Goal: Task Accomplishment & Management: Use online tool/utility

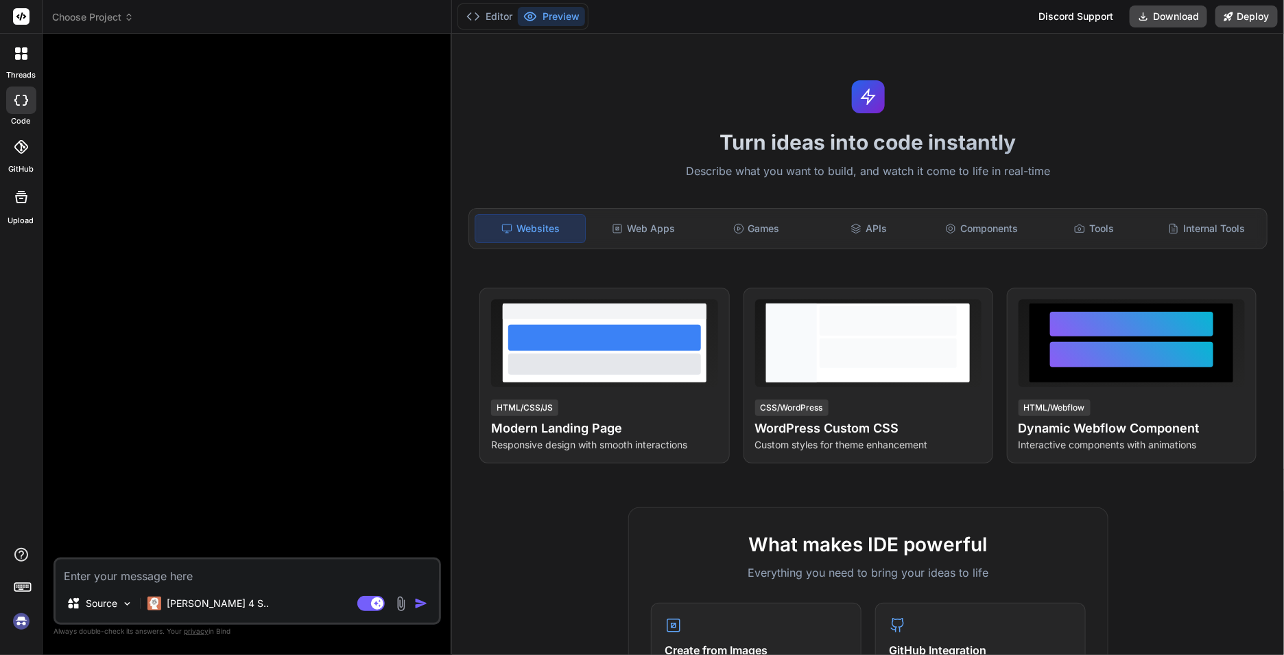
type textarea "x"
click at [11, 627] on img at bounding box center [21, 620] width 23 height 23
click at [213, 577] on textarea at bounding box center [248, 571] width 384 height 25
type textarea "c"
type textarea "x"
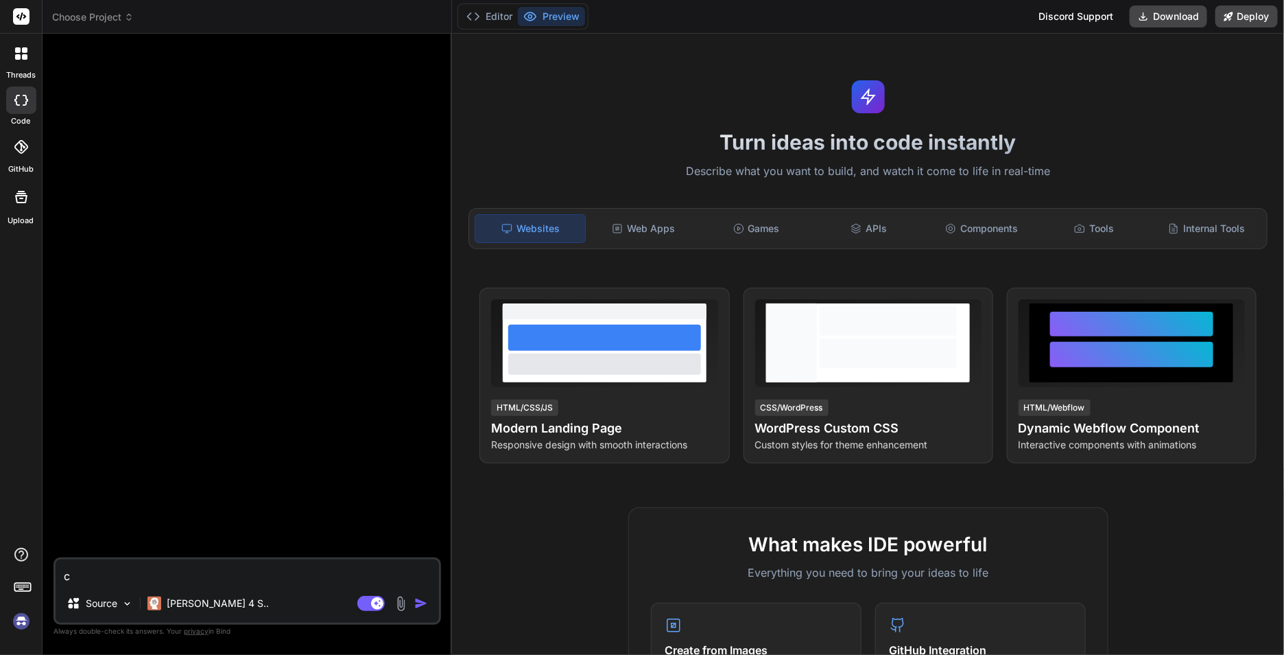
type textarea "ch"
type textarea "x"
type textarea "cha"
type textarea "x"
type textarea "chao"
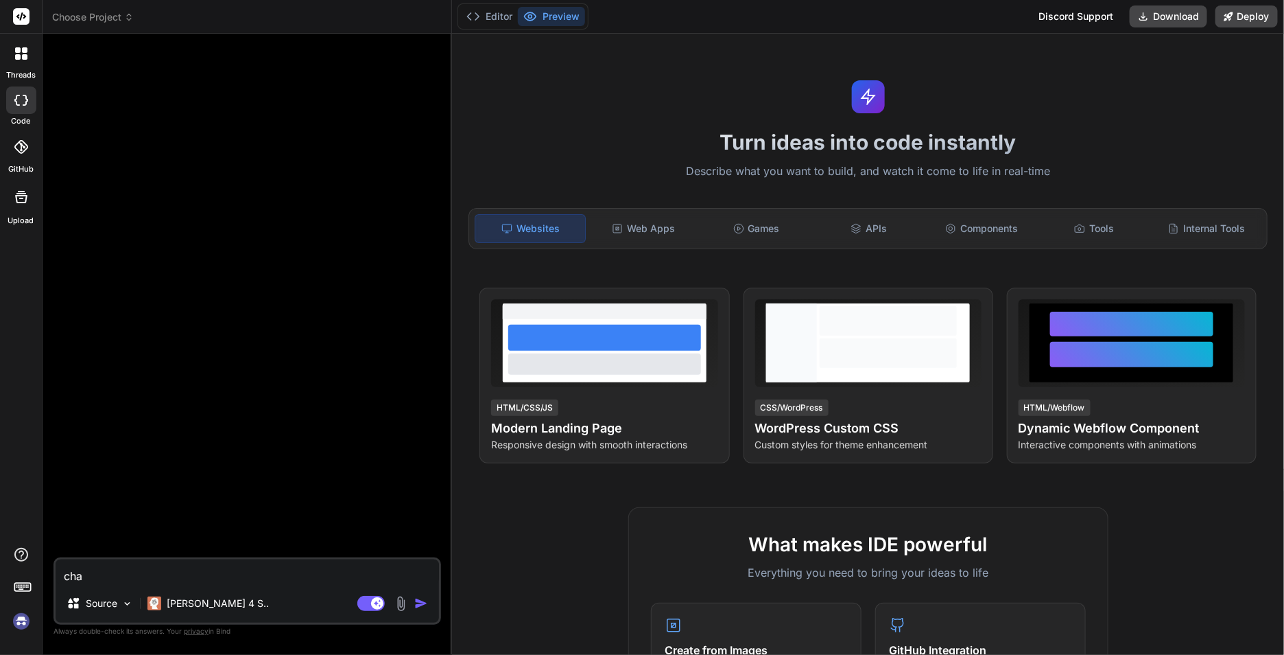
type textarea "x"
type textarea "chào"
type textarea "x"
type textarea "chào"
click at [418, 611] on div "Source Claude 4 S.." at bounding box center [248, 605] width 384 height 33
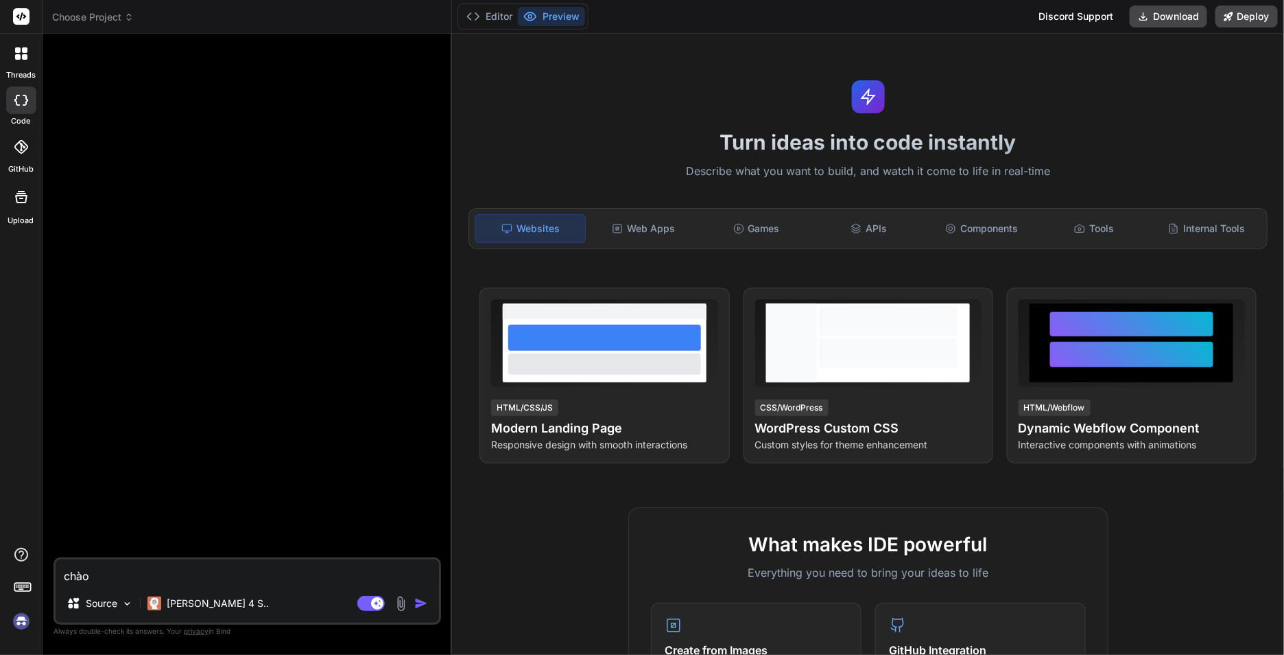
click at [417, 606] on img "button" at bounding box center [421, 603] width 14 height 14
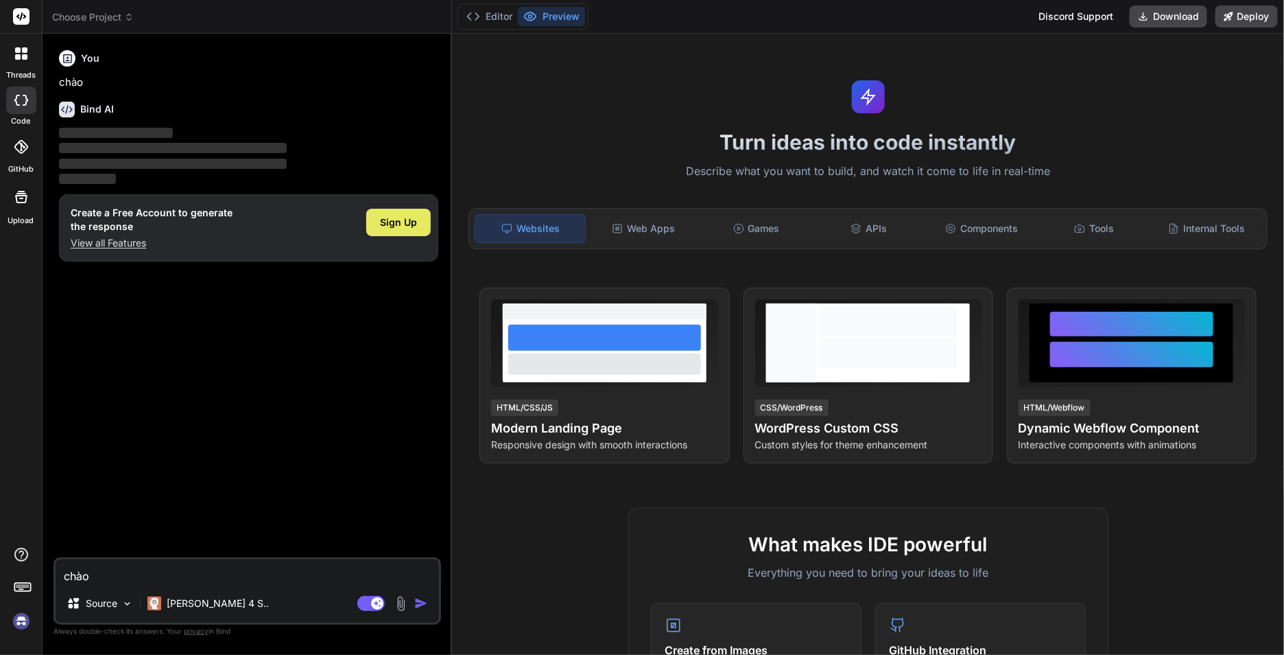
click at [388, 216] on span "Sign Up" at bounding box center [398, 222] width 37 height 14
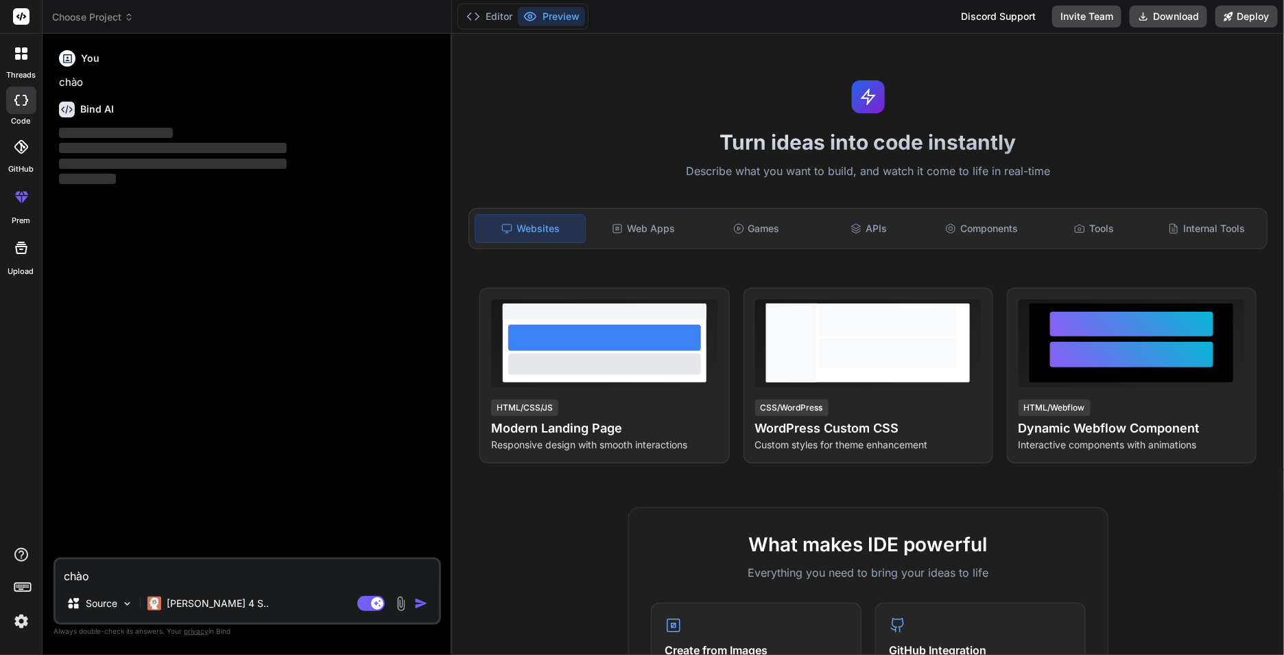
click at [23, 622] on img at bounding box center [21, 620] width 23 height 23
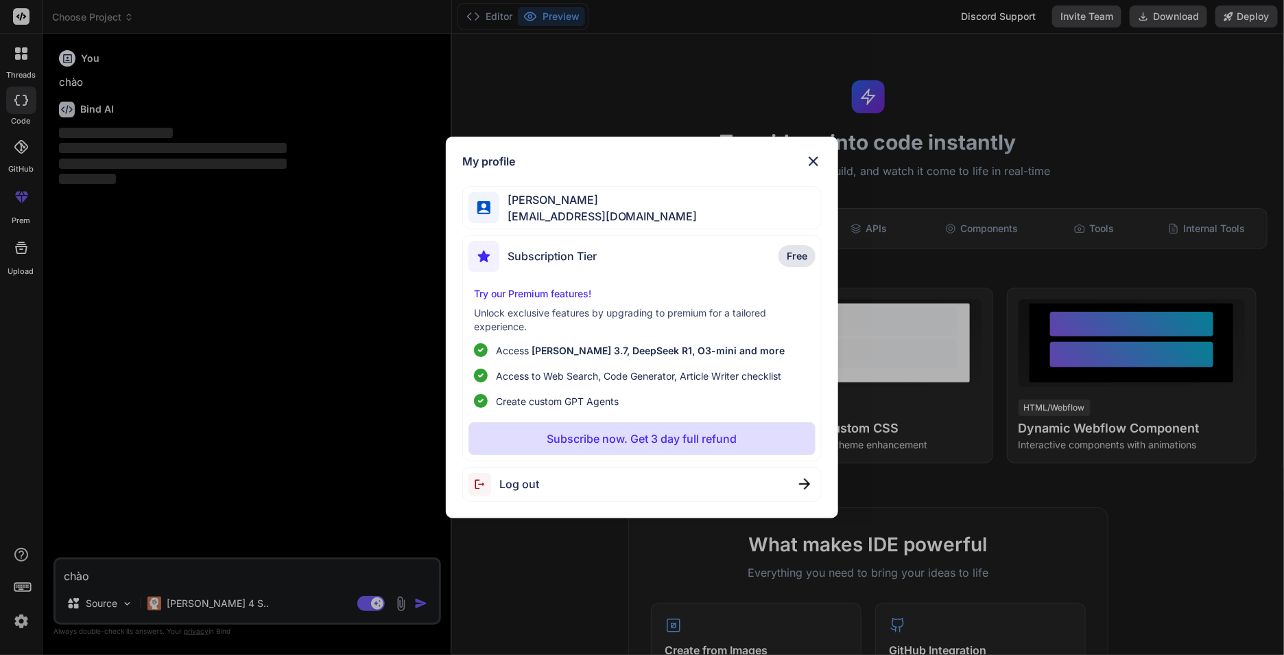
click at [211, 357] on div "My profile Trần Anh tva13@xby3.com Subscription Tier Free Try our Premium featu…" at bounding box center [642, 327] width 1284 height 655
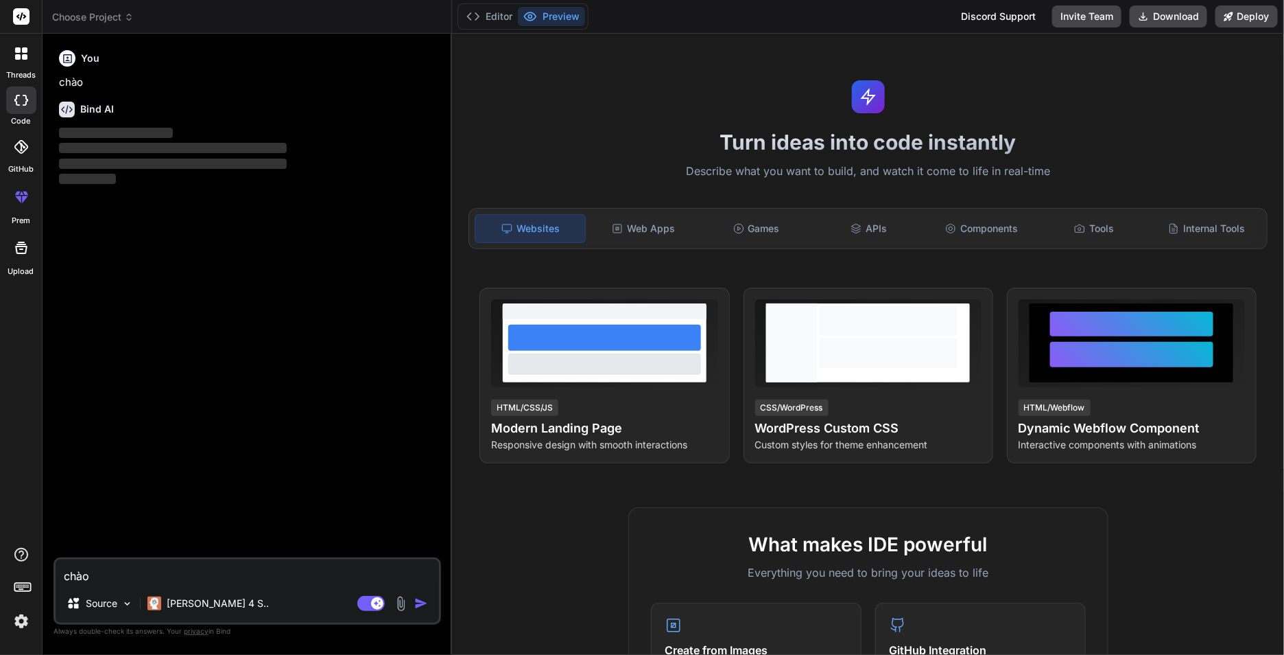
click at [150, 582] on textarea "chào" at bounding box center [248, 571] width 384 height 25
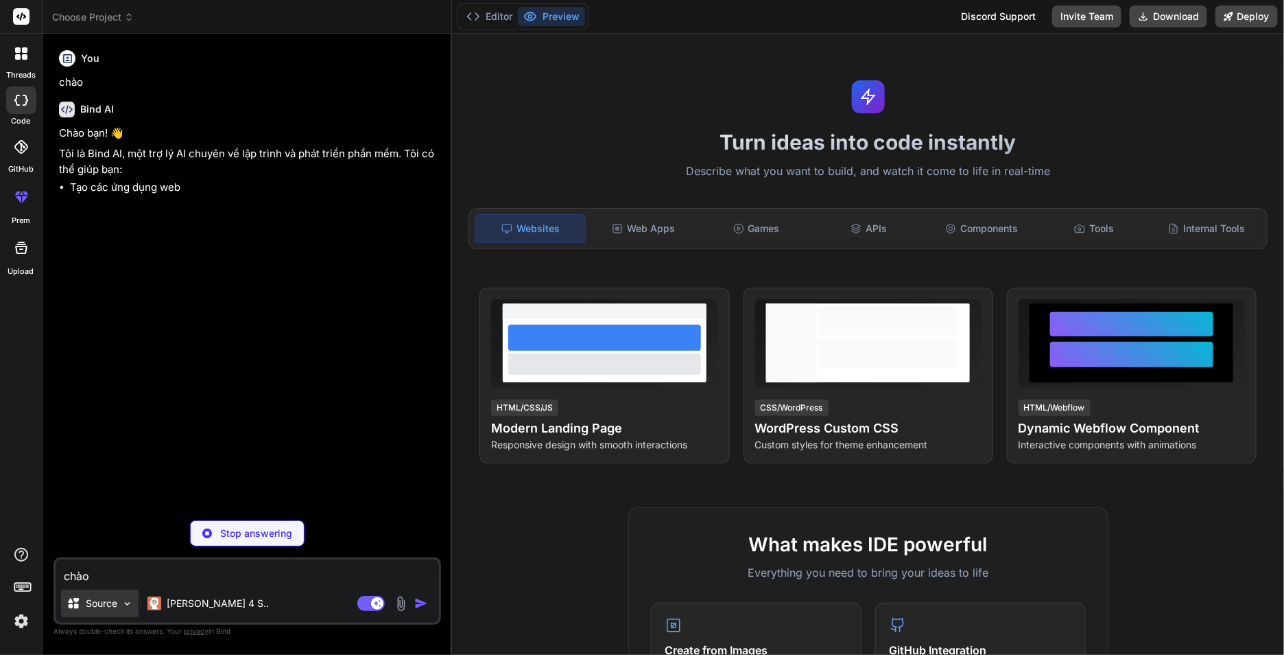
type textarea "x"
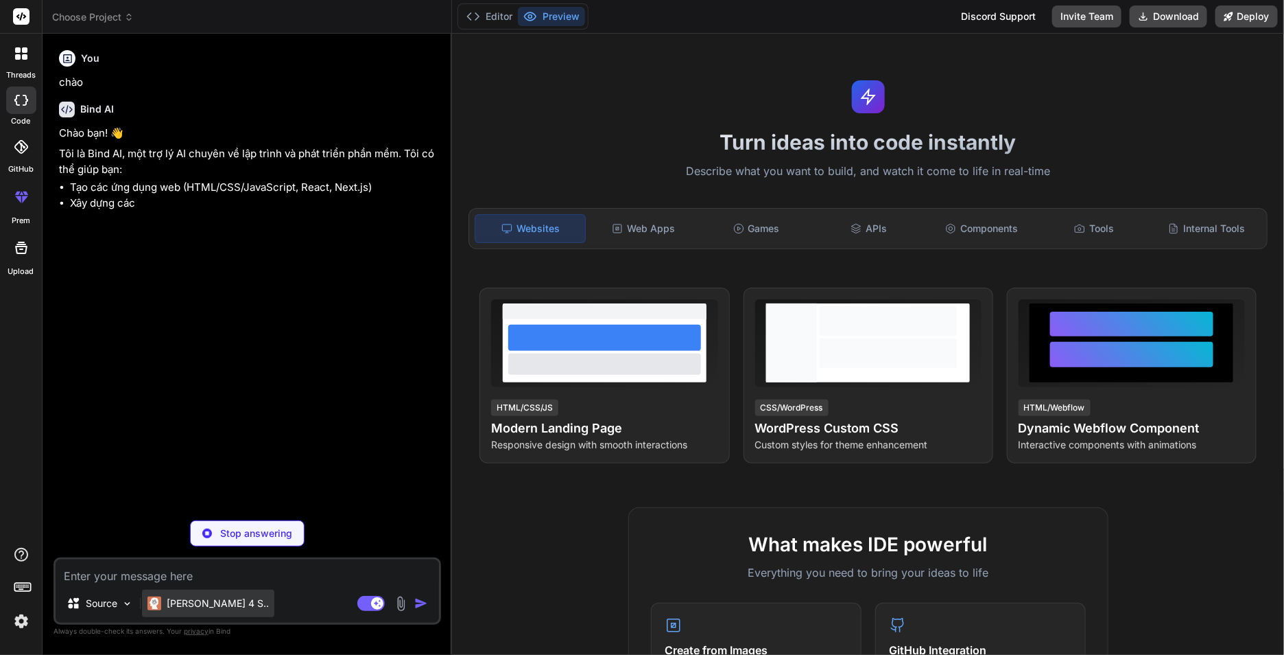
type textarea "x"
paste textarea "[EMAIL_ADDRESS][DOMAIN_NAME]"
type textarea "[EMAIL_ADDRESS][DOMAIN_NAME]"
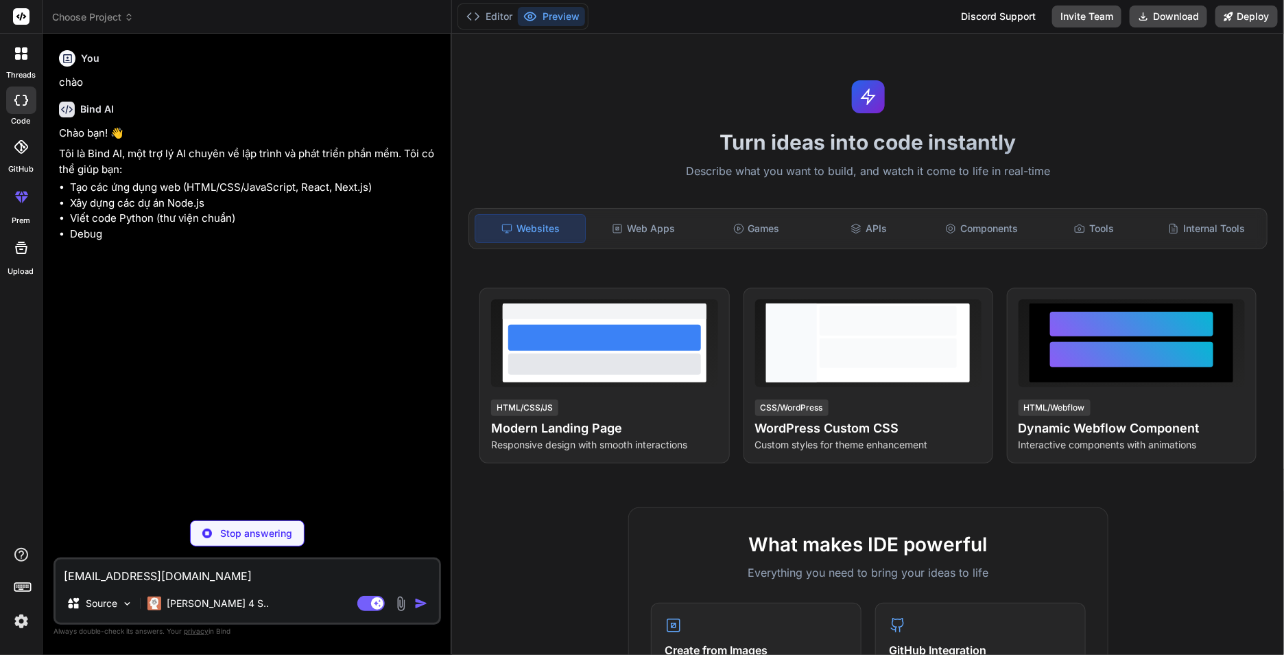
type textarea "x"
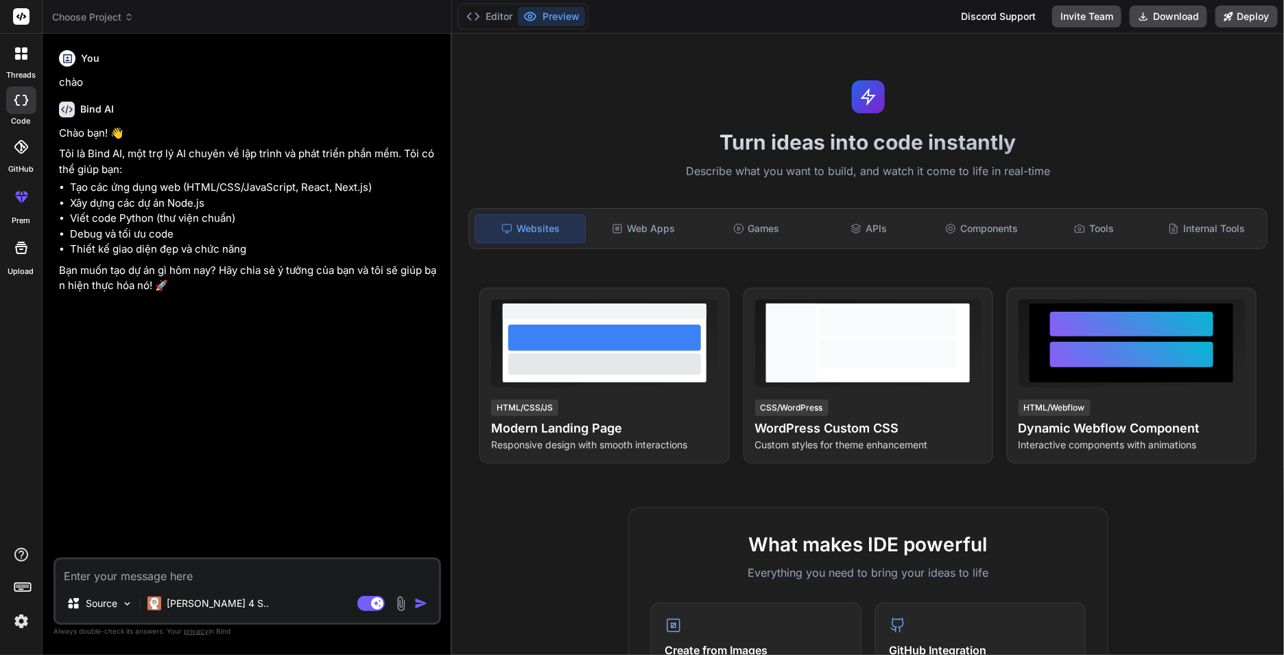
type textarea "x"
paste textarea "xây dựng cho tôi một trang web trắc nghiệm tự động nhận diện ( khi người dùng g…"
type textarea "xây dựng cho tôi một trang web trắc nghiệm tự động nhận diện ( khi người dùng g…"
type textarea "x"
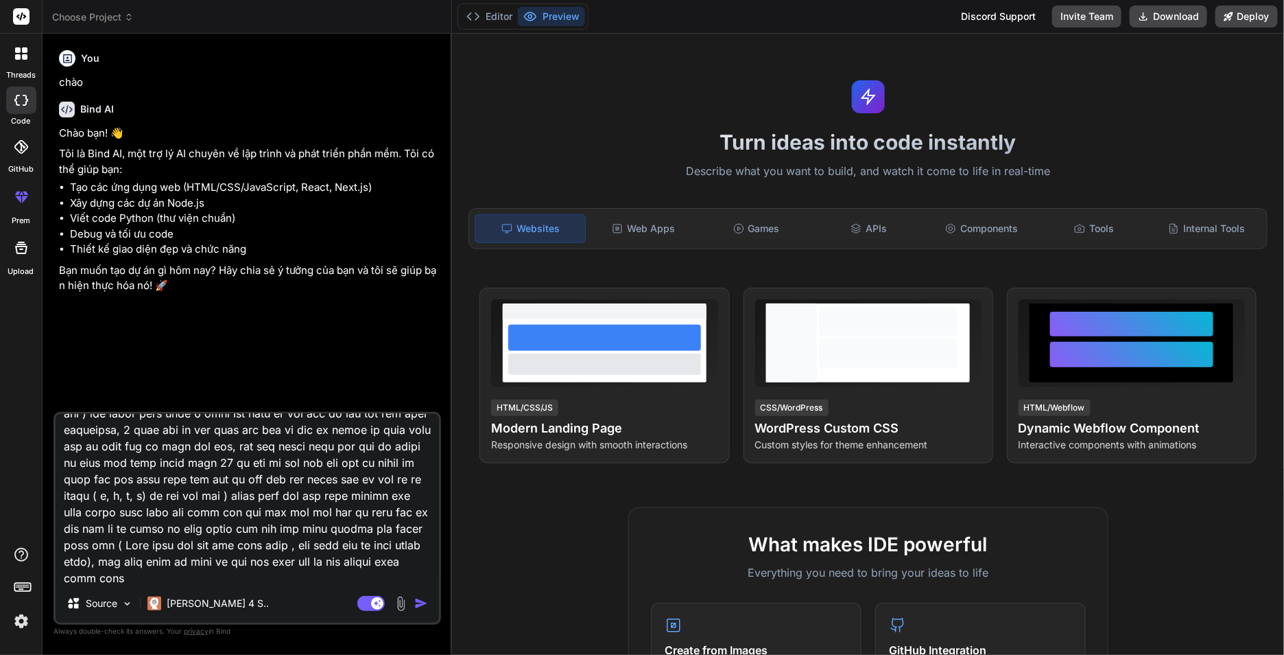
type textarea "xây dựng cho tôi một trang web trắc nghiệm tự động nhận diện ( khi người dùng g…"
click at [422, 601] on img "button" at bounding box center [421, 603] width 14 height 14
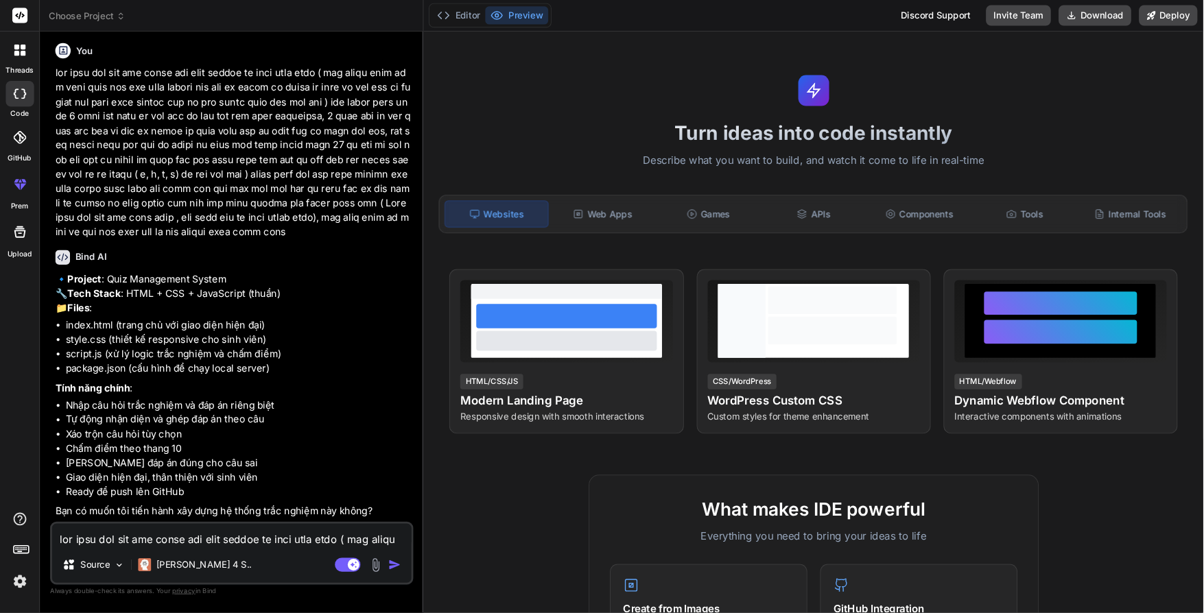
scroll to position [301, 0]
type textarea "x"
click at [471, 20] on polyline at bounding box center [469, 16] width 3 height 7
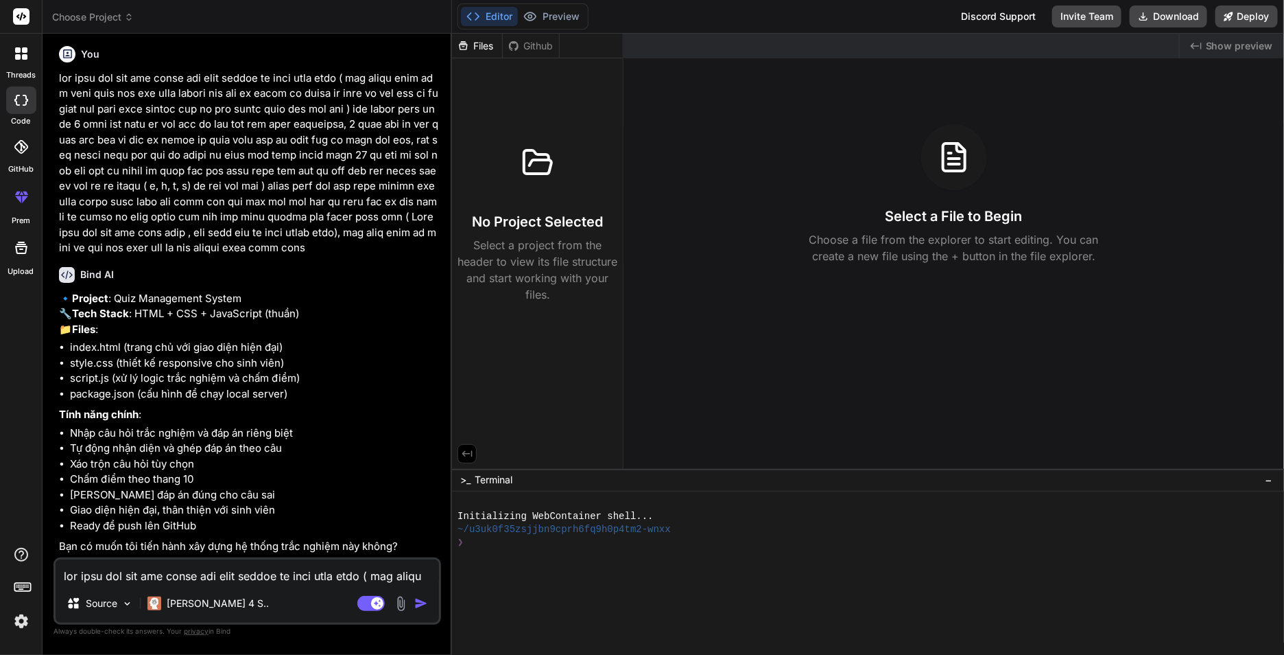
click at [182, 580] on textarea at bounding box center [248, 571] width 384 height 25
type textarea "t"
type textarea "x"
type textarea "ti"
type textarea "x"
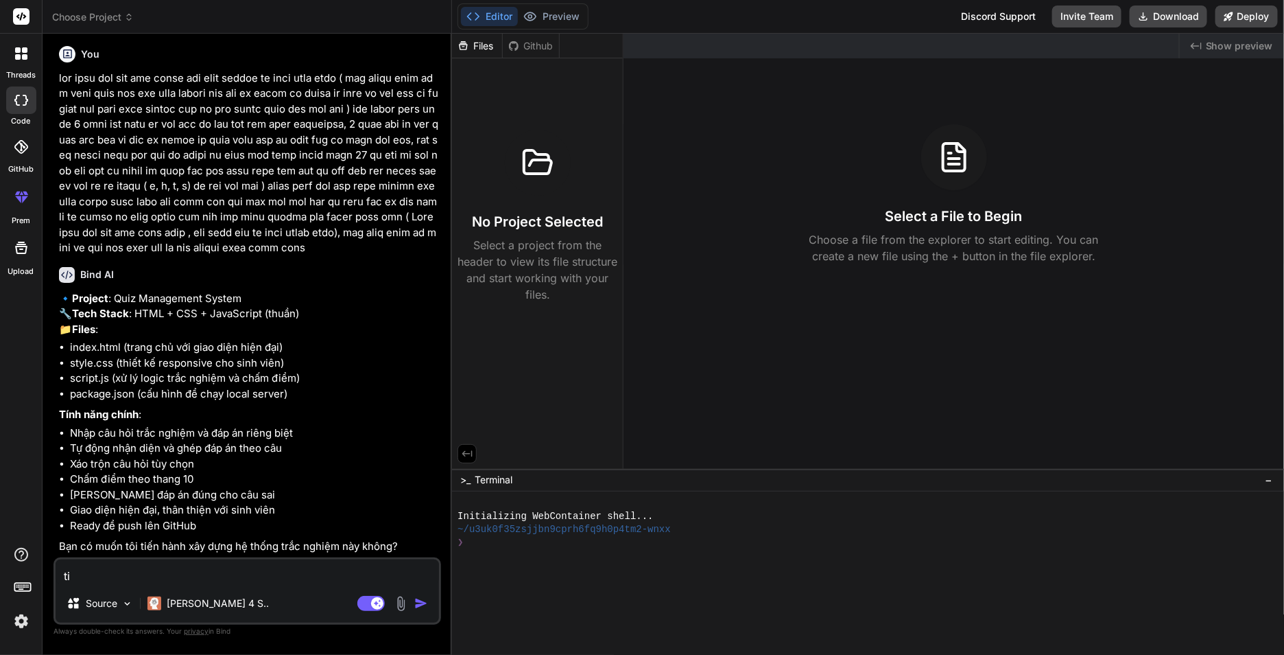
type textarea "tie"
type textarea "x"
type textarea "tiê"
type textarea "x"
type textarea "tiên"
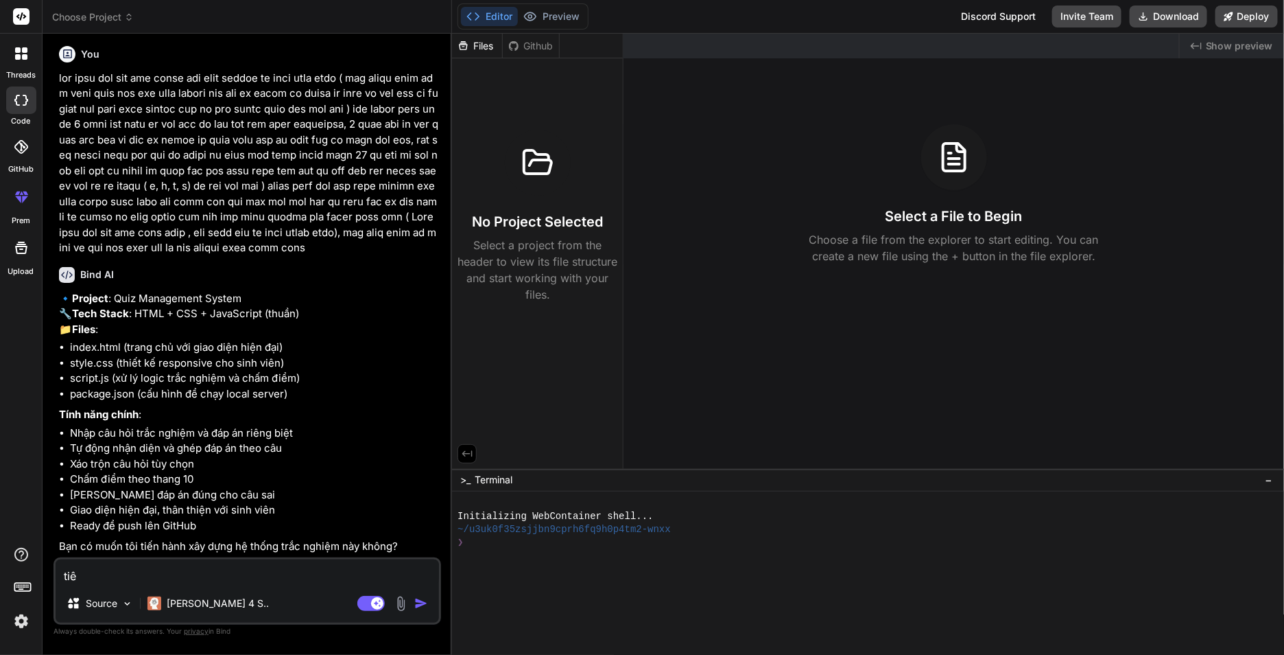
type textarea "x"
type textarea "tiến"
type textarea "x"
type textarea "tiến"
type textarea "x"
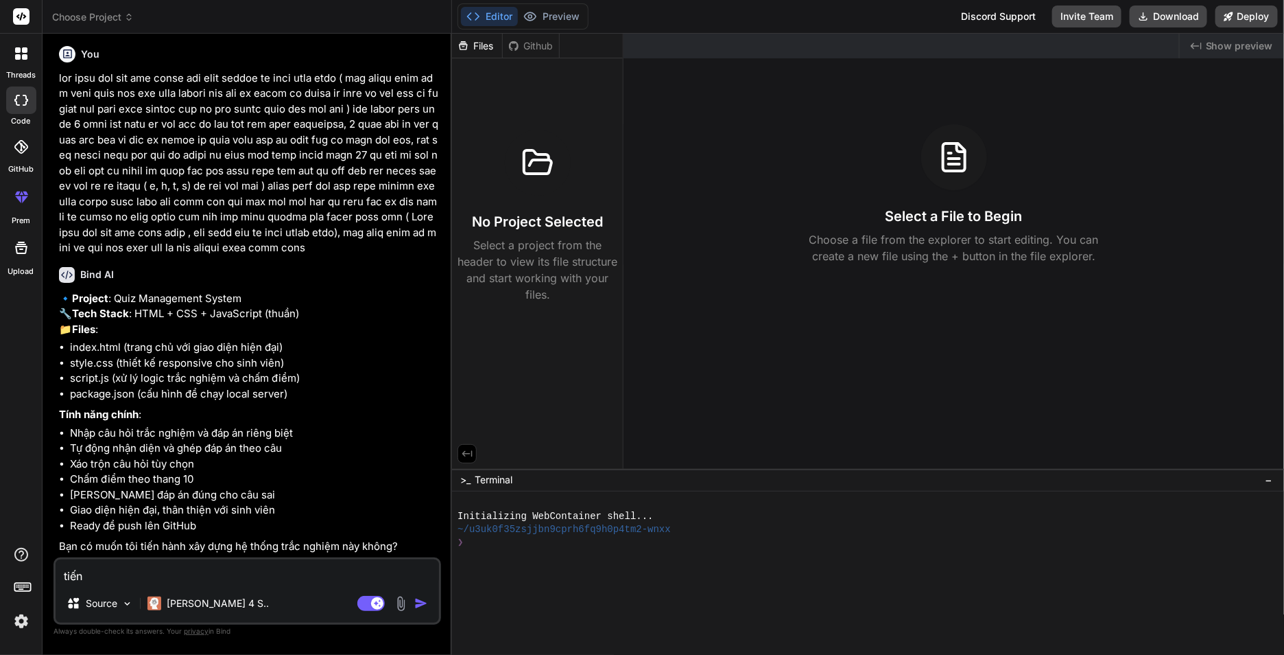
type textarea "tiến t"
type textarea "x"
type textarea "tiến th"
type textarea "x"
type textarea "tiến tha"
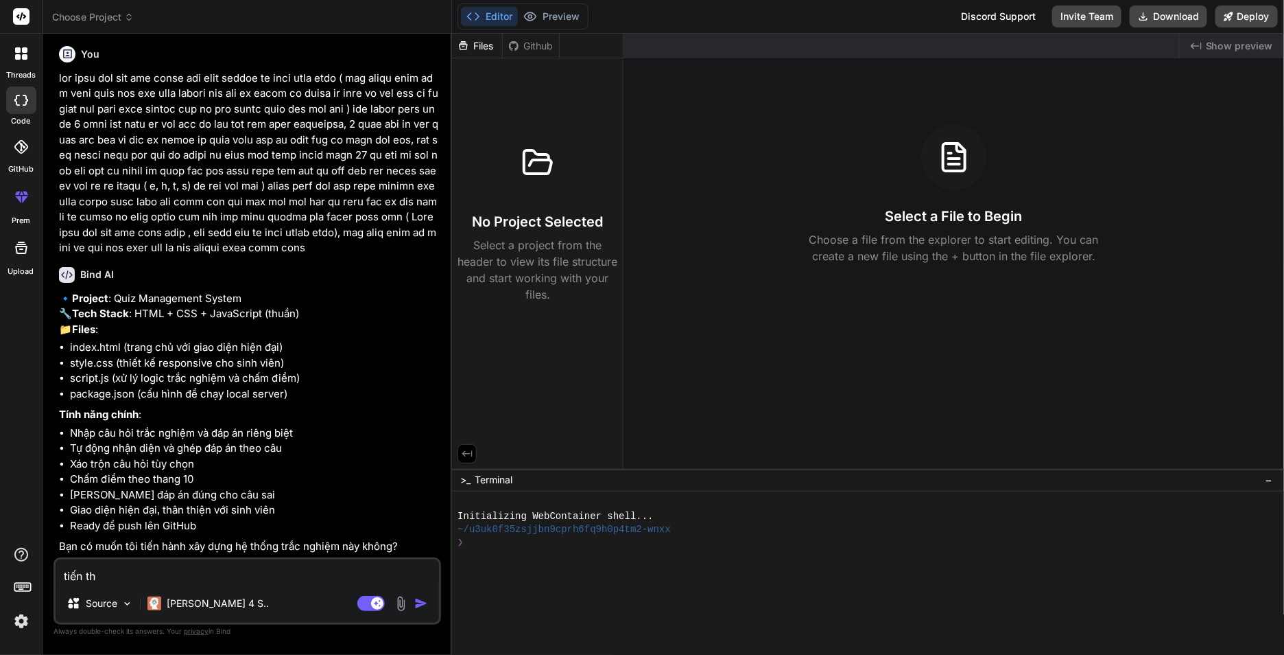
type textarea "x"
type textarea "tiến than"
type textarea "x"
type textarea "tiến than·"
type textarea "x"
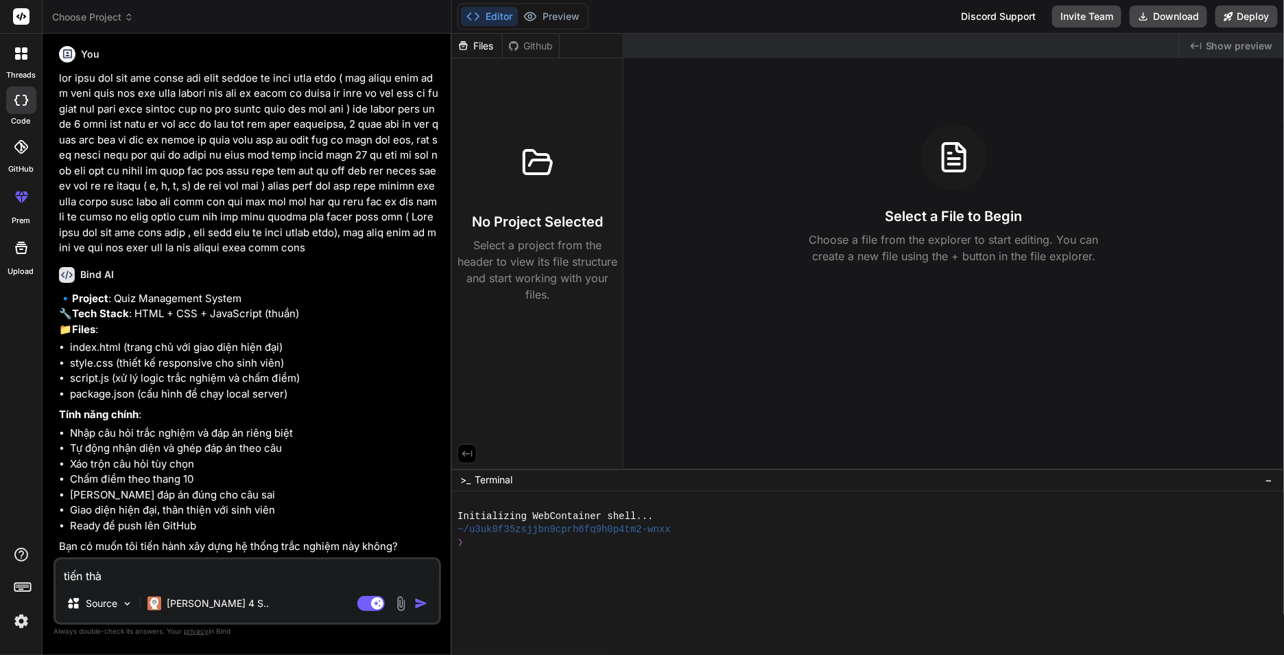
type textarea "tiến thàn"
type textarea "x"
type textarea "tiến thà"
type textarea "x"
type textarea "tiến th"
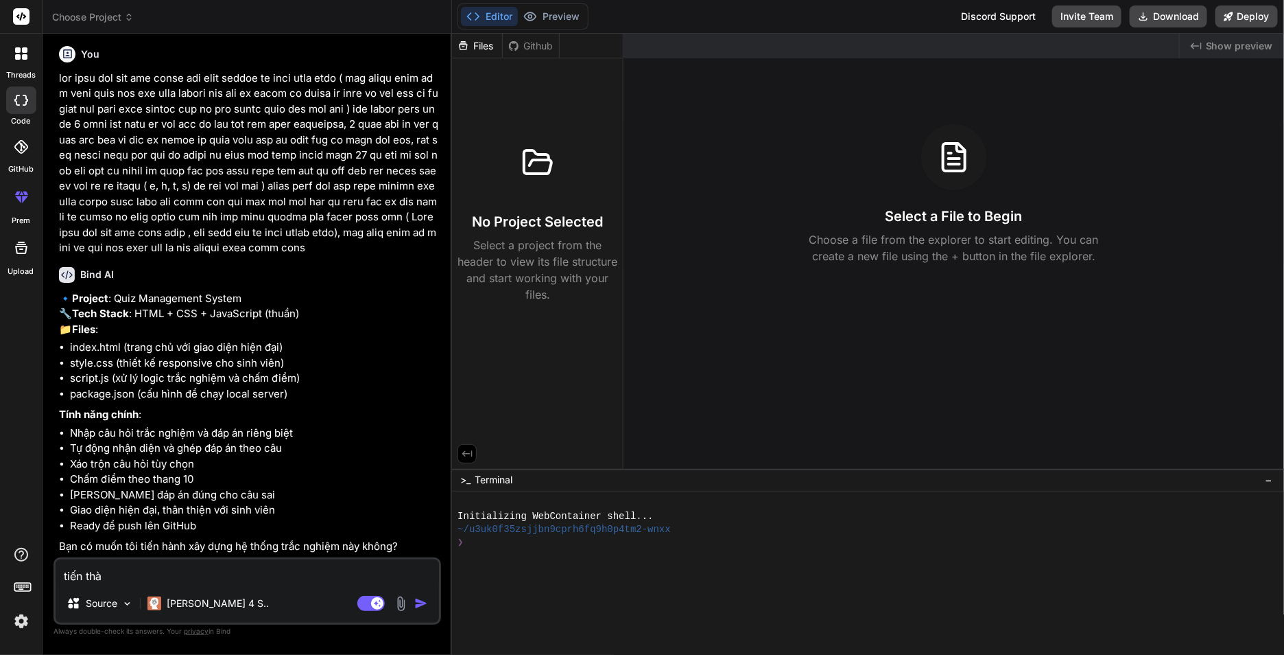
type textarea "x"
type textarea "tiến t"
type textarea "x"
type textarea "tiến"
type textarea "x"
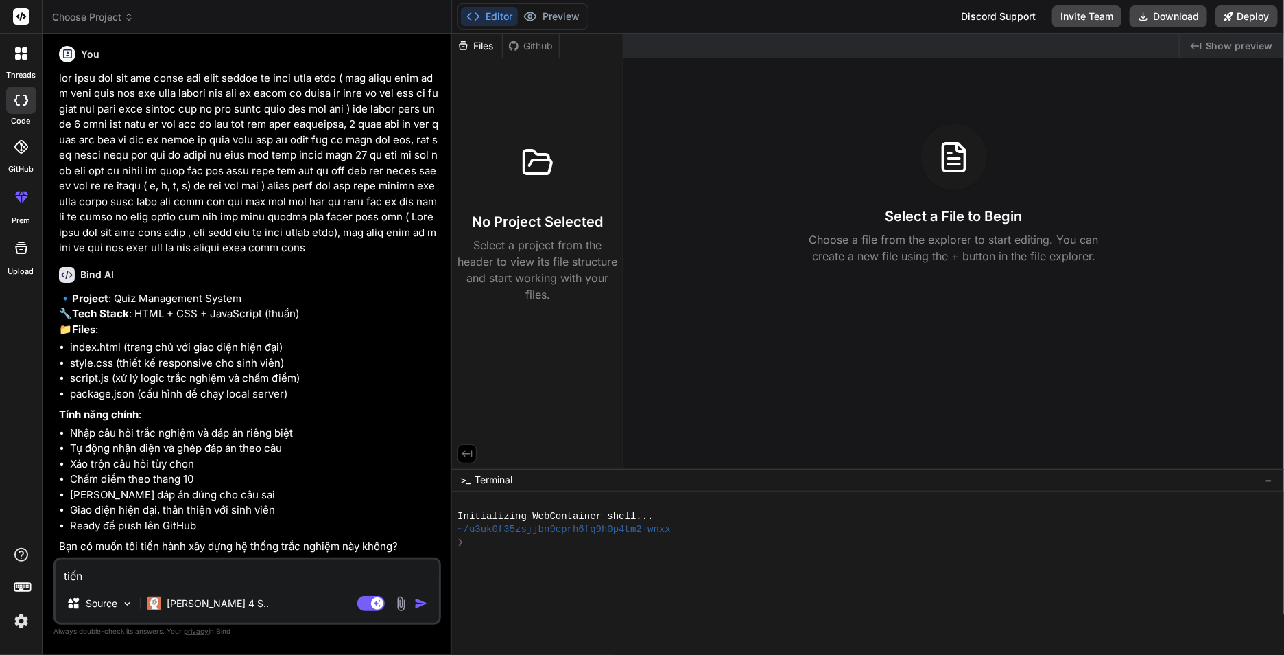
type textarea "tiến"
type textarea "x"
type textarea "tiến h"
type textarea "x"
type textarea "tiến ha"
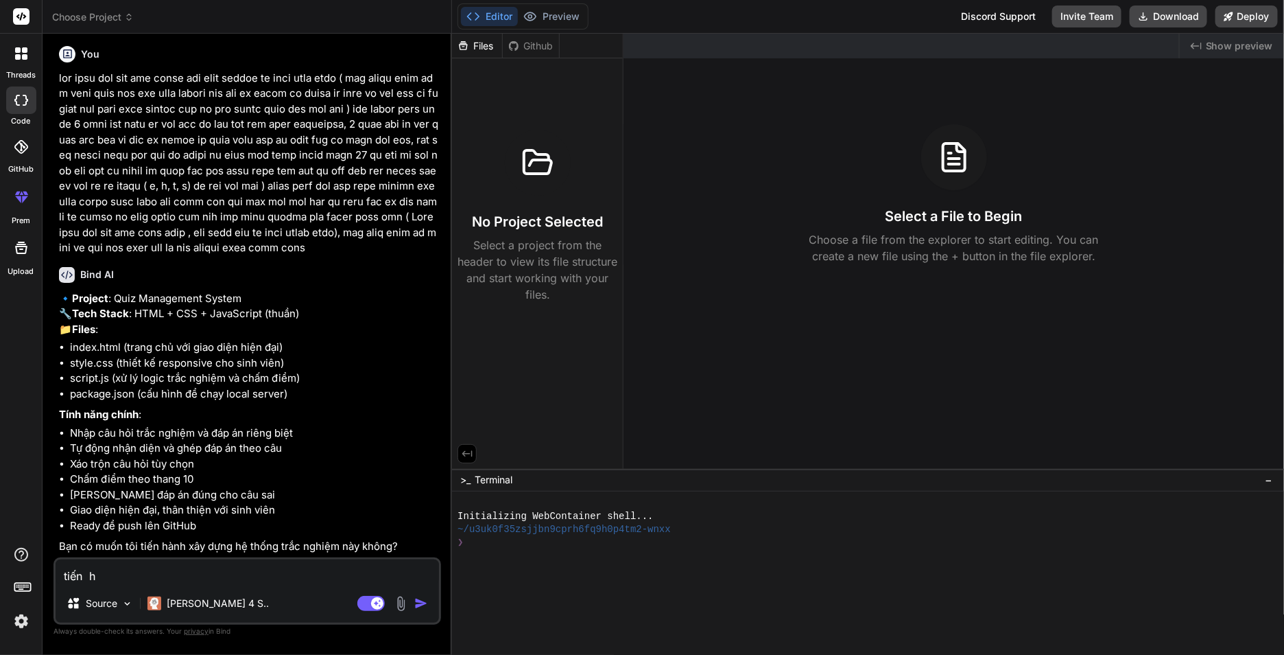
type textarea "x"
type textarea "tiến han"
type textarea "x"
type textarea "tiến hàn"
type textarea "x"
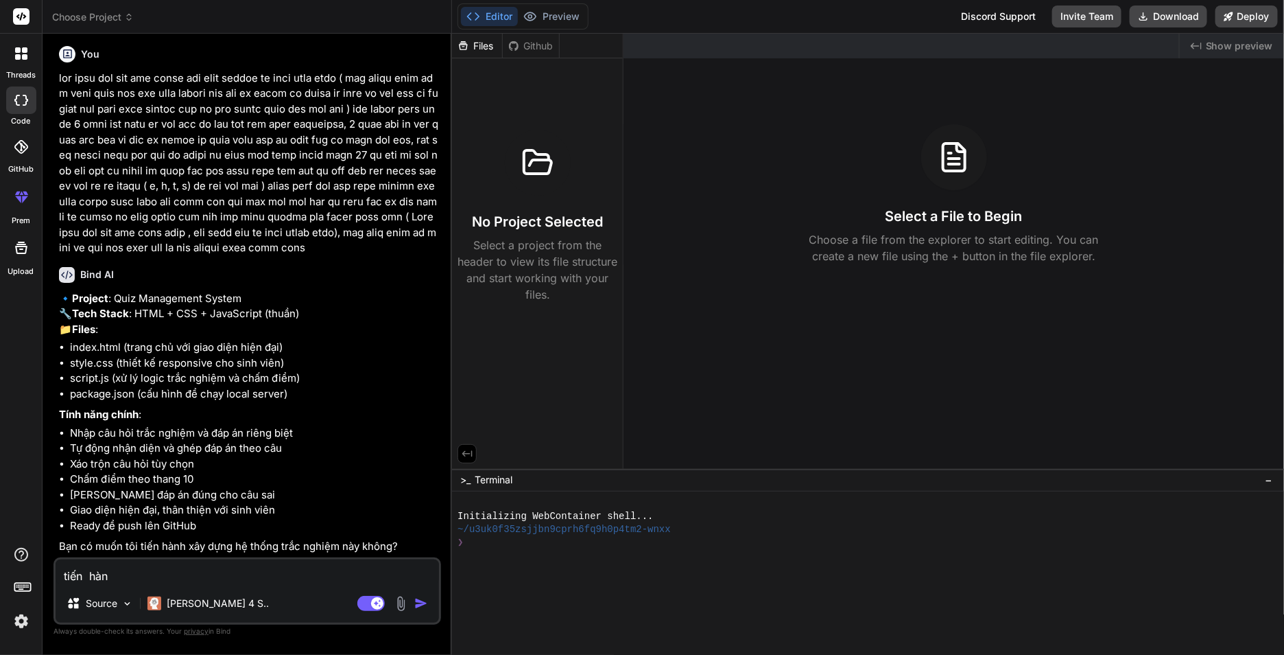
type textarea "tiến hànb"
type textarea "x"
type textarea "tiến hàn"
type textarea "x"
type textarea "tiến hành"
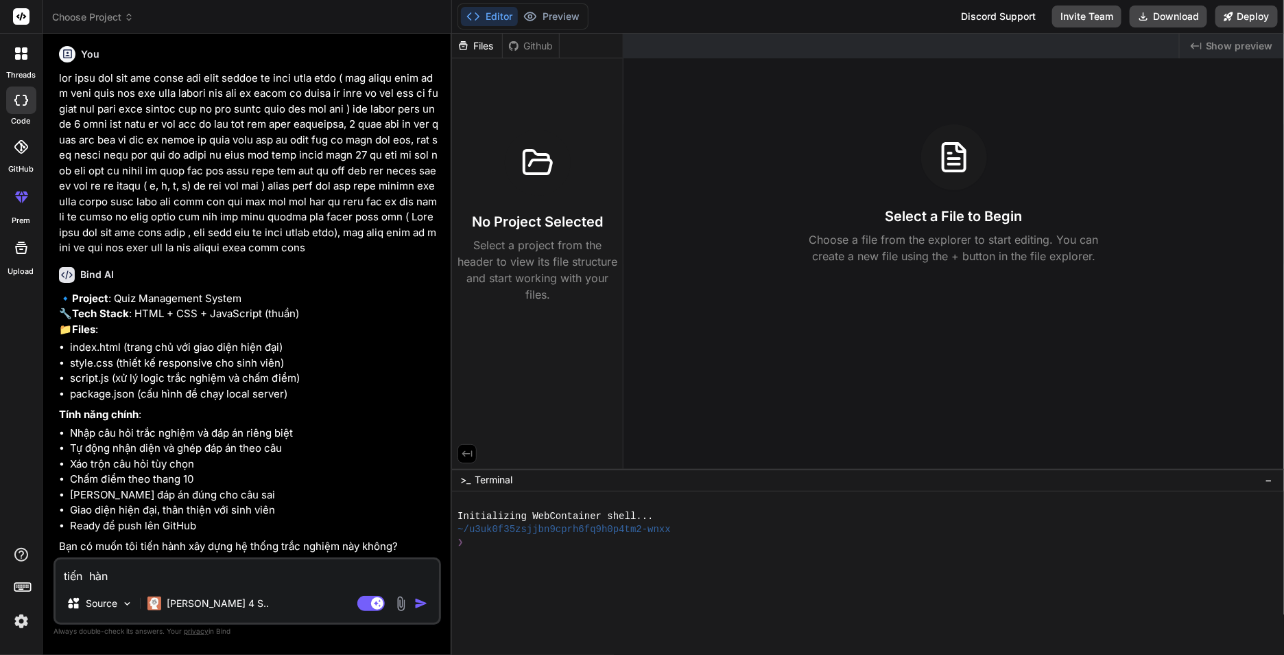
type textarea "x"
type textarea "tiến hành\"
type textarea "x"
type textarea "tiến hành"
type textarea "x"
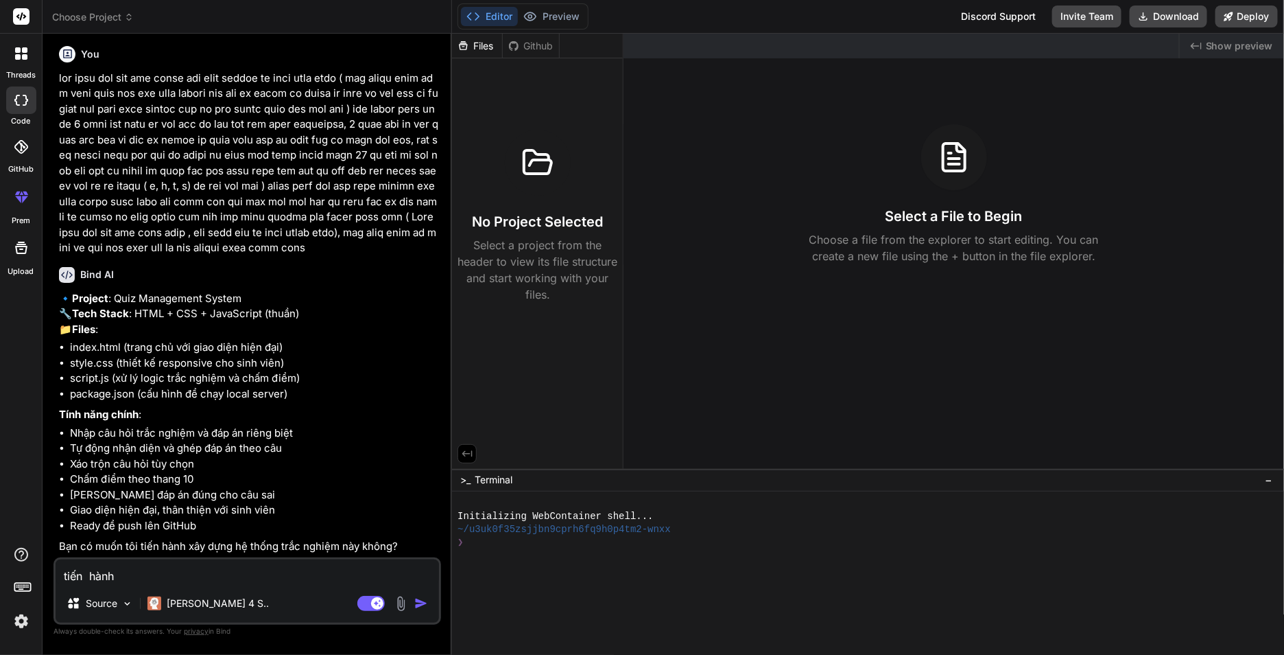
type textarea "tiến hành"
type textarea "x"
type textarea "tiến hành ("
type textarea "x"
type textarea "tiến hành ("
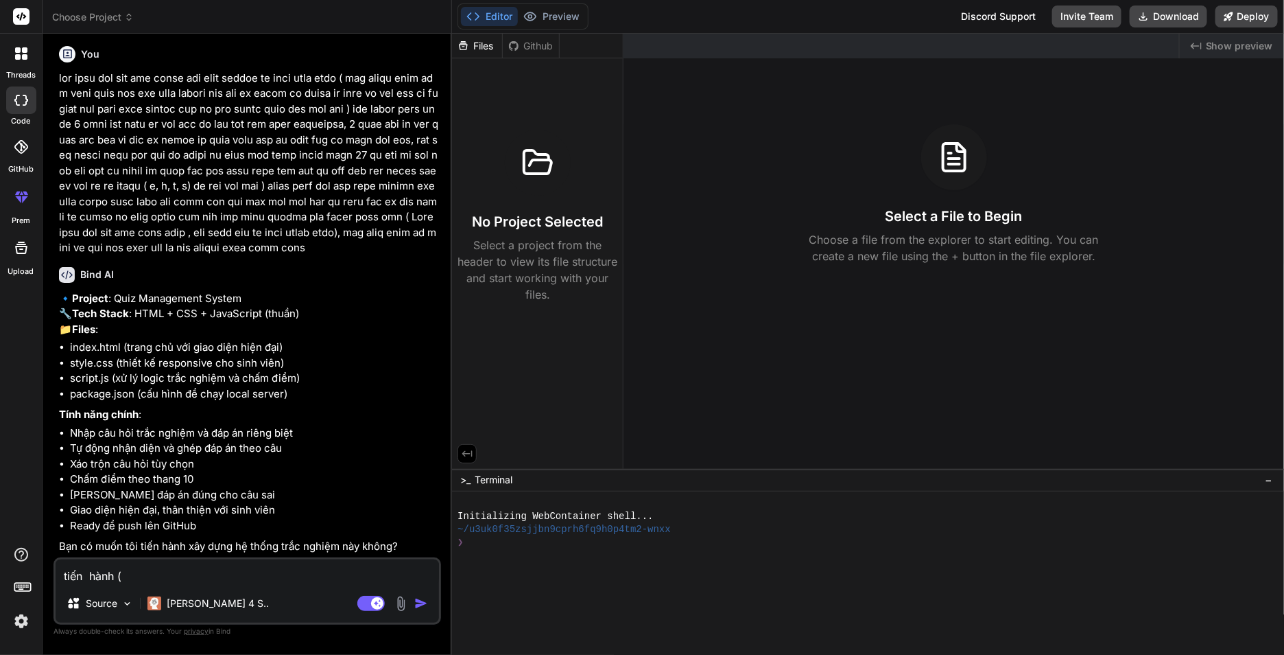
type textarea "x"
type textarea "tiến hành ( n"
type textarea "x"
type textarea "tiến hành ( nh"
type textarea "x"
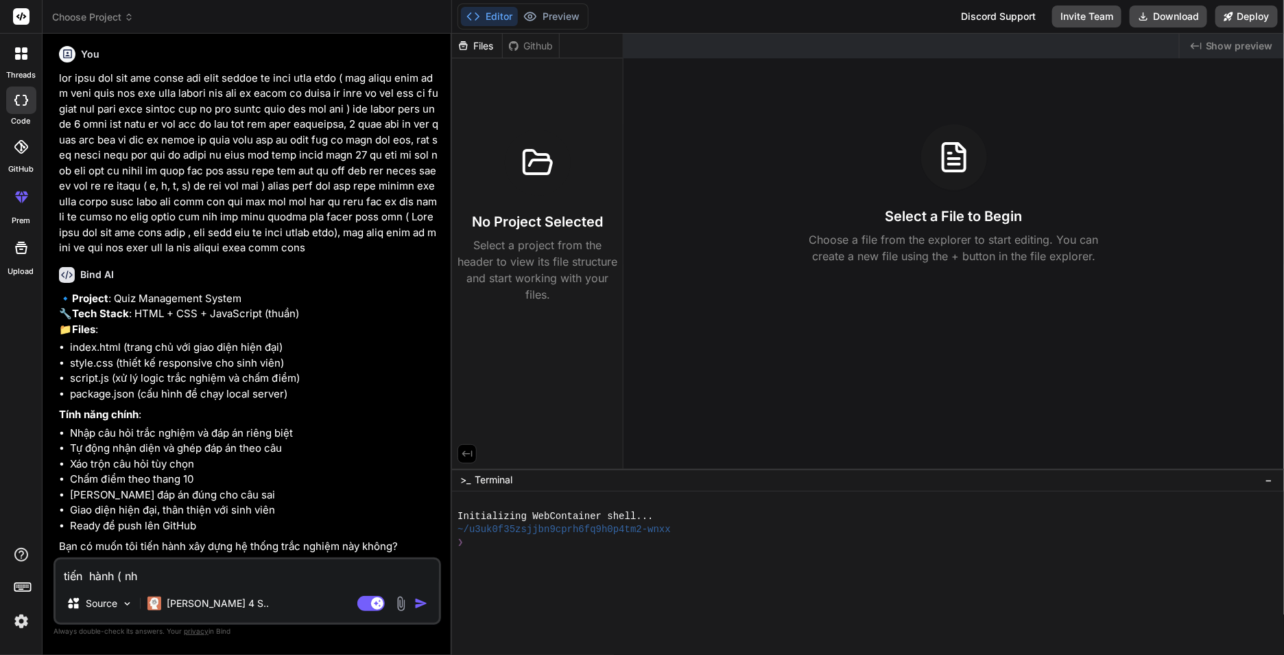
type textarea "tiến hành ( như"
type textarea "x"
type textarea "tiến hành ( nhưo"
type textarea "x"
type textarea "tiến hành ( nhứo"
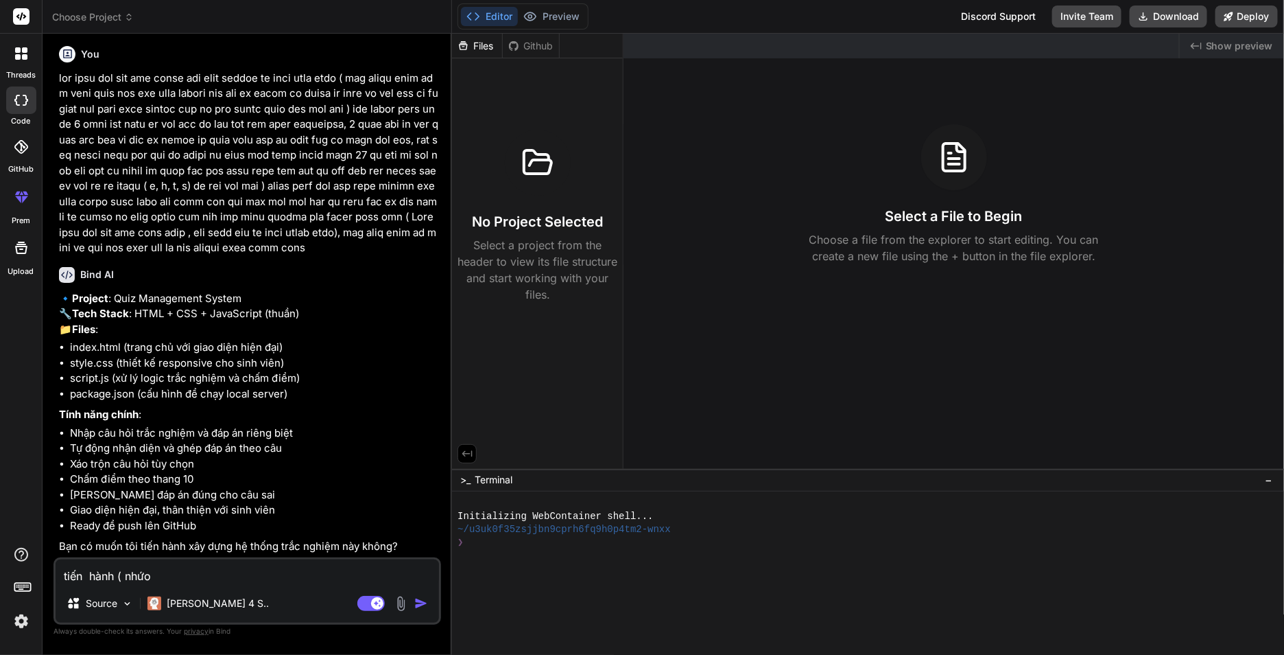
type textarea "x"
type textarea "tiến hành ( nhứo"
type textarea "x"
type textarea "tiến hành ( nhwos"
type textarea "x"
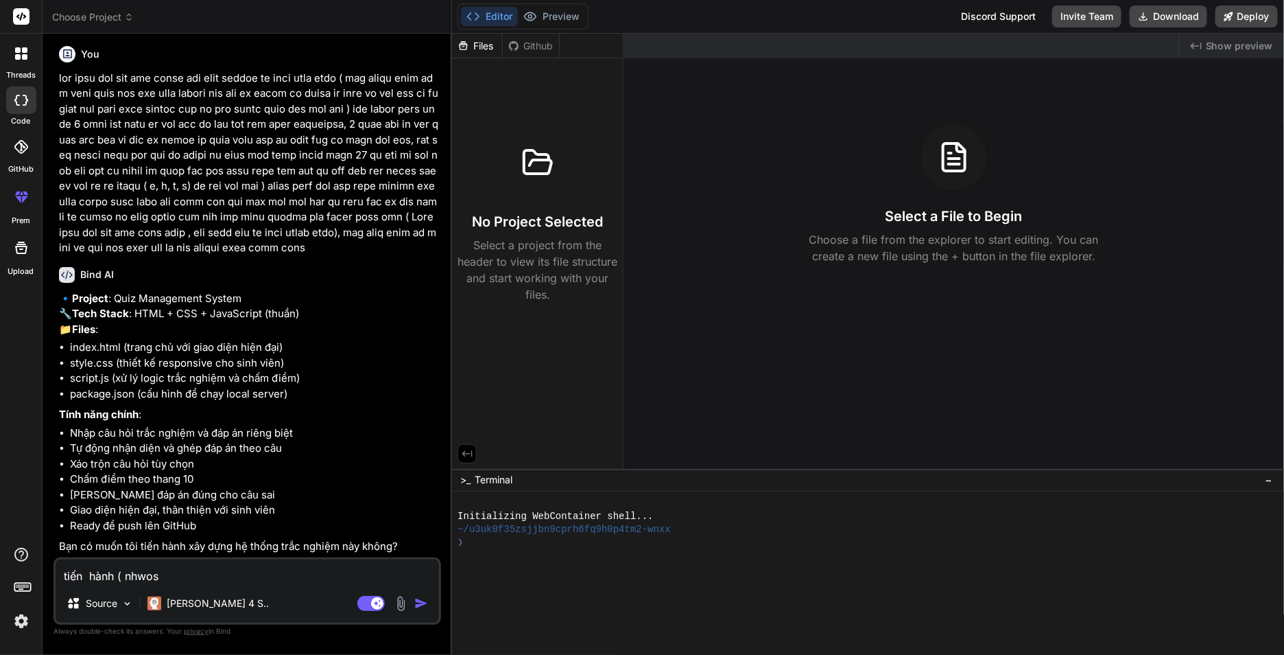
type textarea "tiến hành ( nhwos c"
type textarea "x"
type textarea "tiến hành ( nhwos ch"
type textarea "x"
type textarea "tiến hành ( nhwos ch="
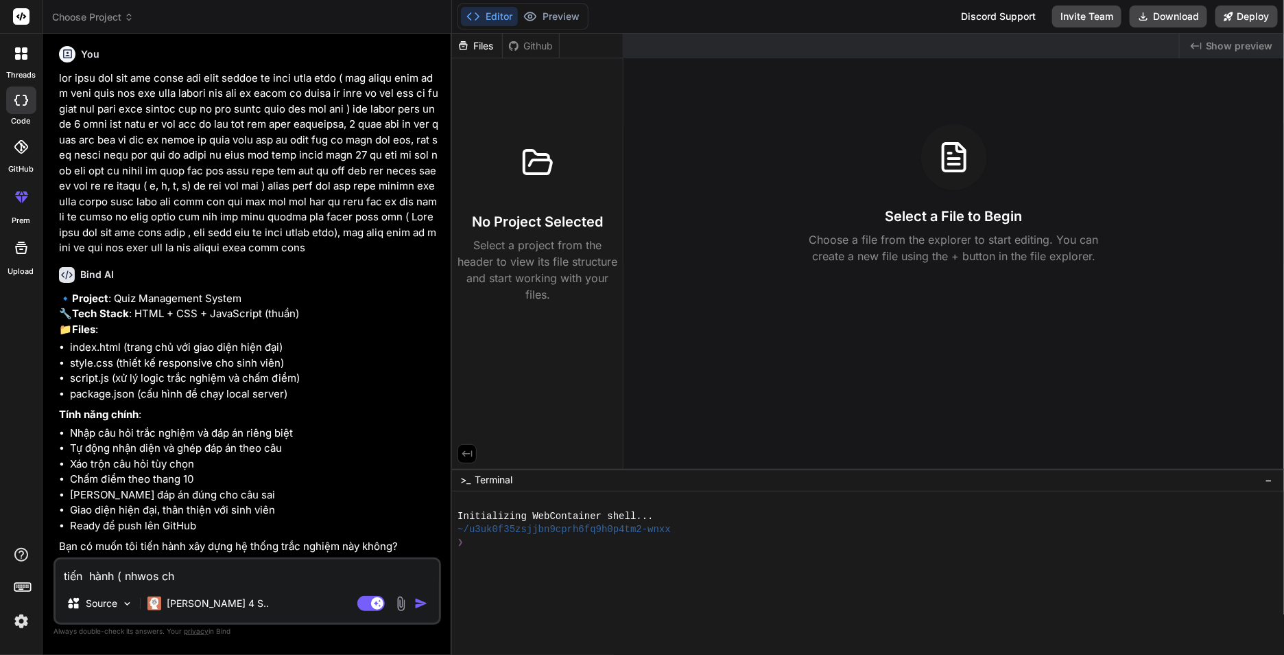
type textarea "x"
type textarea "tiến hành ( nhwos ch=="
type textarea "x"
type textarea "tiến hành ( nhwos ch="
type textarea "x"
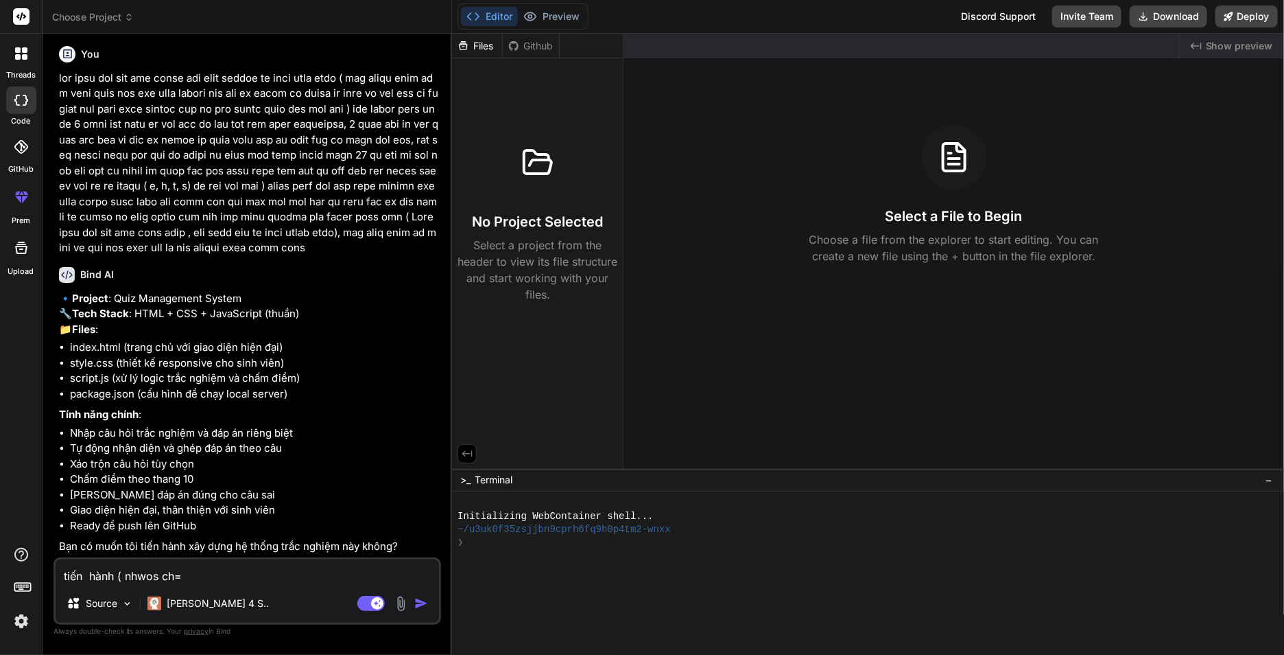
type textarea "tiến hành ( nhwos ch"
type textarea "x"
type textarea "tiến hành ( nhwos c"
type textarea "x"
type textarea "tiến hành ( nhwos"
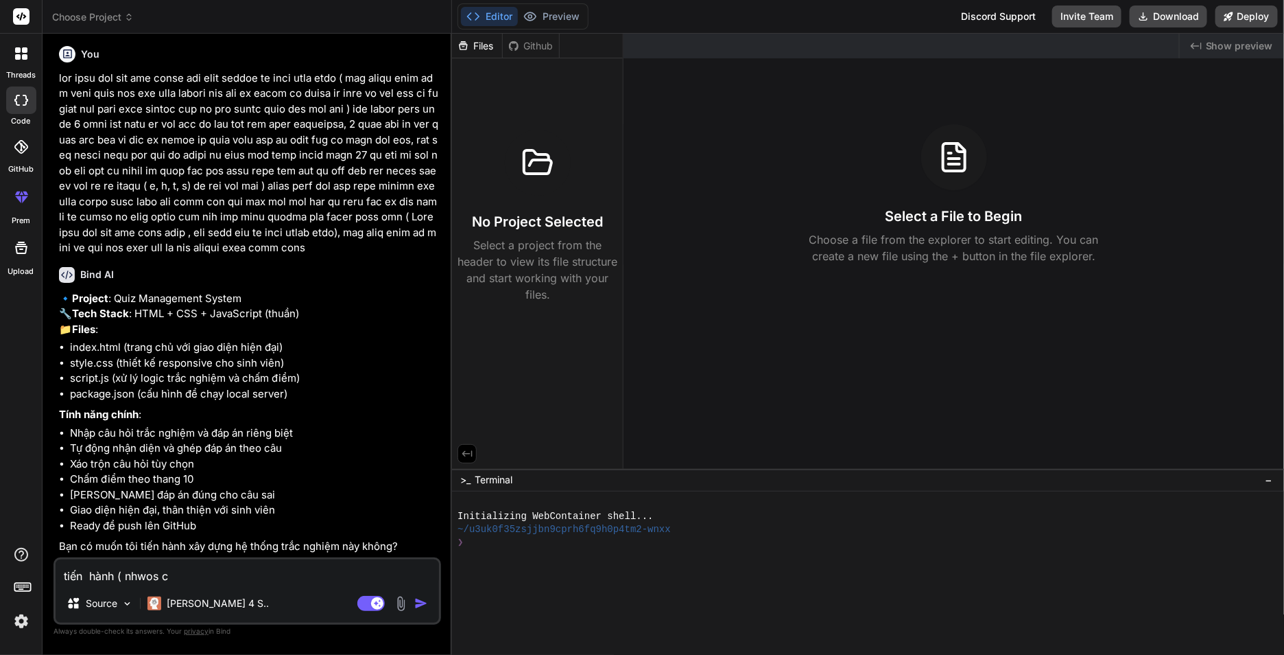
type textarea "x"
type textarea "tiến hành ( nhwos"
type textarea "x"
type textarea "tiến hành ( nhwo"
type textarea "x"
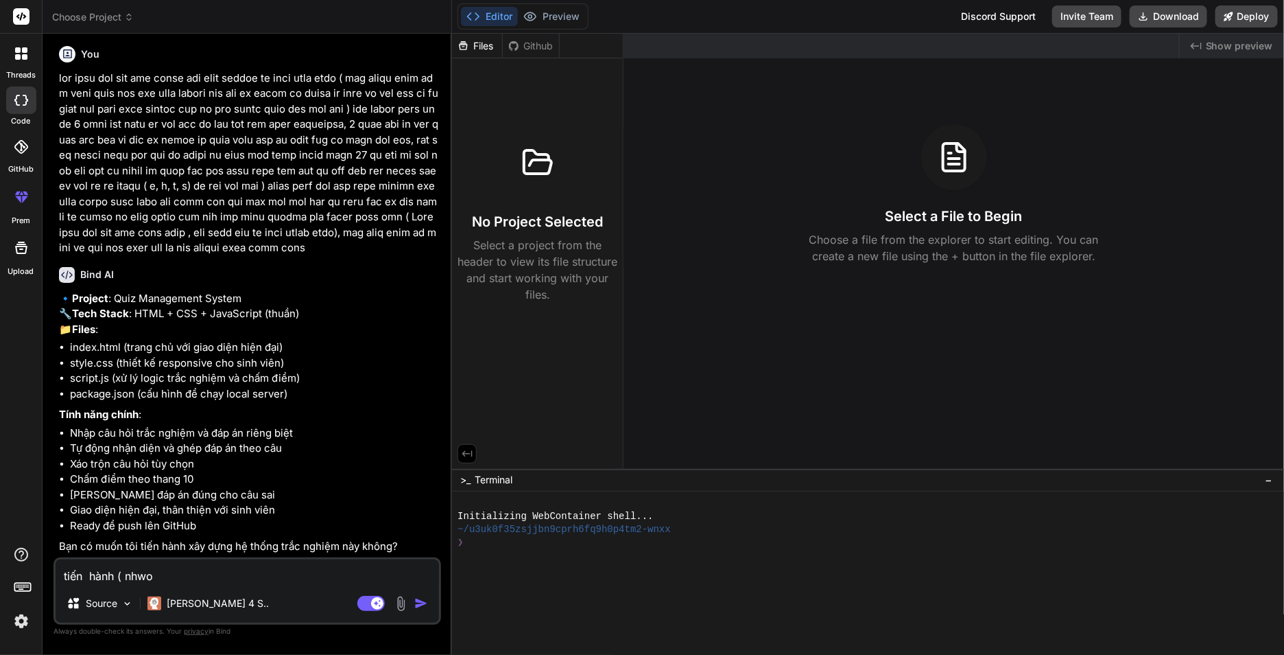
type textarea "tiến hành ( nhw"
type textarea "x"
type textarea "tiến hành ( nhwo"
type textarea "x"
type textarea "tiến hành ( nhwow"
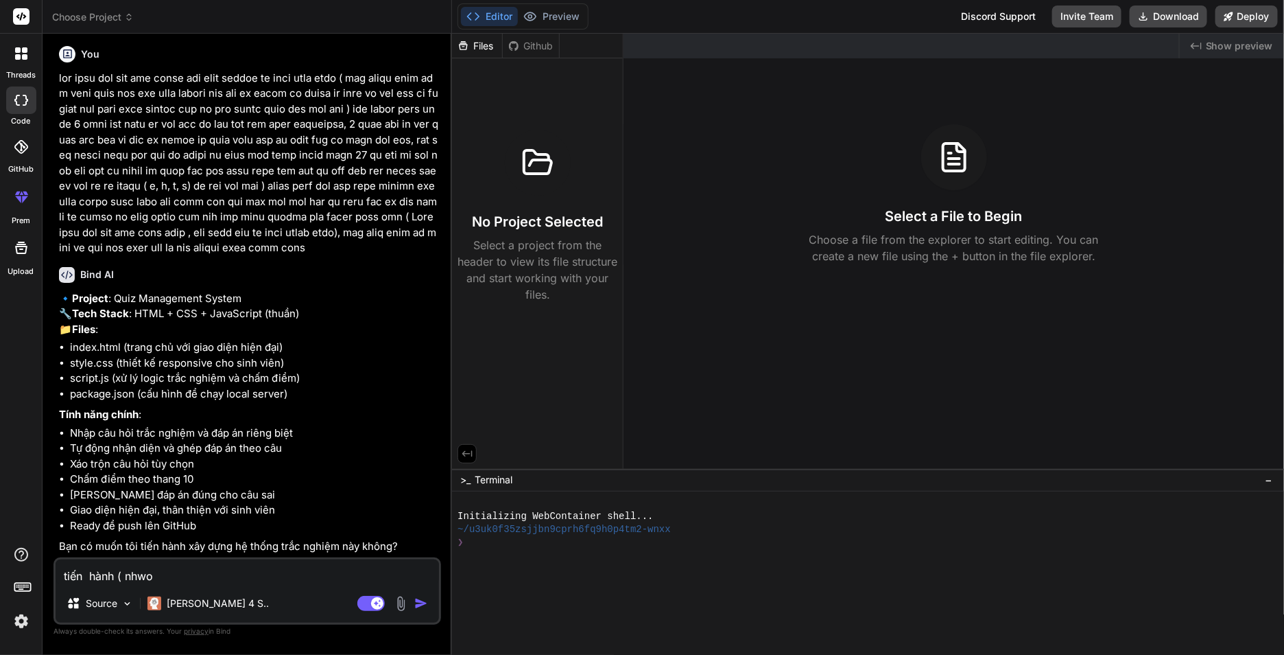
type textarea "x"
type textarea "tiến hành ( nhwows"
type textarea "x"
type textarea "tiến hành ( nhwow"
type textarea "x"
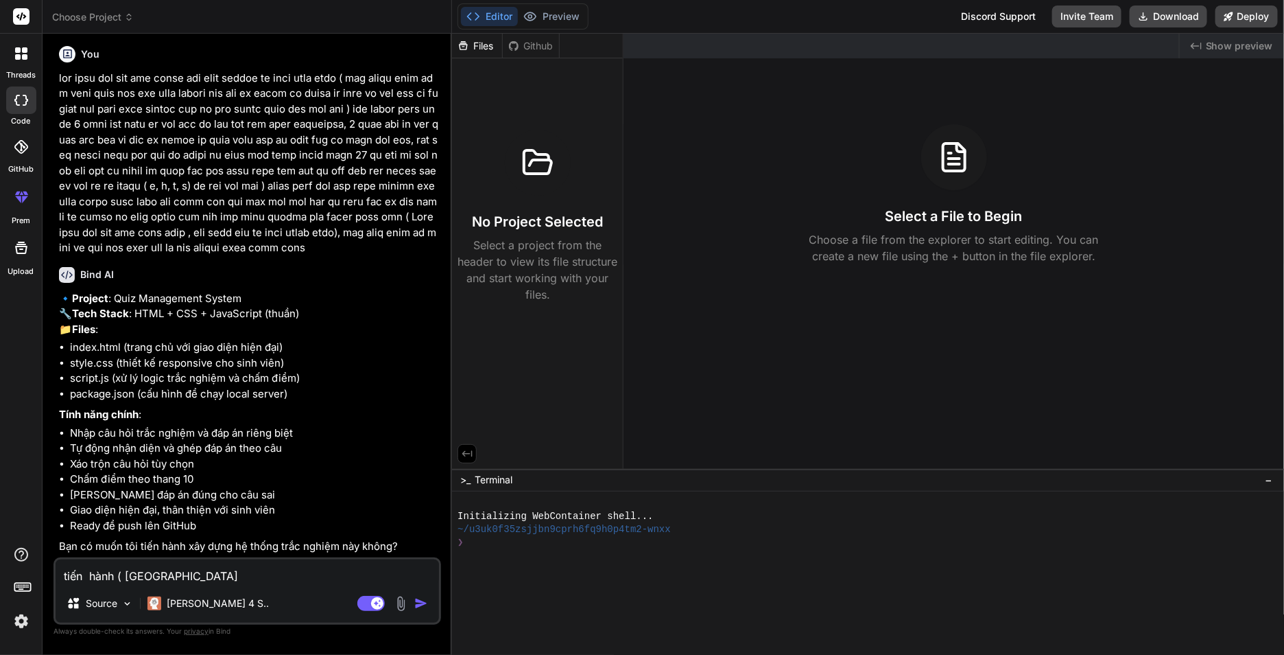
type textarea "tiến hành ( nhwo"
type textarea "x"
type textarea "tiến hành ( nhw"
type textarea "x"
type textarea "tiến hành ( nh"
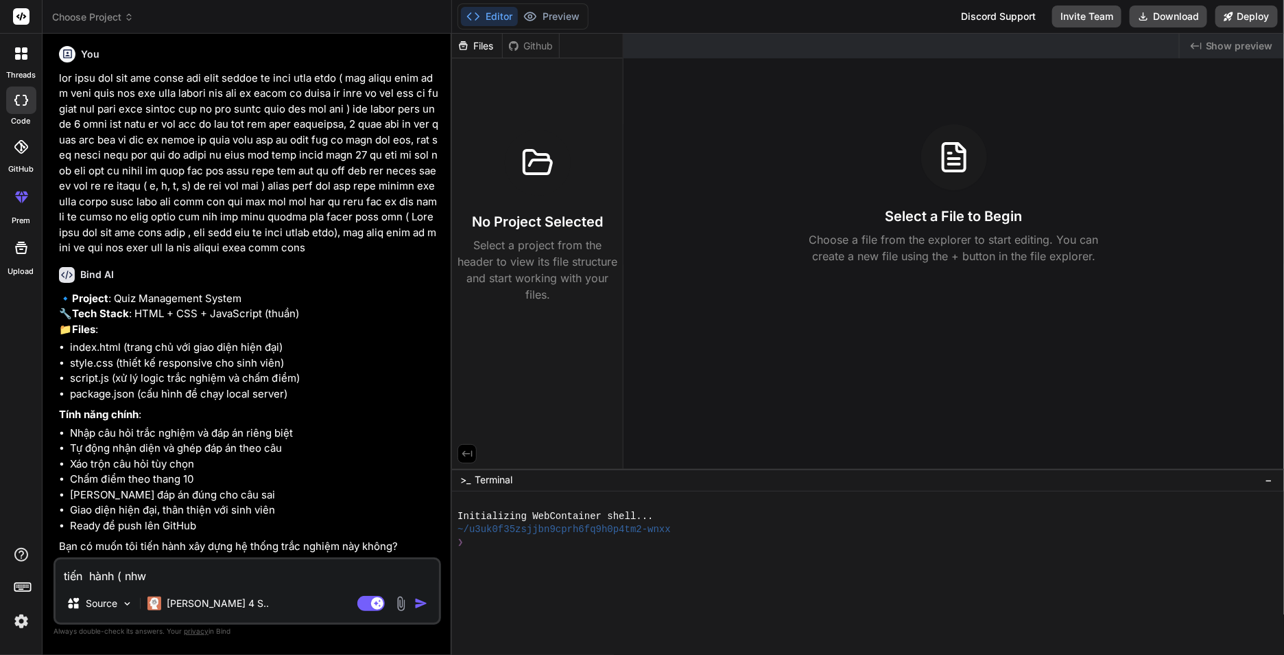
type textarea "x"
type textarea "tiến hành ( nho"
type textarea "x"
type textarea "tiến hành ( nhơ"
type textarea "x"
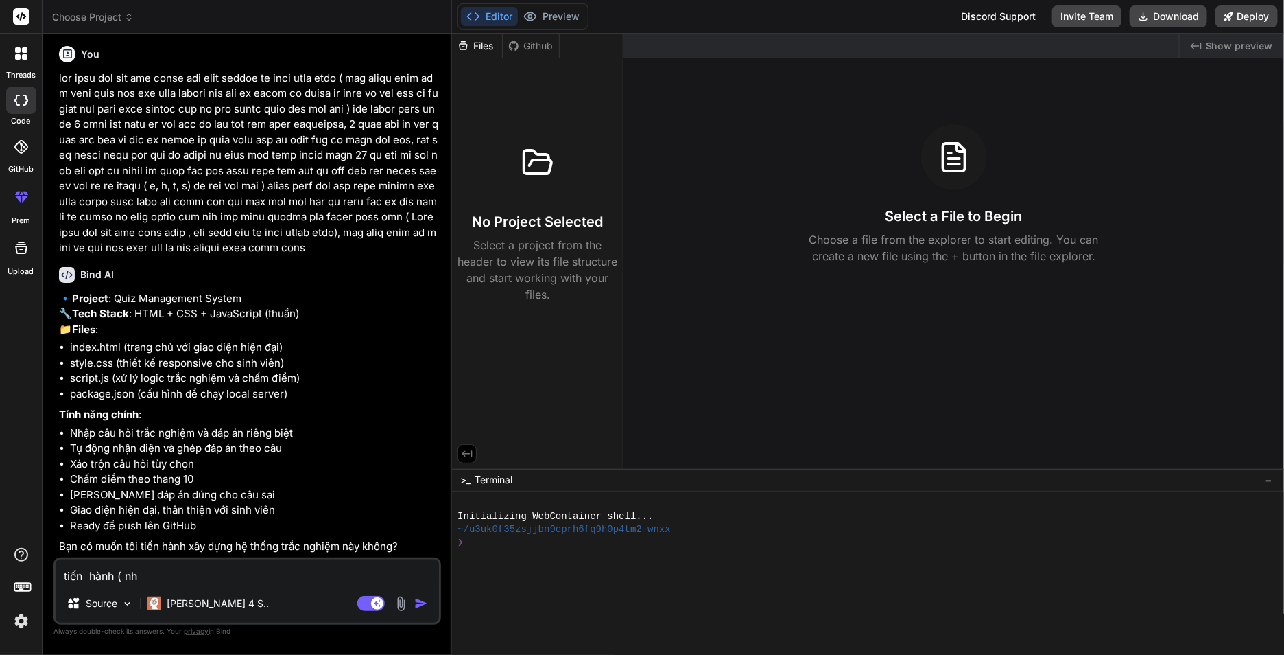
type textarea "tiến hành ( nhớ"
type textarea "x"
type textarea "tiến hành ( nhớ"
type textarea "x"
type textarea "tiến hành ( nhớ c"
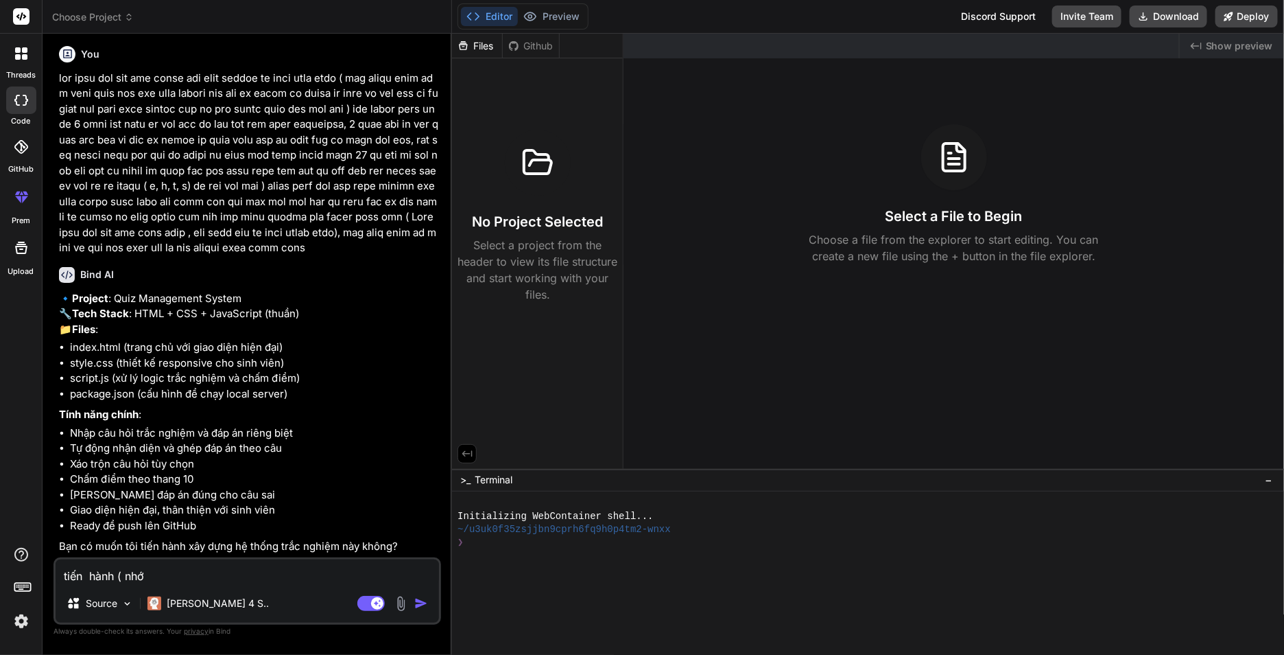
type textarea "x"
type textarea "tiến hành ( nhớ ch"
type textarea "x"
type textarea "tiến hành ( nhớ cho"
type textarea "x"
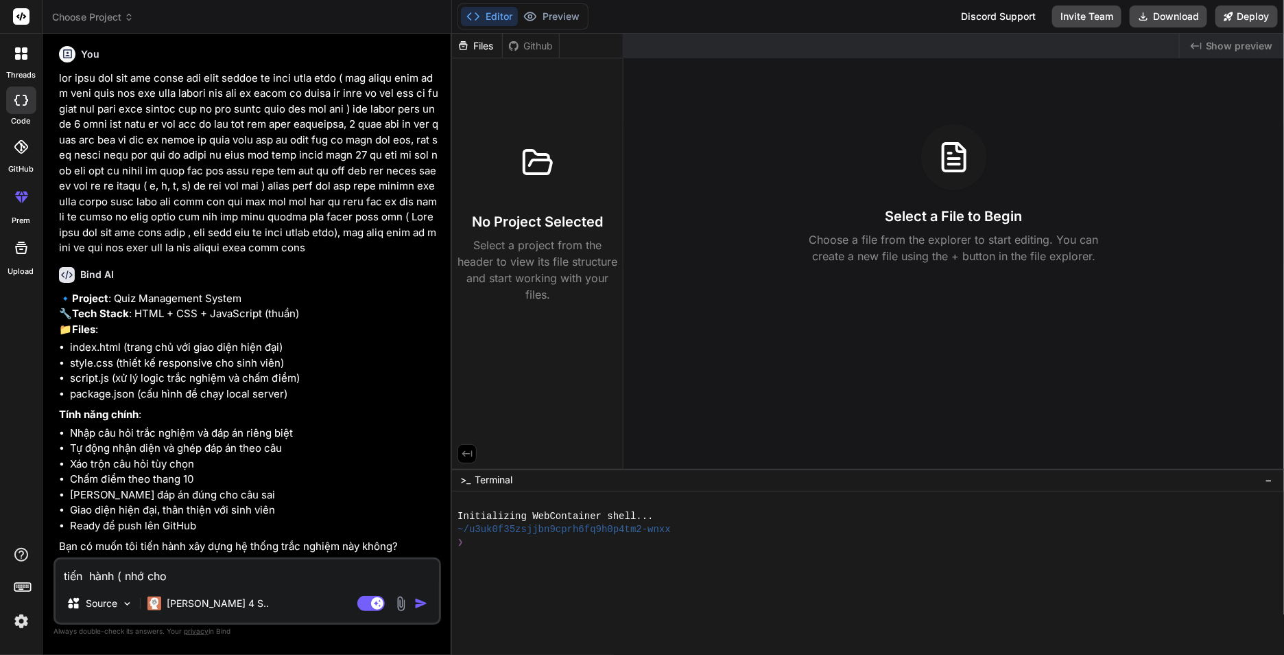
type textarea "tiến hành ( nhớ cho"
type textarea "x"
type textarea "tiến hành ( nhớ cho t"
type textarea "x"
type textarea "tiến hành ( nhớ cho to"
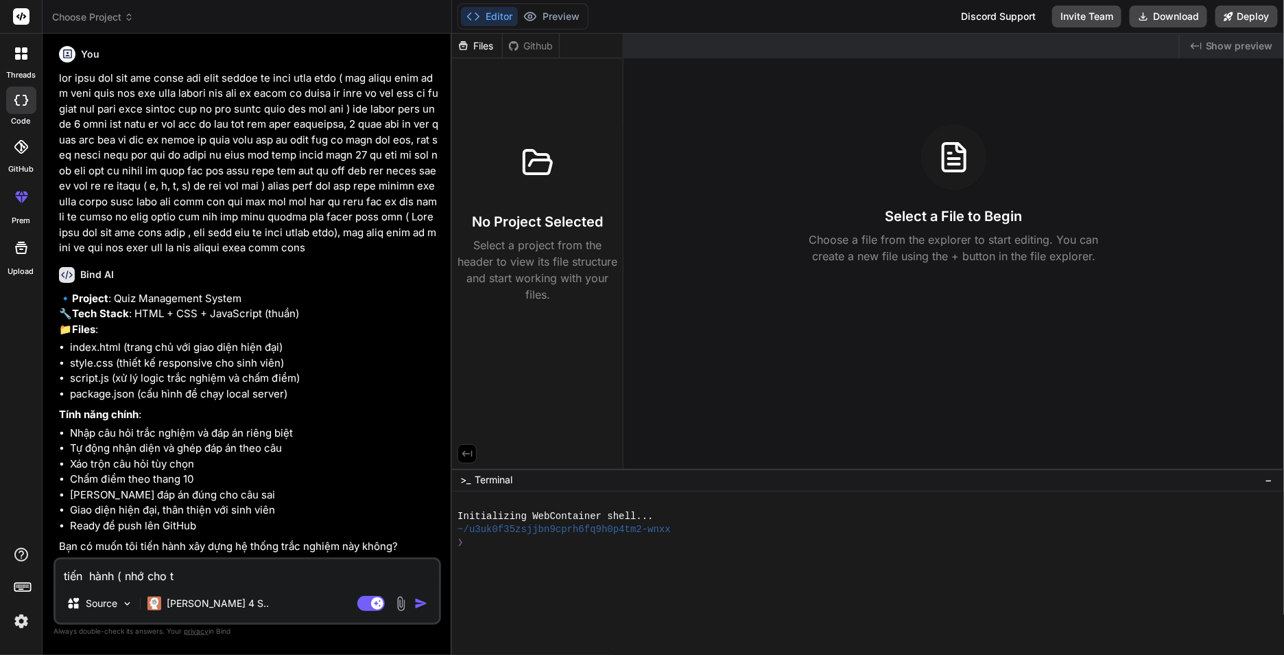
type textarea "x"
type textarea "tiến hành ( nhớ cho tô"
type textarea "x"
type textarea "tiến hành ( nhớ cho tôi"
type textarea "x"
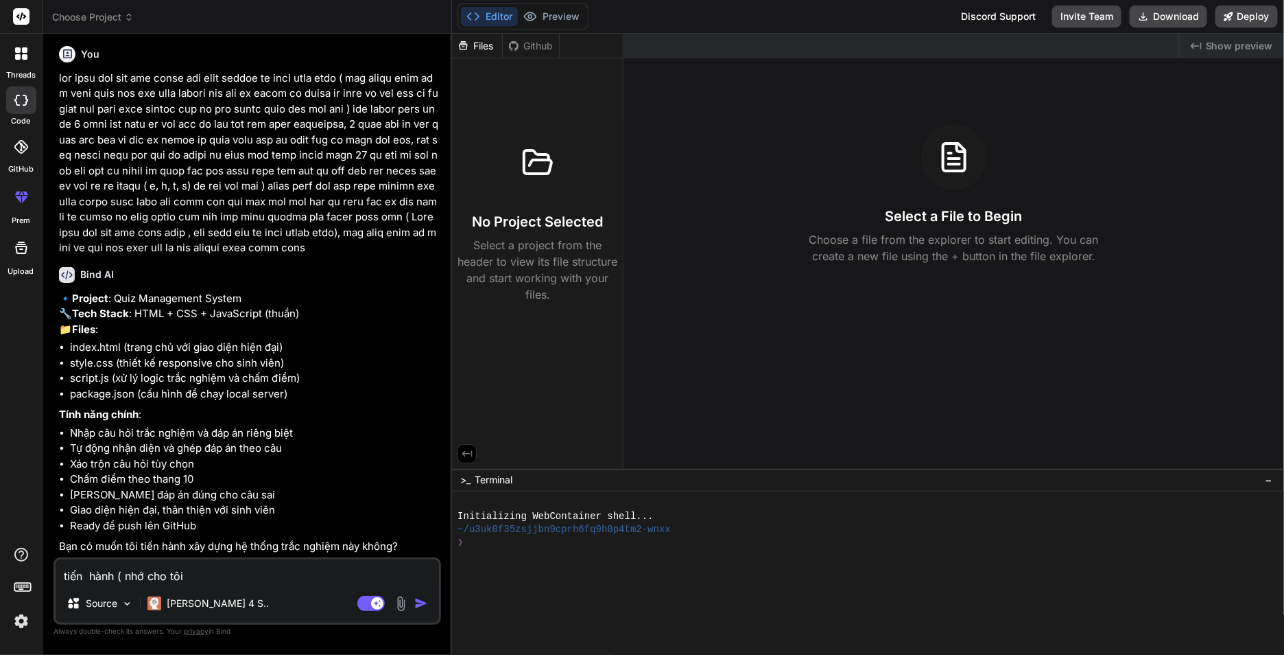
type textarea "tiến hành ( nhớ cho tôi"
type textarea "x"
type textarea "tiến hành ( nhớ cho tôi p"
type textarea "x"
type textarea "tiến hành ( nhớ cho tôi ph"
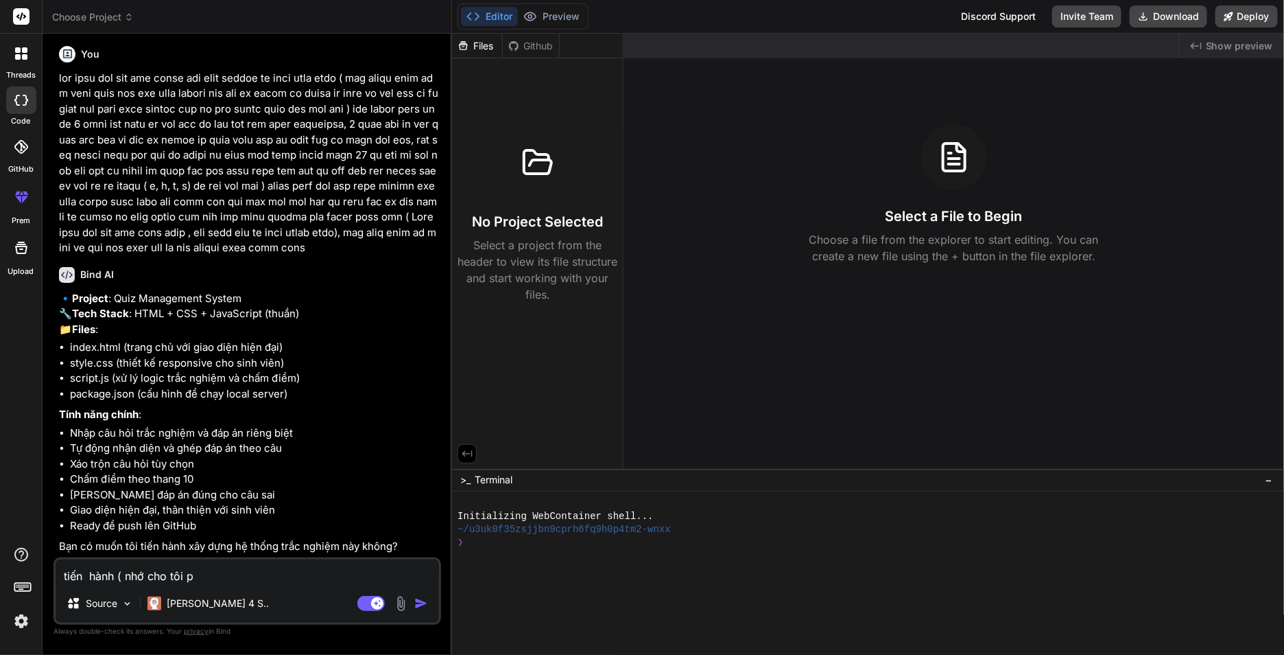
type textarea "x"
type textarea "tiến hành ( nhớ cho tôi pha"
type textarea "x"
type textarea "tiến hành ( nhớ cho tôi phâ"
type textarea "x"
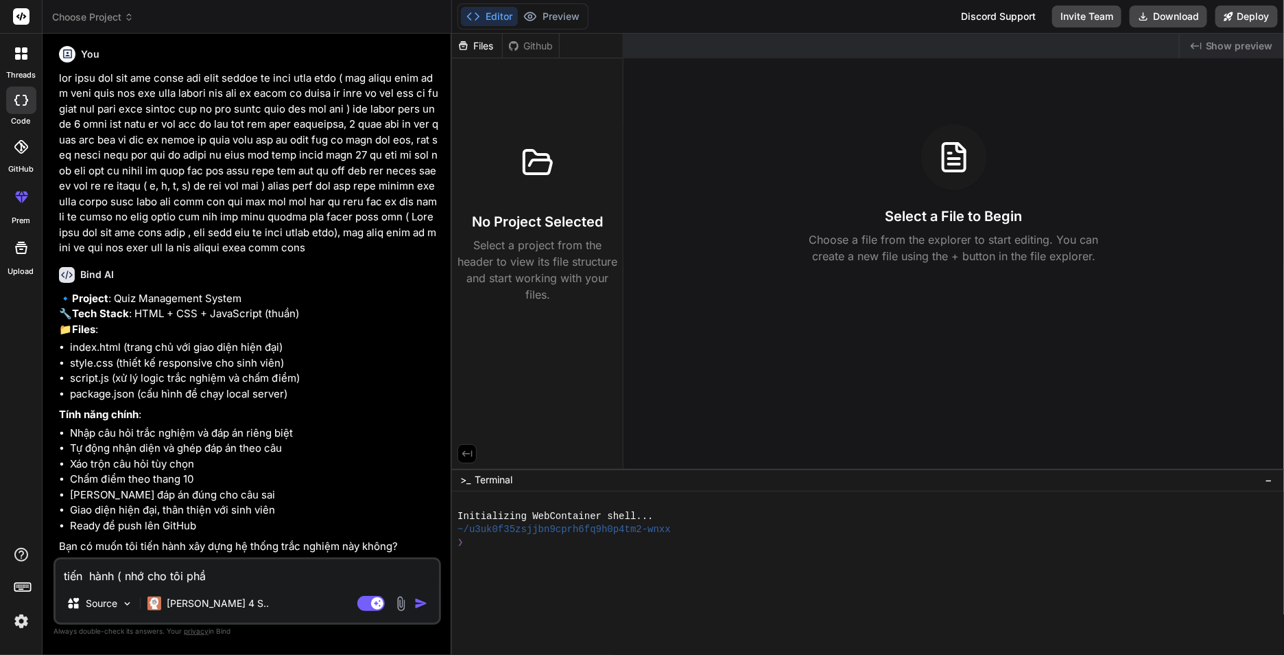
type textarea "tiến hành ( nhớ cho tôi phần"
type textarea "x"
type textarea "tiến hành ( nhớ cho tôi phần"
type textarea "x"
type textarea "tiến hành ( nhớ cho tôi phần l"
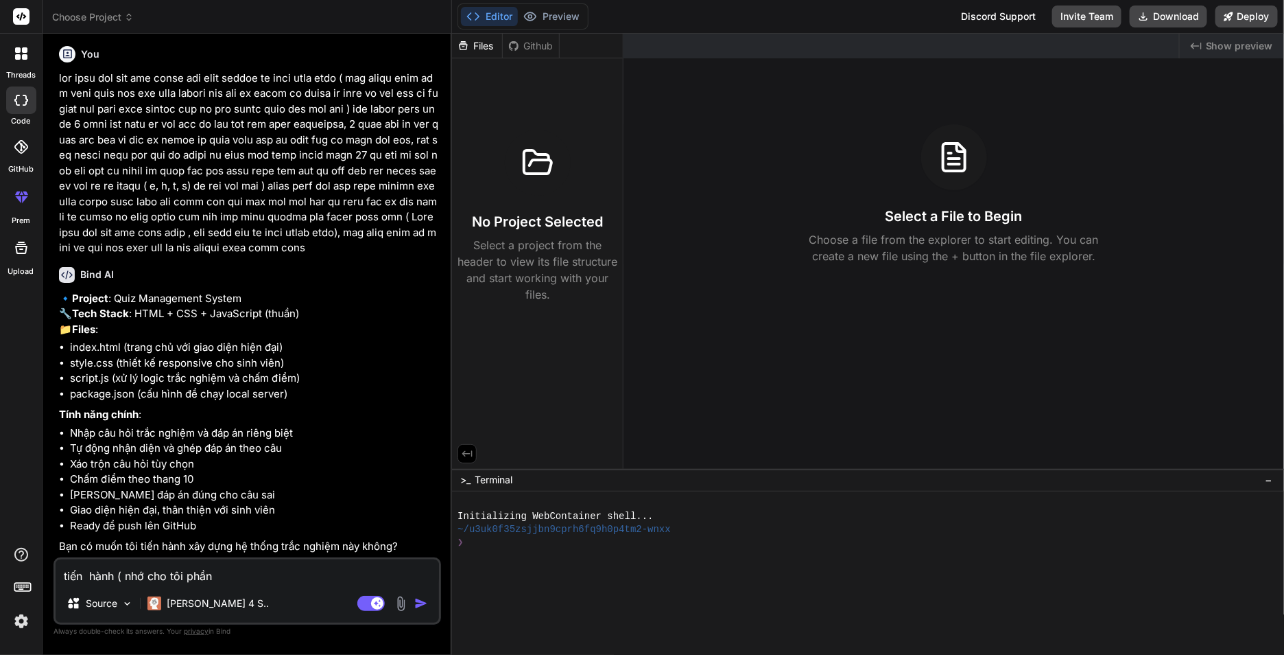
type textarea "x"
type textarea "tiến hành ( nhớ cho tôi phần lu"
type textarea "x"
type textarea "tiến hành ( nhớ cho tôi phần lư"
type textarea "x"
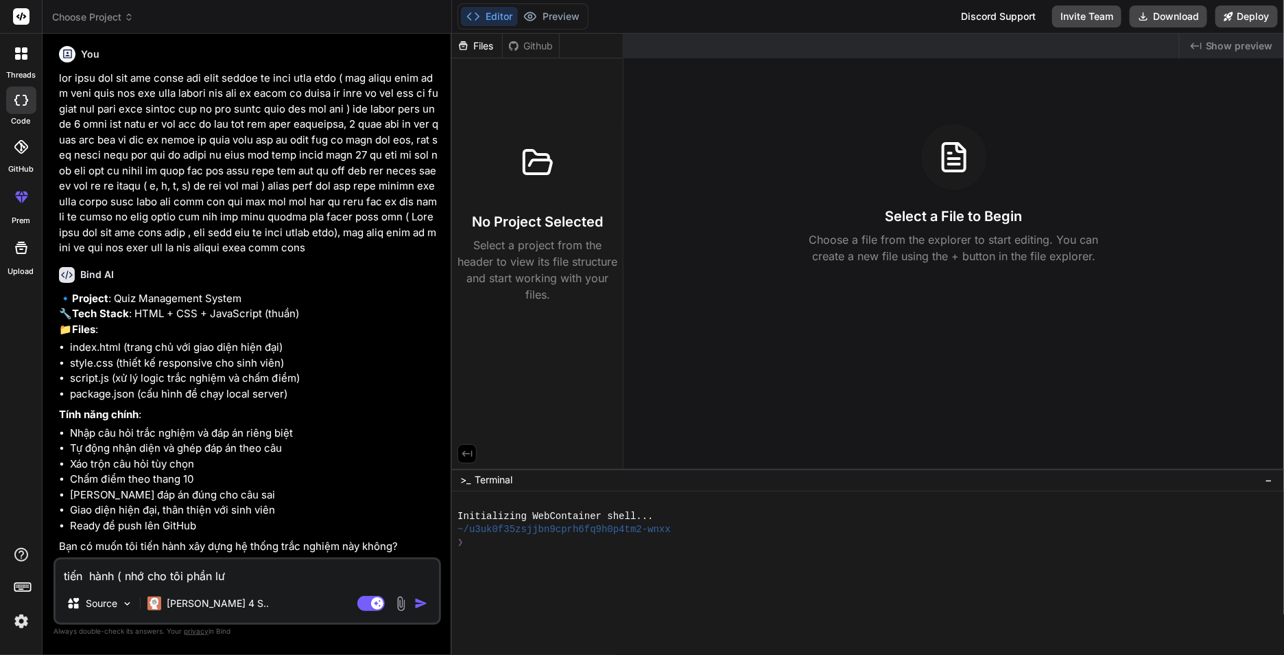
type textarea "tiến hành ( nhớ cho tôi phần lưu"
type textarea "x"
type textarea "tiến hành ( nhớ cho tôi phần luuw"
type textarea "x"
type textarea "tiến hành ( nhớ cho tôi phần luu"
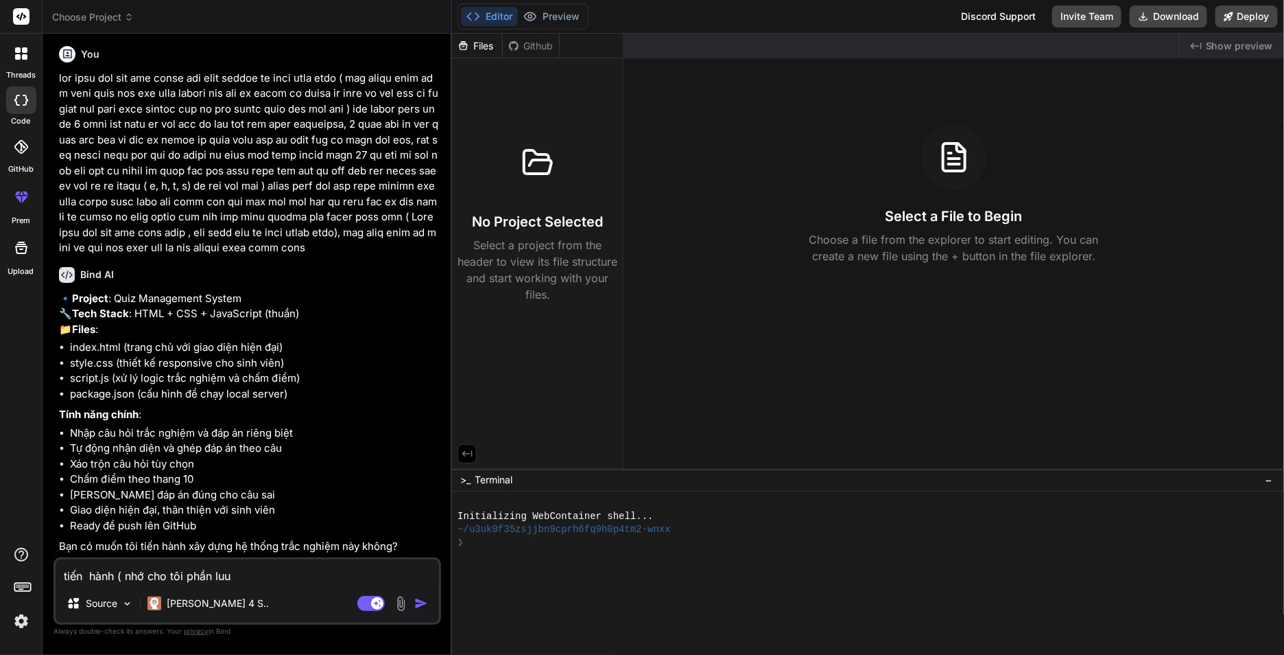
type textarea "x"
type textarea "tiến hành ( nhớ cho tôi phần lu"
type textarea "x"
type textarea "tiến hành ( nhớ cho tôi phần lư"
type textarea "x"
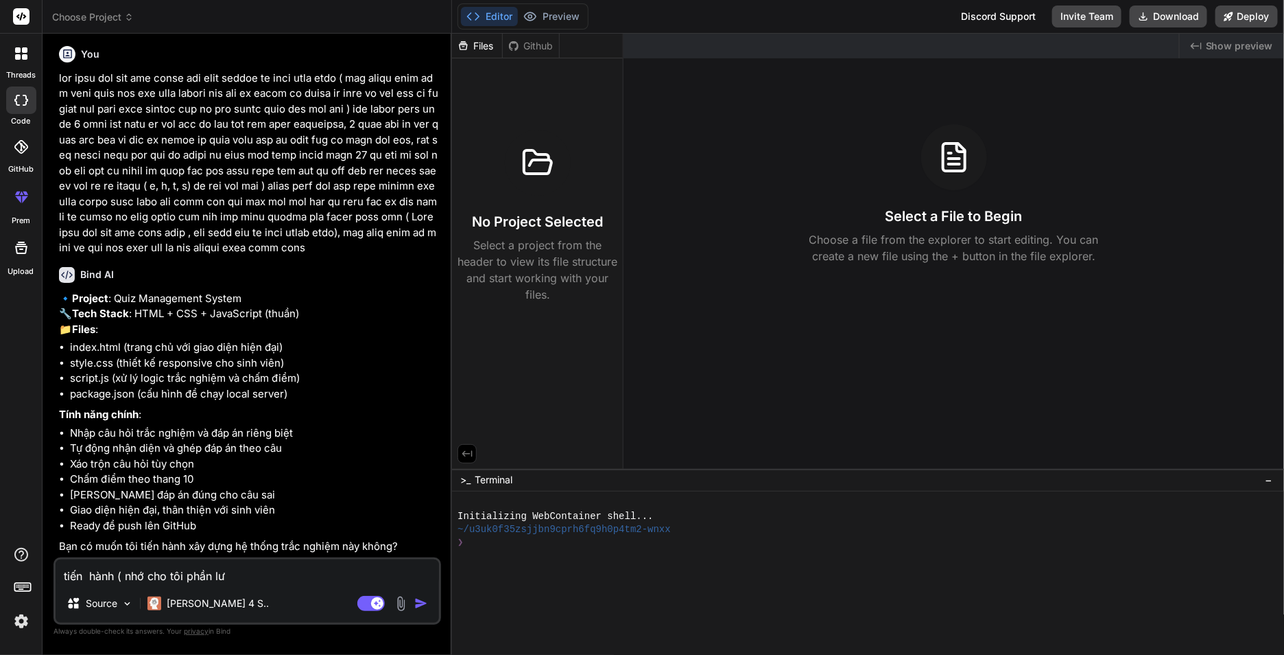
type textarea "tiến hành ( nhớ cho tôi phần lưu"
type textarea "x"
type textarea "tiến hành ( nhớ cho tôi phần lưu"
type textarea "x"
type textarea "tiến hành ( nhớ cho tôi phần lưu t"
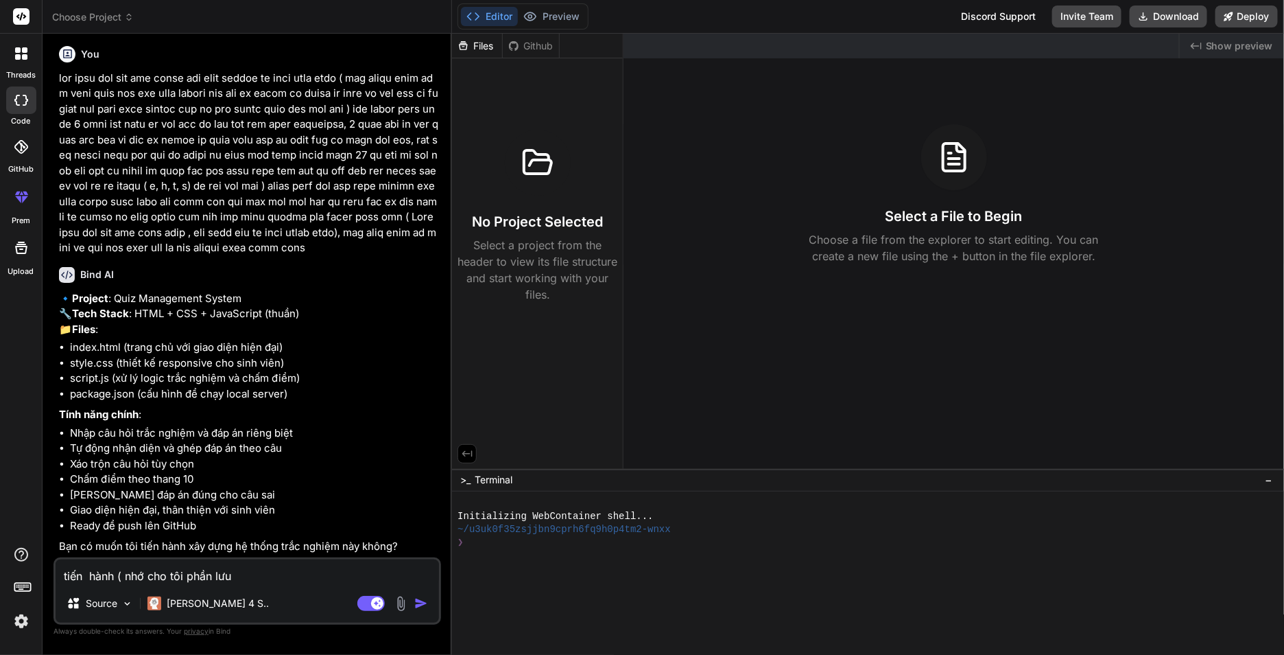
type textarea "x"
type textarea "tiến hành ( nhớ cho tôi phần lưu tr"
type textarea "x"
type textarea "tiến hành ( nhớ cho tôi phần lưu tru"
type textarea "x"
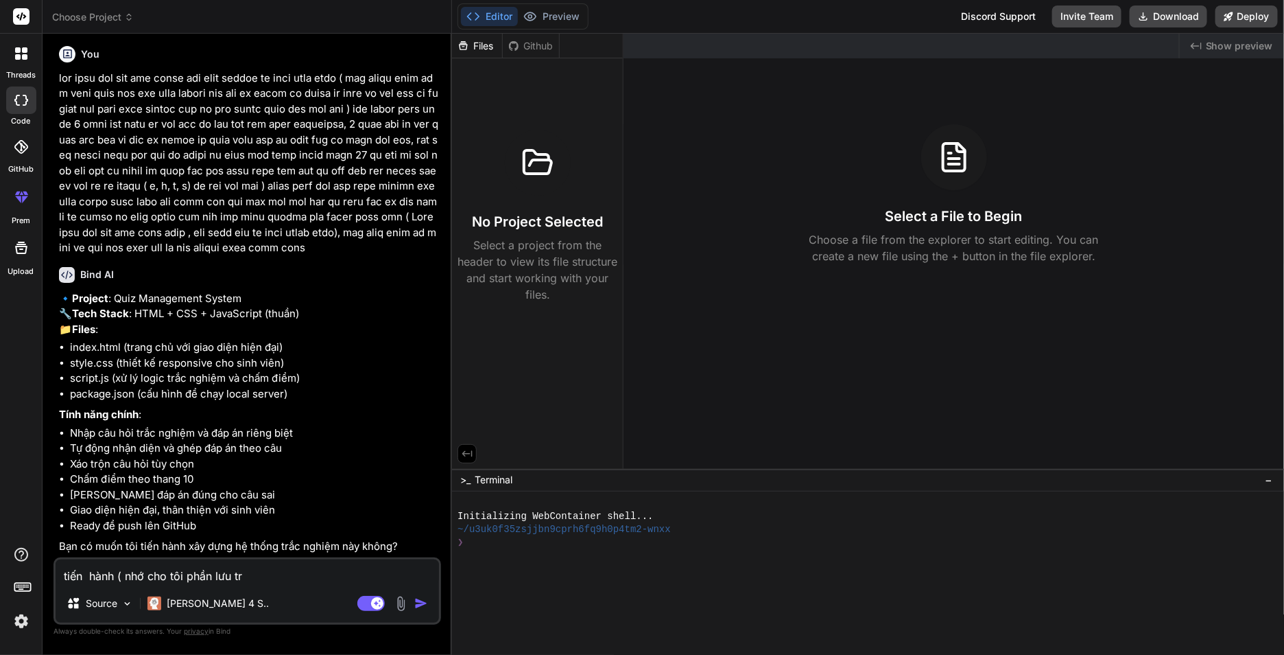
type textarea "tiến hành ( nhớ cho tôi phần lưu trư"
type textarea "x"
type textarea "tiến hành ( nhớ cho tôi phần lưu trữ"
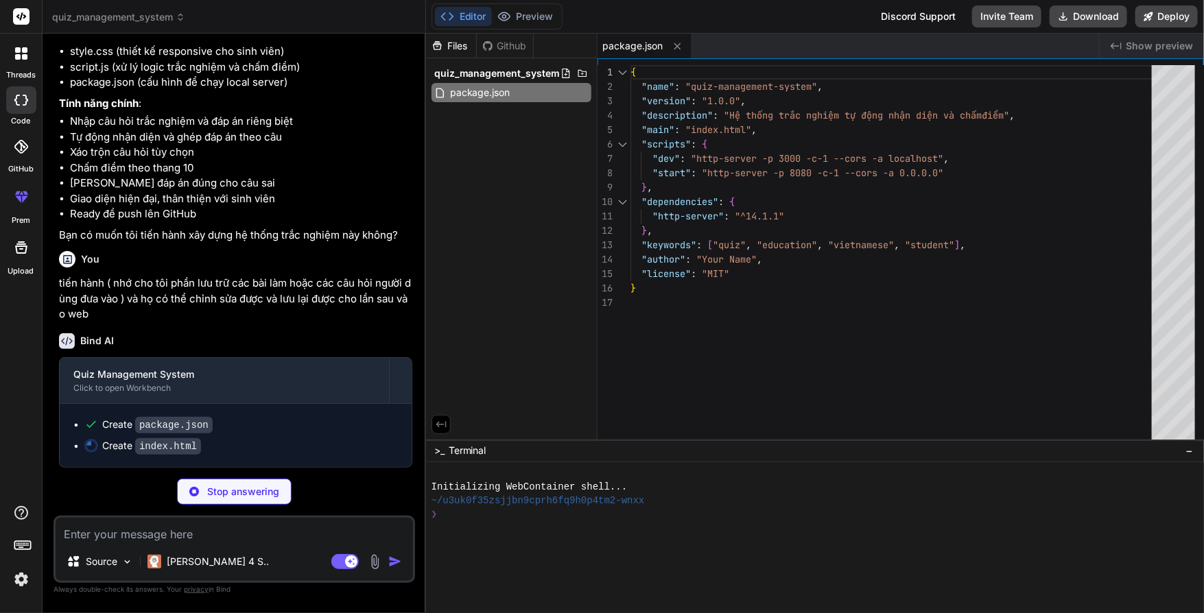
scroll to position [610, 0]
click at [556, 307] on div "Files Github quiz_management_system package.json" at bounding box center [512, 237] width 172 height 406
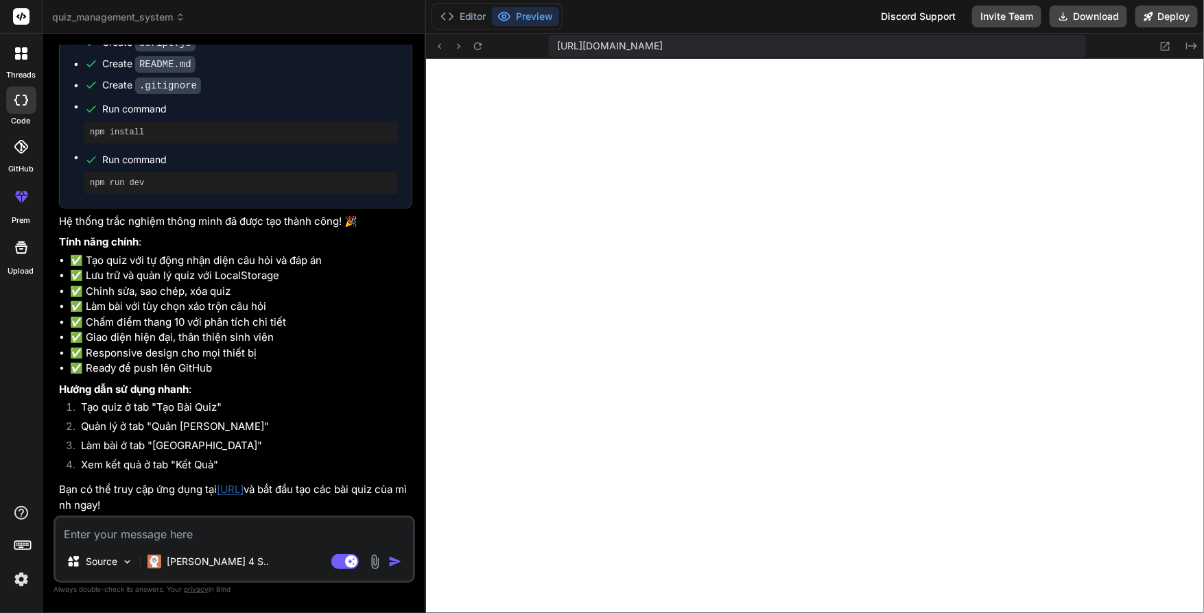
scroll to position [596, 0]
click at [1164, 51] on icon at bounding box center [1166, 46] width 12 height 12
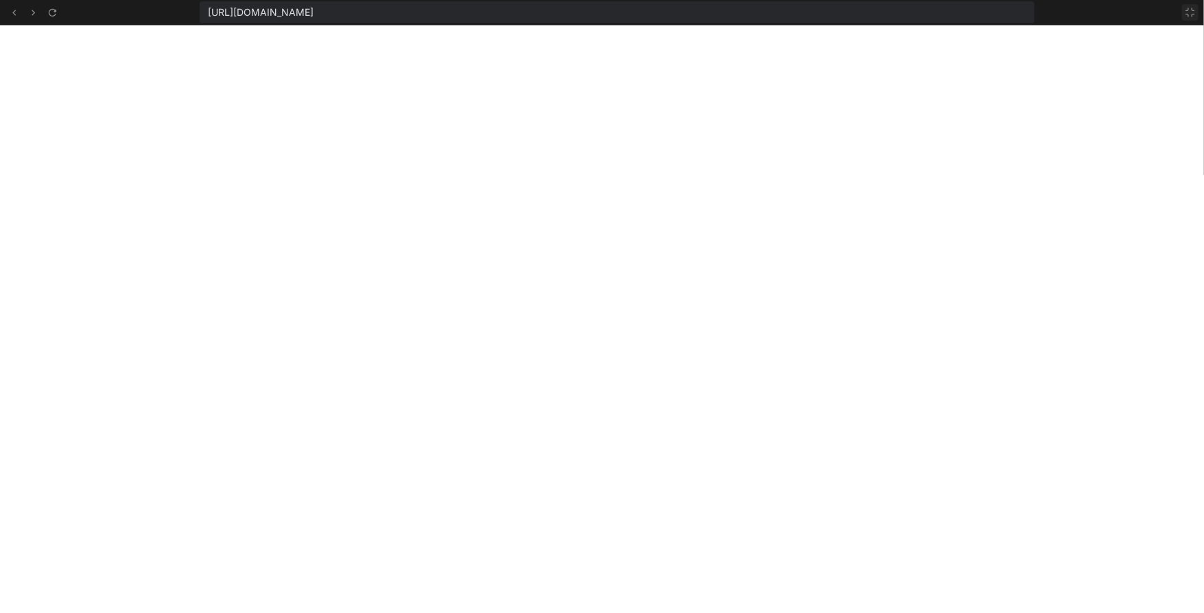
click at [1192, 13] on icon at bounding box center [1190, 12] width 11 height 11
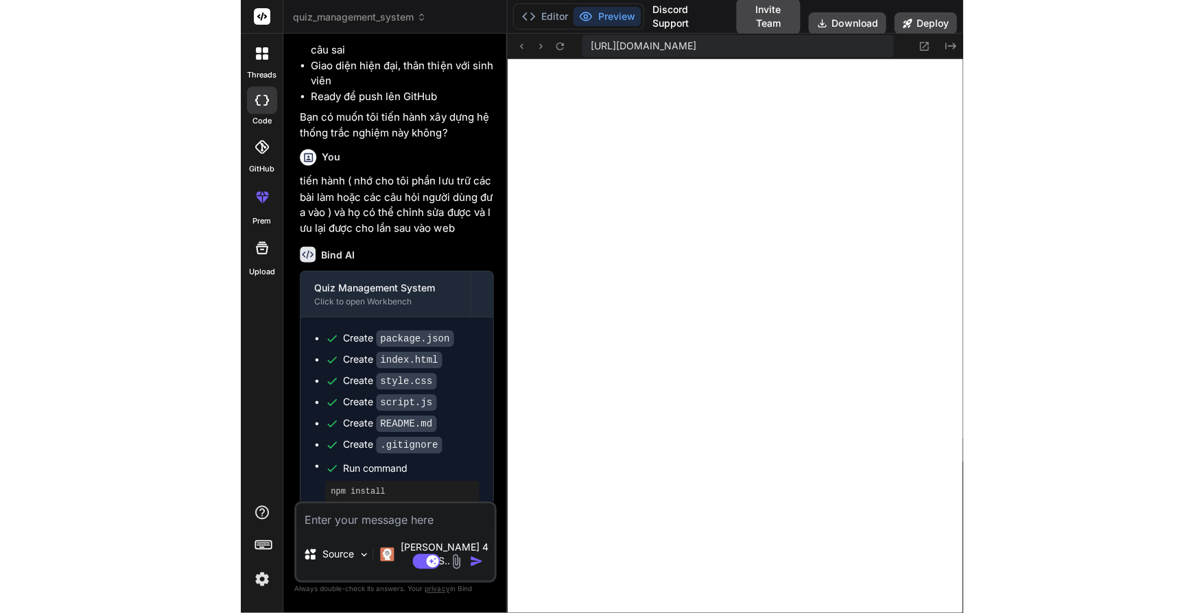
scroll to position [1441, 0]
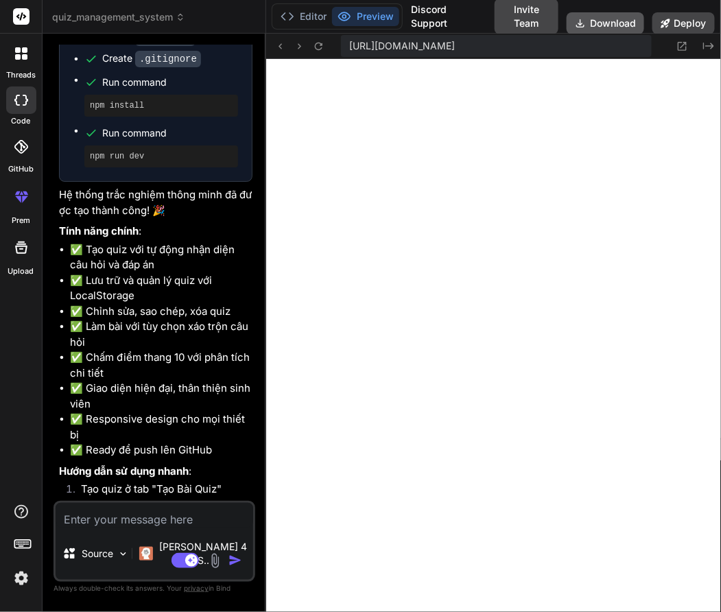
click at [616, 20] on button "Download" at bounding box center [606, 23] width 78 height 22
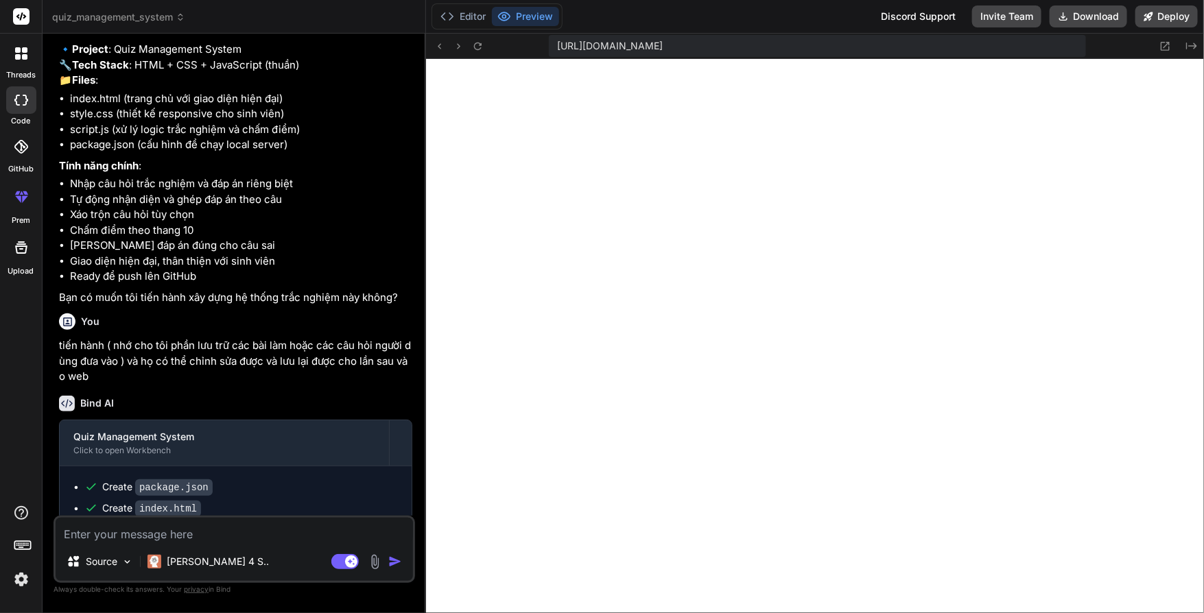
scroll to position [369, 0]
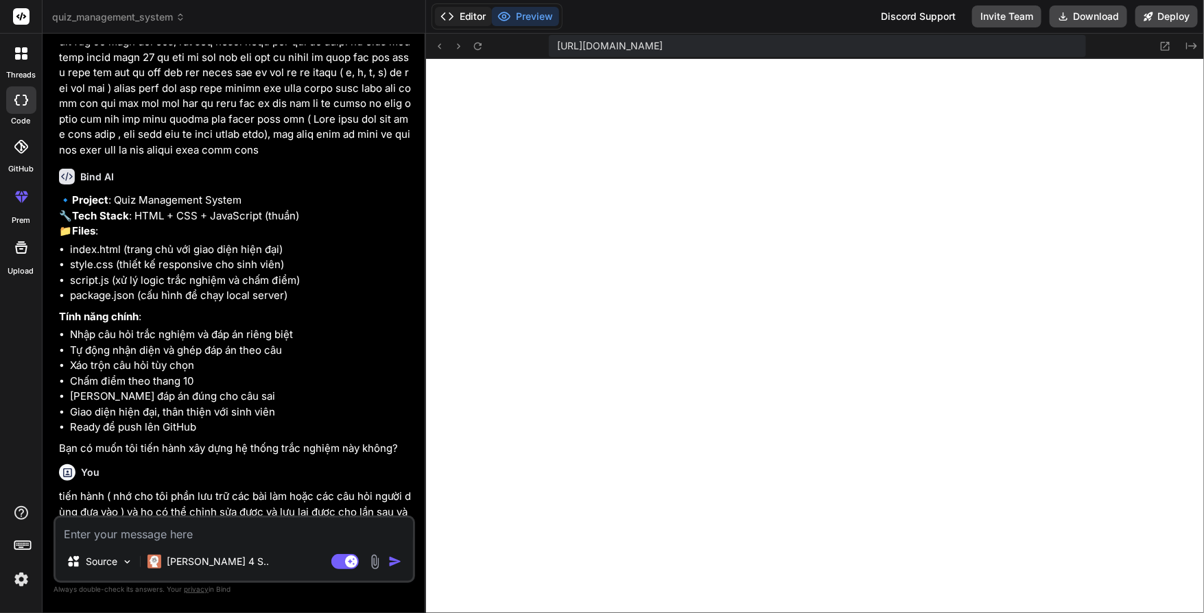
click at [460, 16] on button "Editor" at bounding box center [463, 16] width 57 height 19
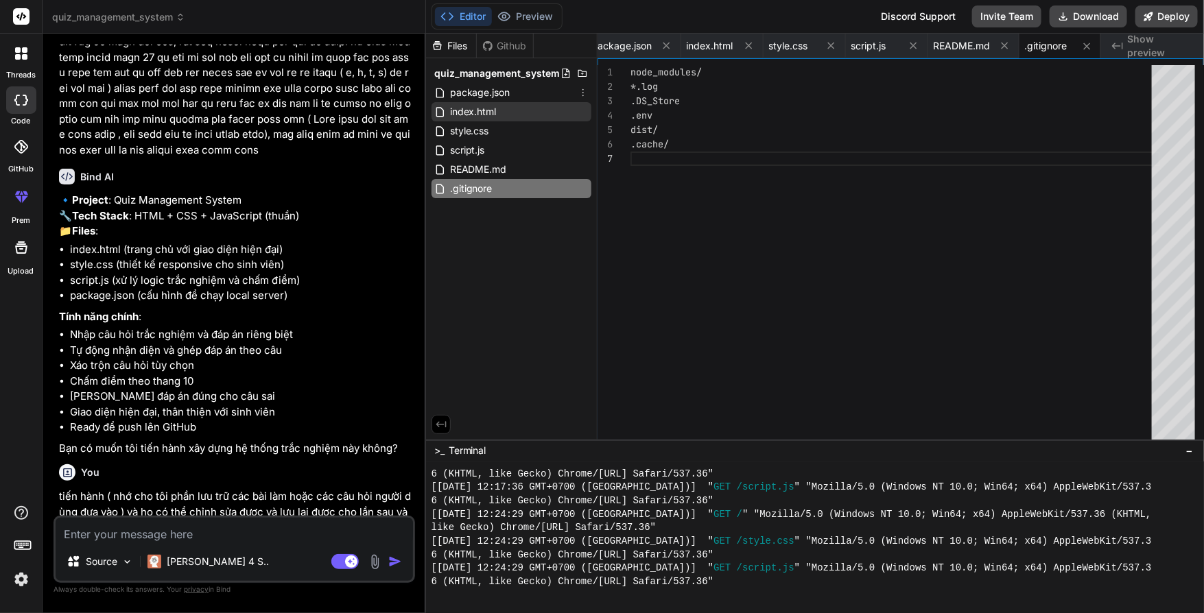
click at [506, 113] on div "index.html" at bounding box center [512, 111] width 160 height 19
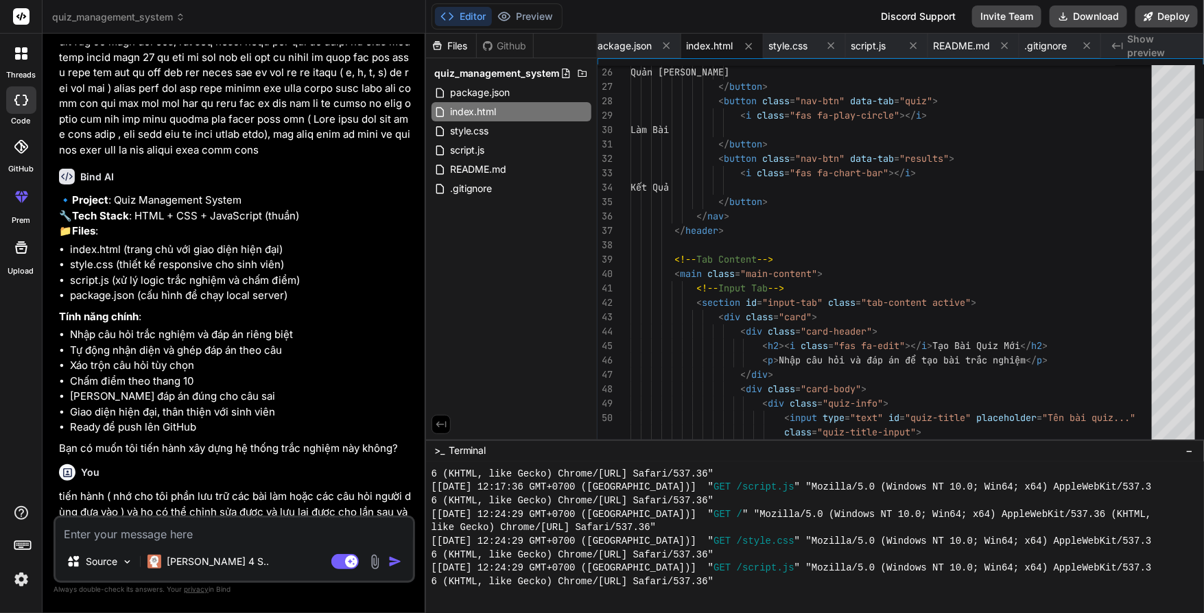
scroll to position [0, 0]
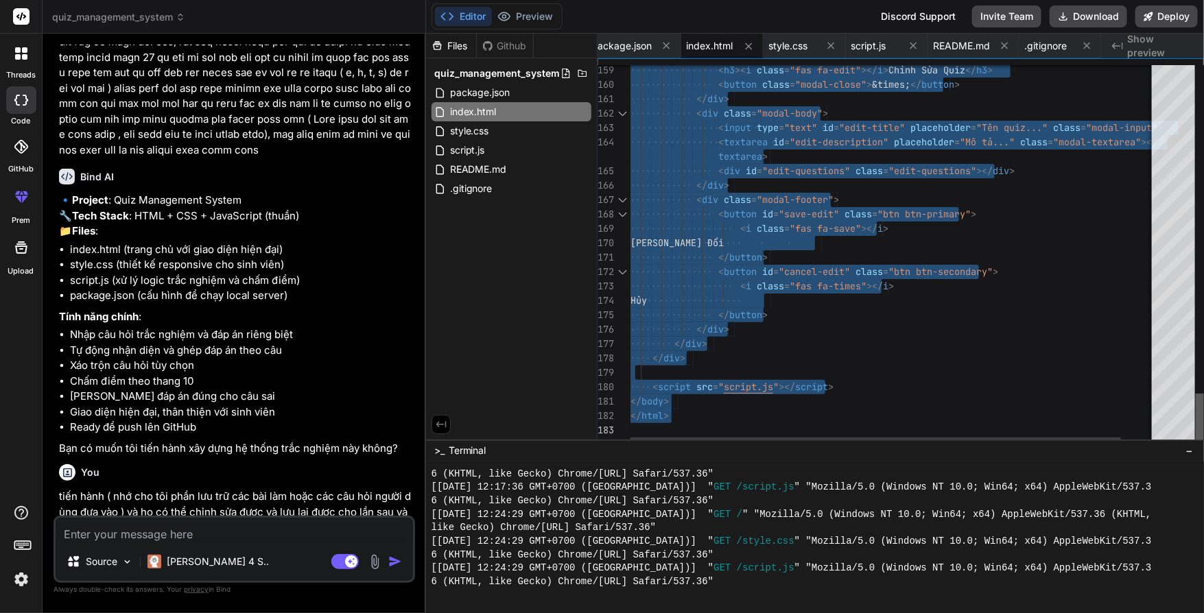
click at [1203, 437] on div at bounding box center [1200, 420] width 8 height 52
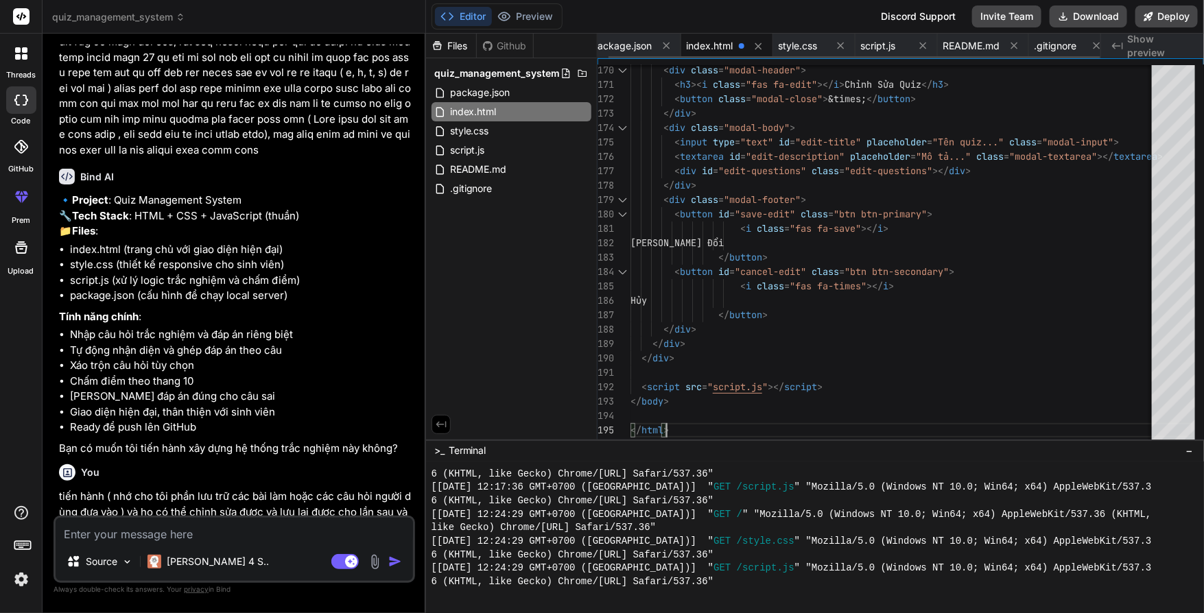
click at [739, 45] on span at bounding box center [741, 45] width 5 height 5
click at [498, 154] on div "script.js" at bounding box center [512, 150] width 160 height 19
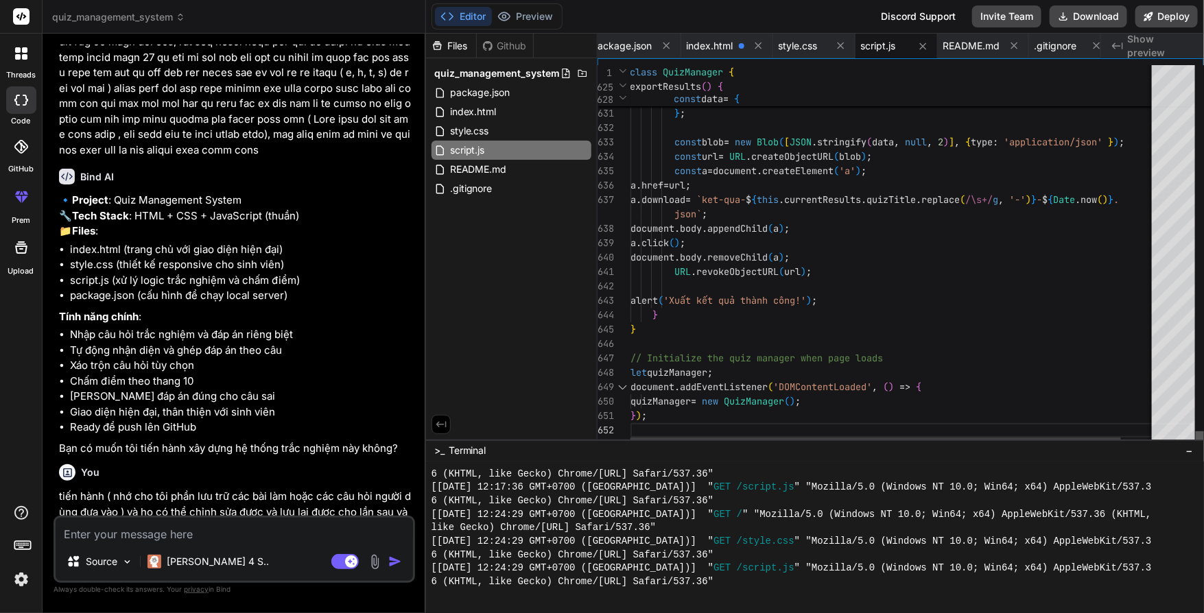
click at [1203, 446] on div at bounding box center [1200, 439] width 8 height 14
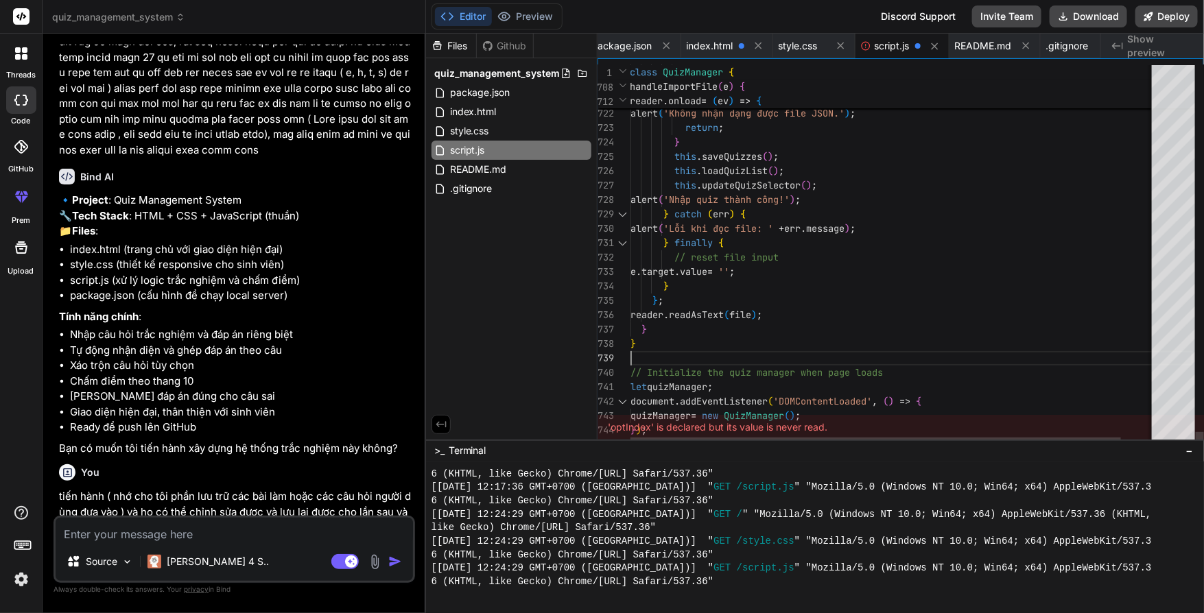
click at [872, 419] on div "'optIndex' is declared but its value is never read." at bounding box center [901, 427] width 607 height 25
click at [468, 141] on div "script.js" at bounding box center [512, 150] width 160 height 19
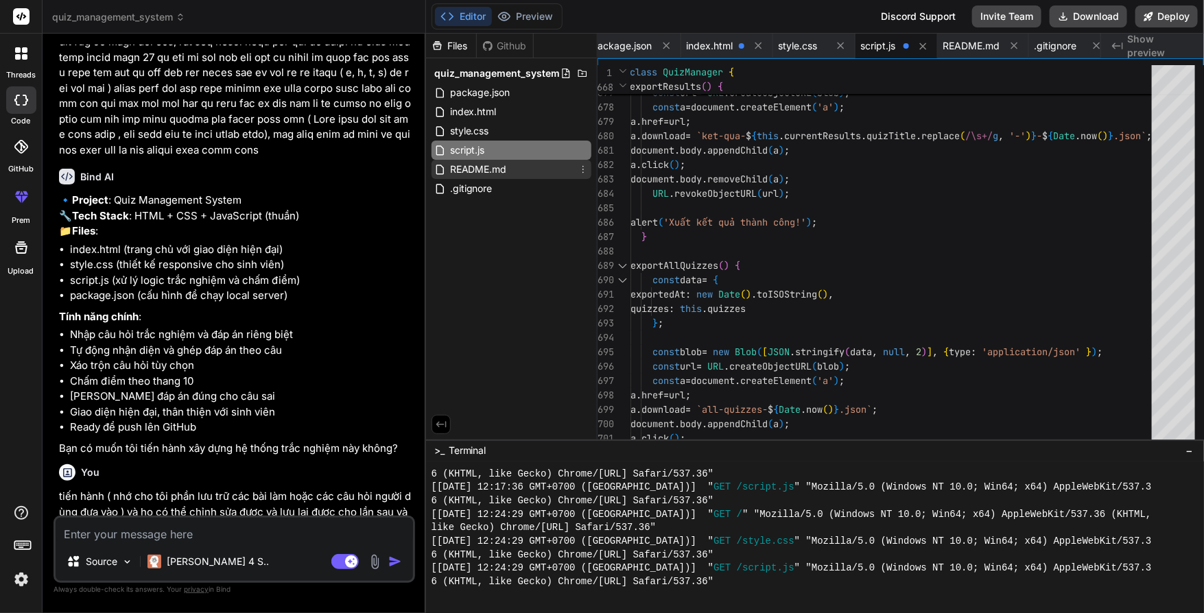
click at [498, 166] on span "README.md" at bounding box center [479, 169] width 60 height 16
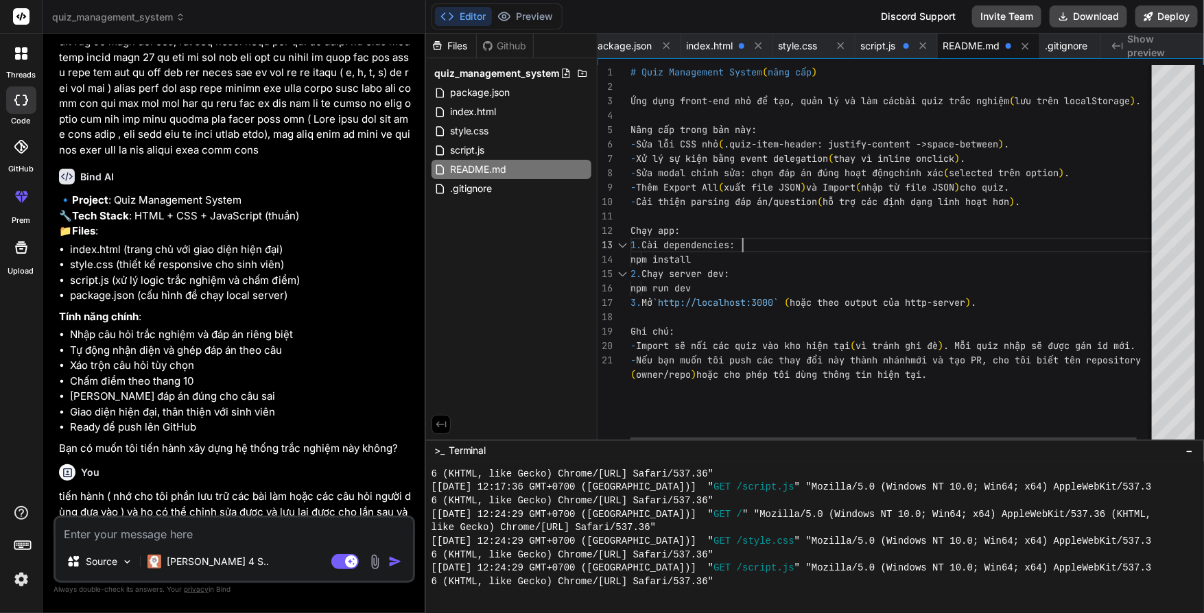
click at [841, 237] on div "# Quiz Management System ( nâng cấp ) Ứng dụng front-end nhỏ để tạo, quản lý và…" at bounding box center [903, 255] width 545 height 381
click at [899, 52] on div "script.js" at bounding box center [897, 46] width 82 height 25
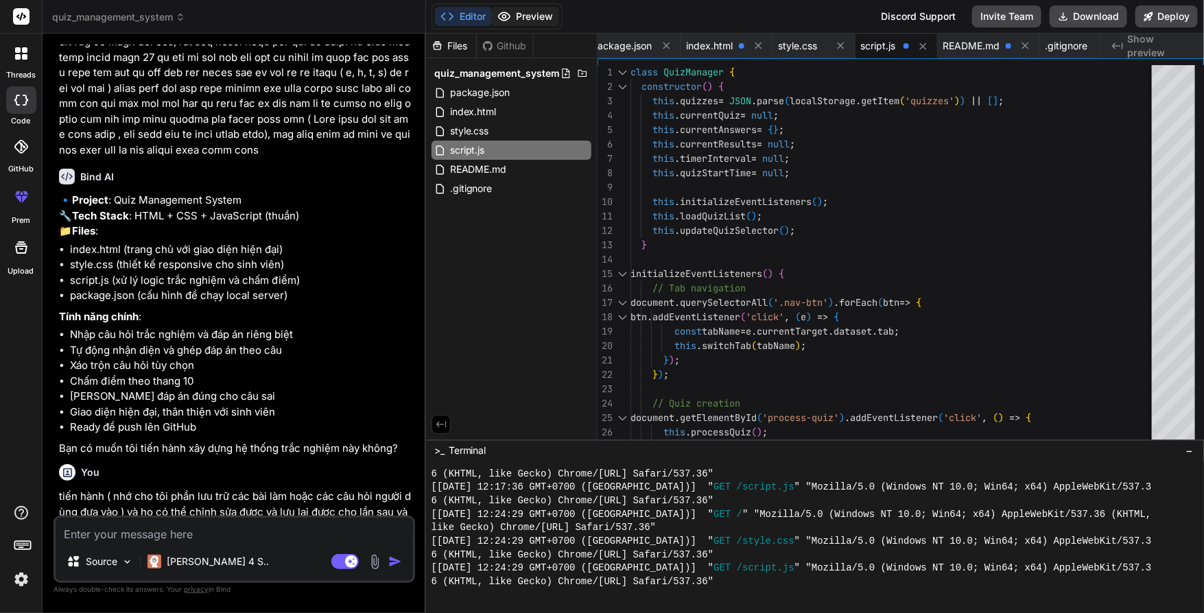
click at [523, 9] on button "Preview" at bounding box center [525, 16] width 67 height 19
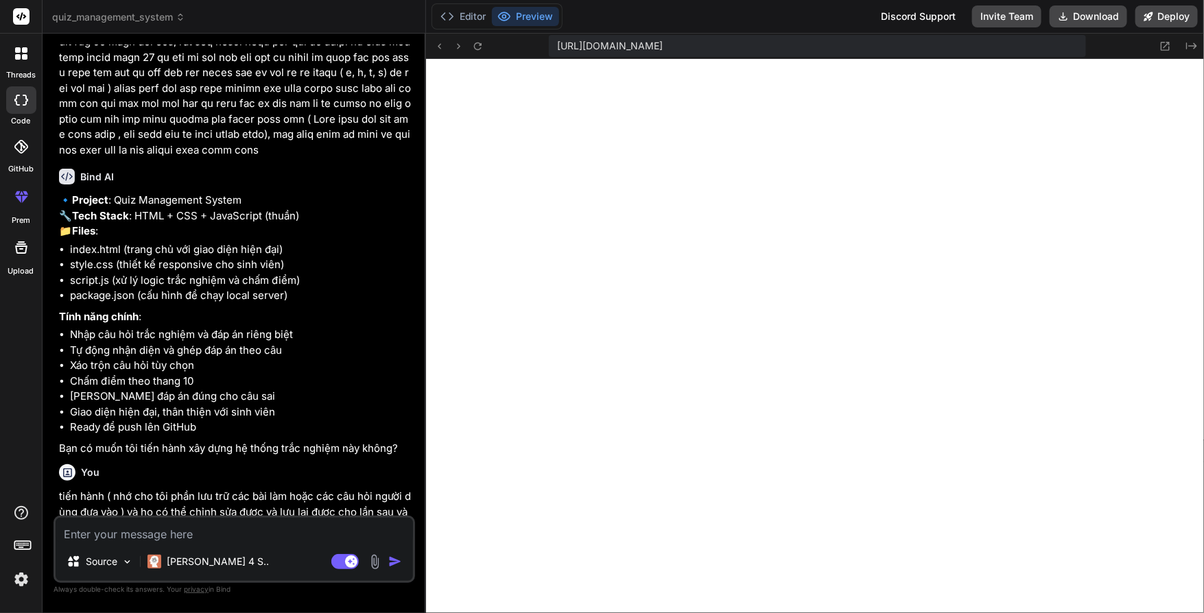
click at [484, 36] on div "https://u3uk0f35zsjjbn9cprh6fq9h0p4tm2-wnxx--3000--96435430.local-corp.webconta…" at bounding box center [815, 46] width 778 height 25
click at [475, 42] on icon at bounding box center [478, 46] width 12 height 12
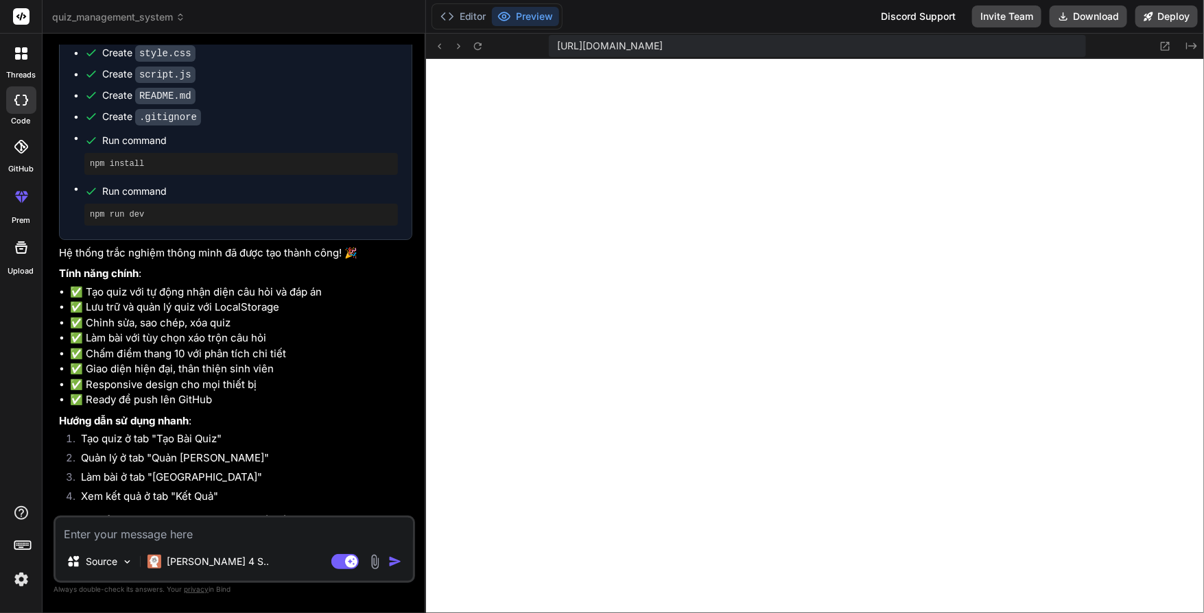
scroll to position [1055, 0]
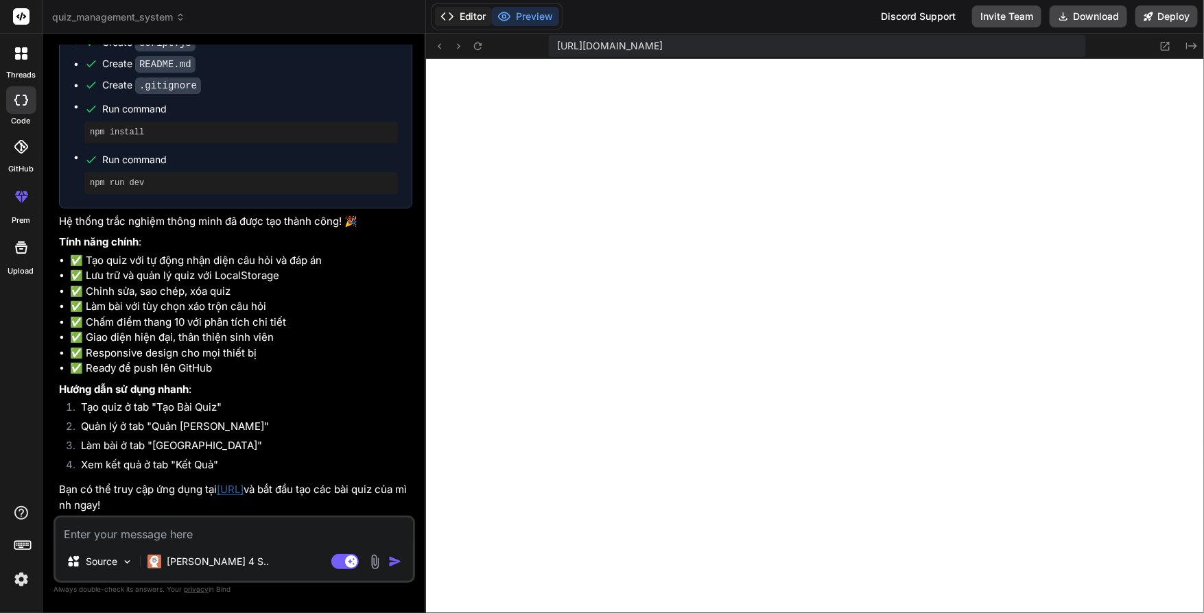
click at [445, 17] on icon at bounding box center [447, 17] width 14 height 14
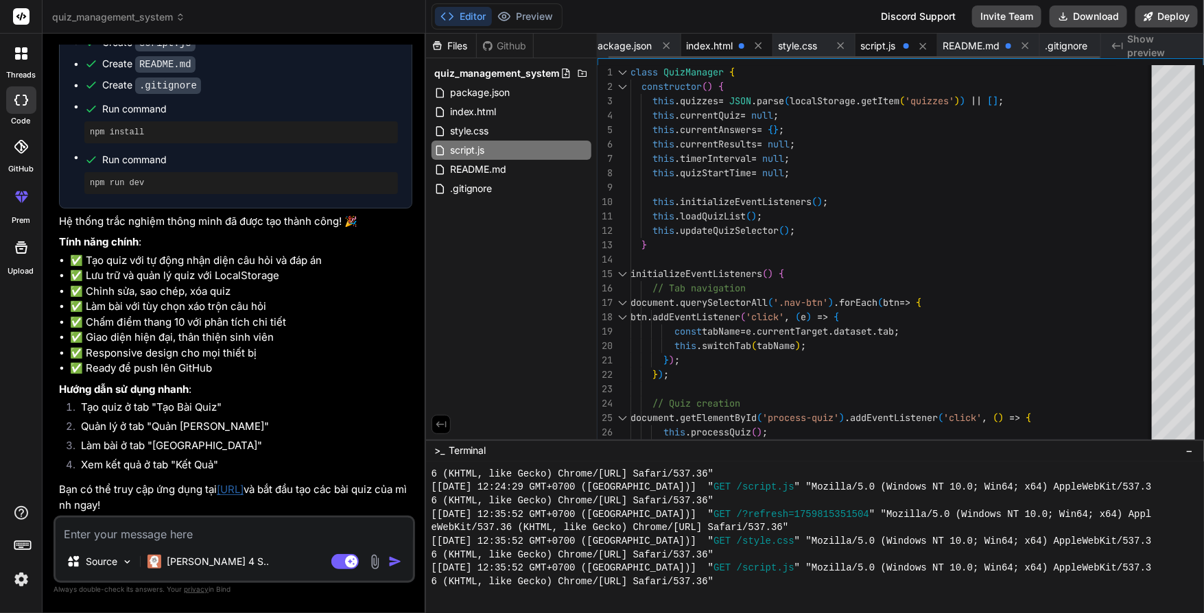
click at [725, 38] on div "index.html" at bounding box center [727, 46] width 92 height 25
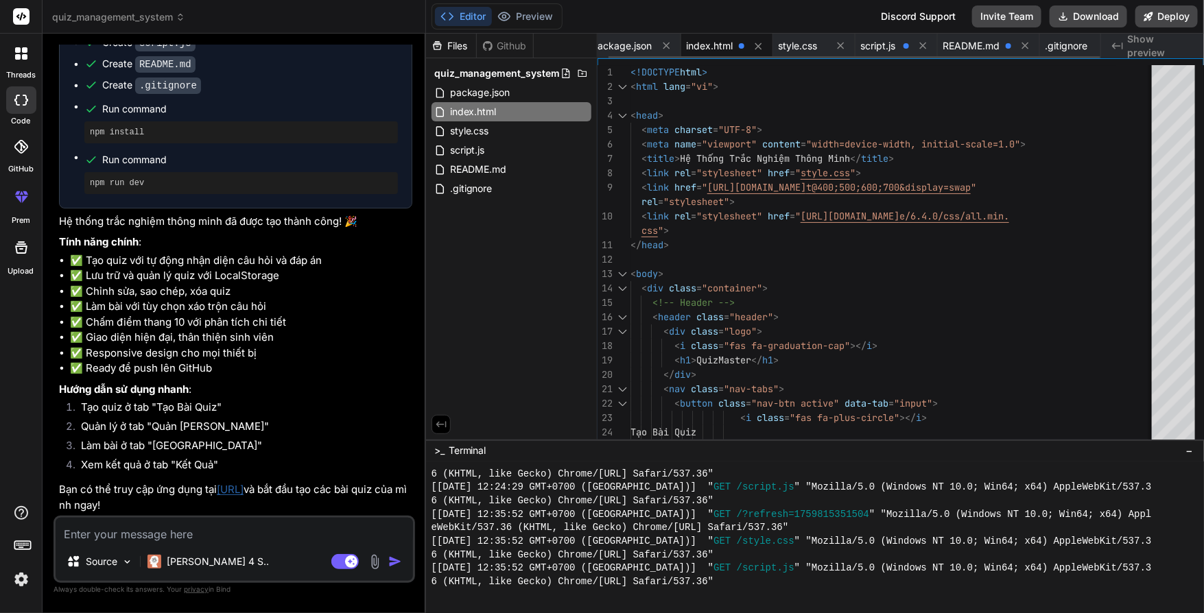
click at [741, 45] on span at bounding box center [741, 45] width 5 height 5
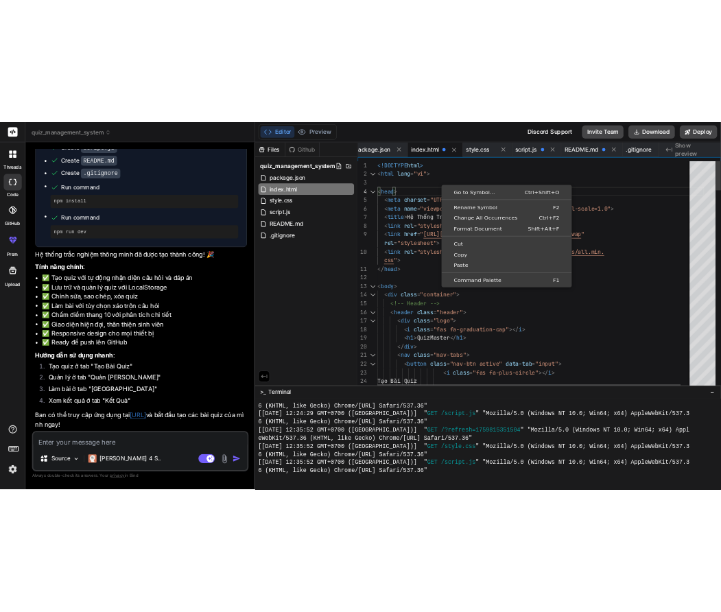
scroll to position [0, 0]
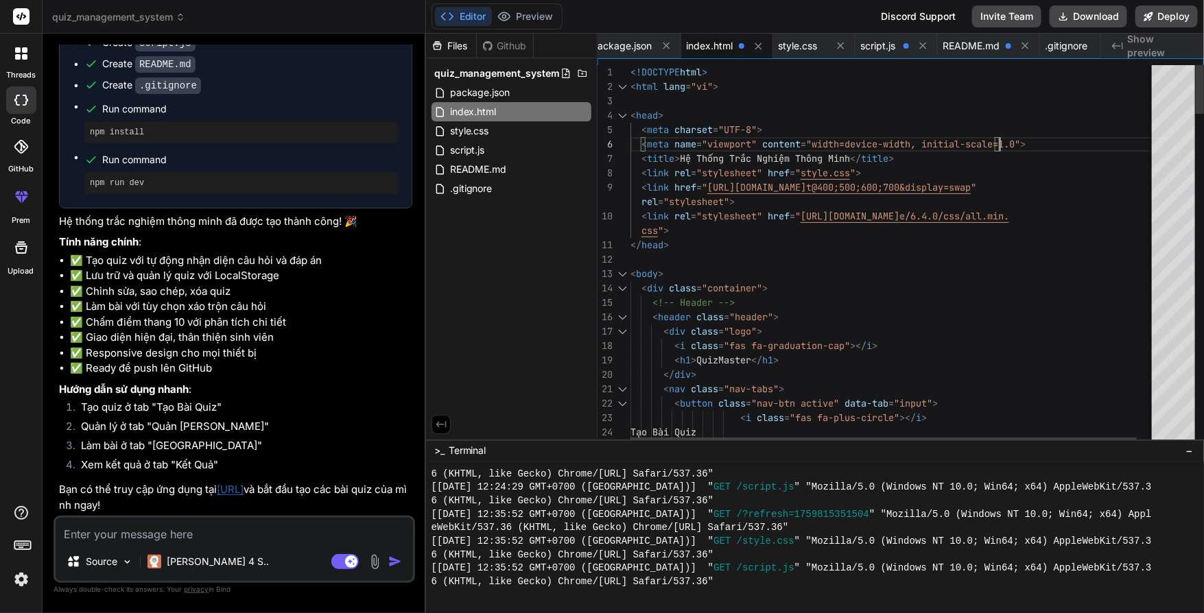
click at [499, 17] on icon at bounding box center [504, 16] width 12 height 8
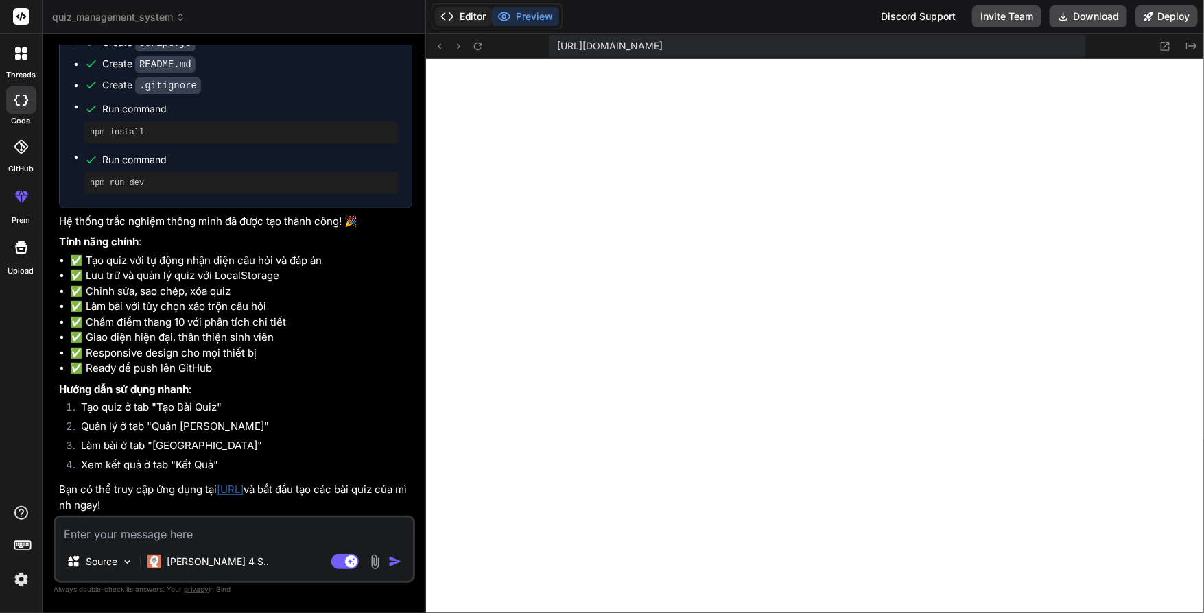
click at [468, 7] on button "Editor" at bounding box center [463, 16] width 57 height 19
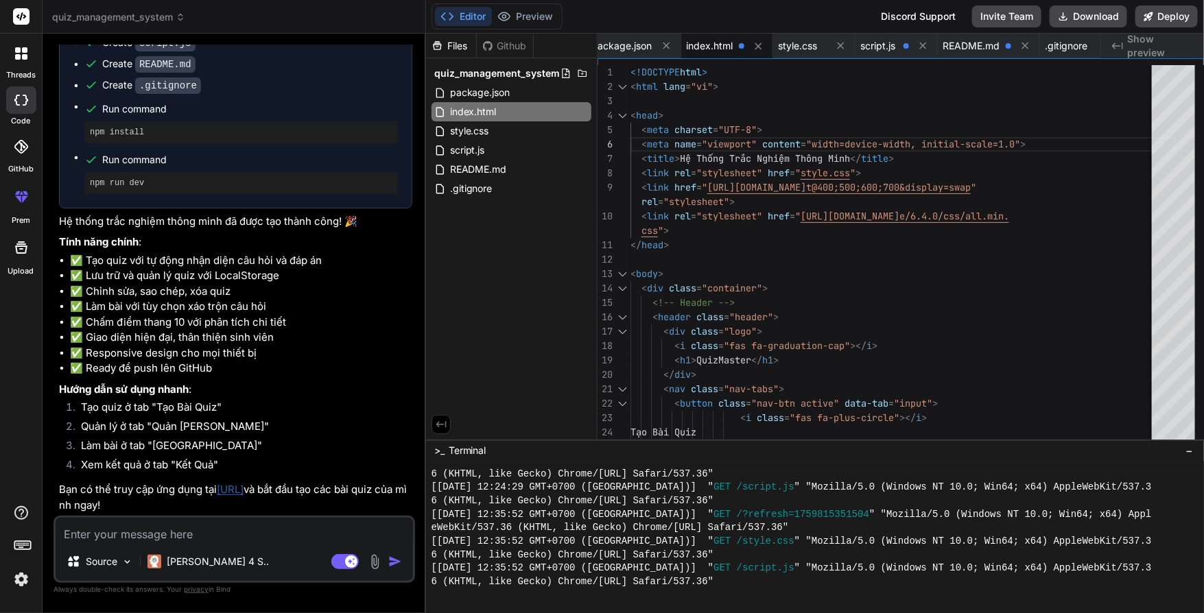
click at [159, 523] on textarea at bounding box center [234, 530] width 357 height 25
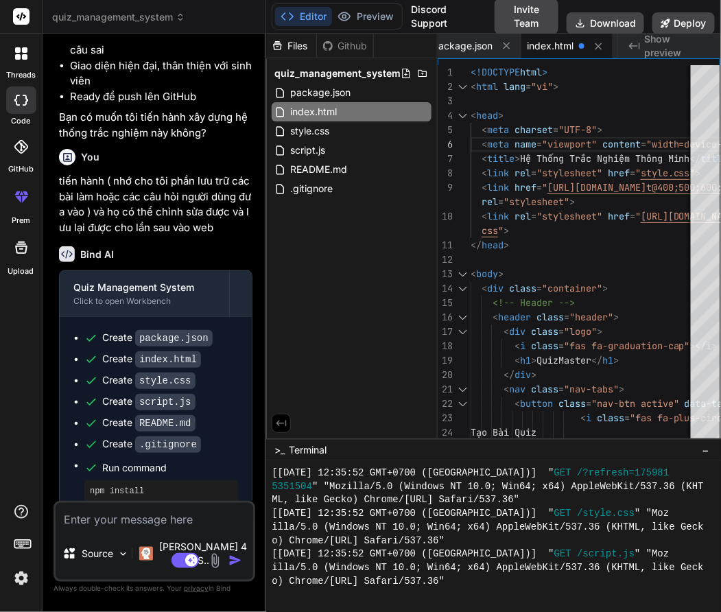
scroll to position [1441, 0]
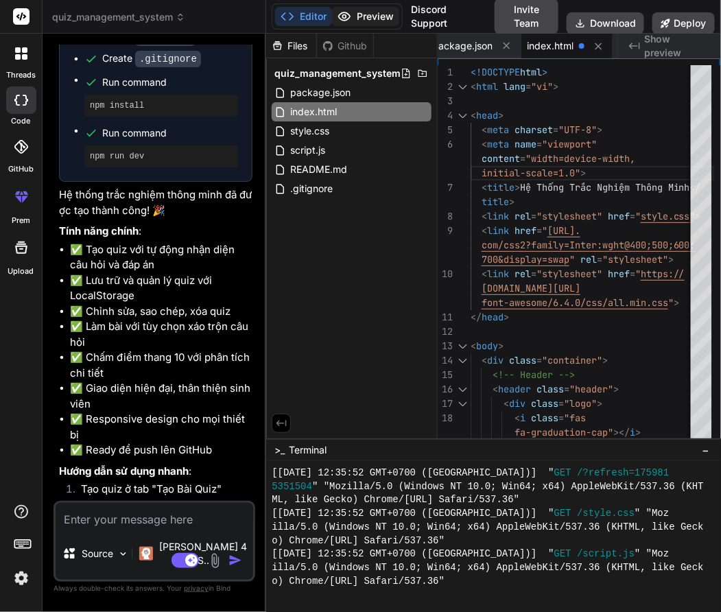
click at [355, 14] on button "Preview" at bounding box center [365, 16] width 67 height 19
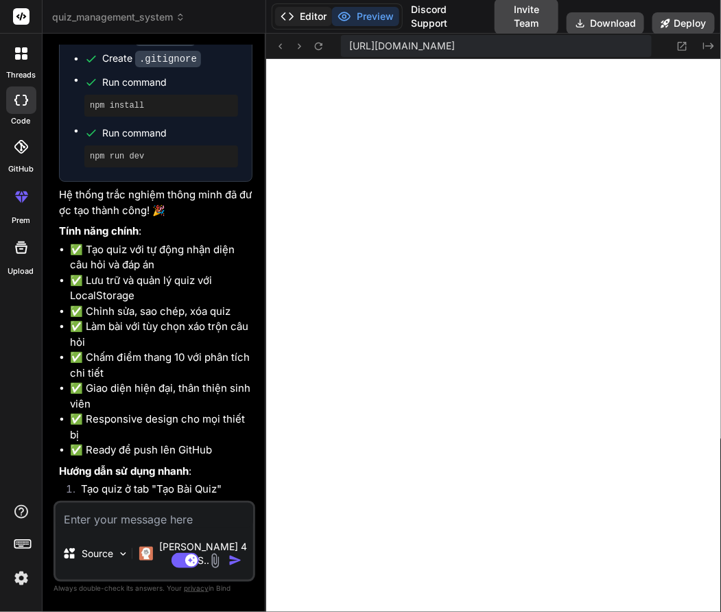
click at [309, 16] on button "Editor" at bounding box center [303, 16] width 57 height 19
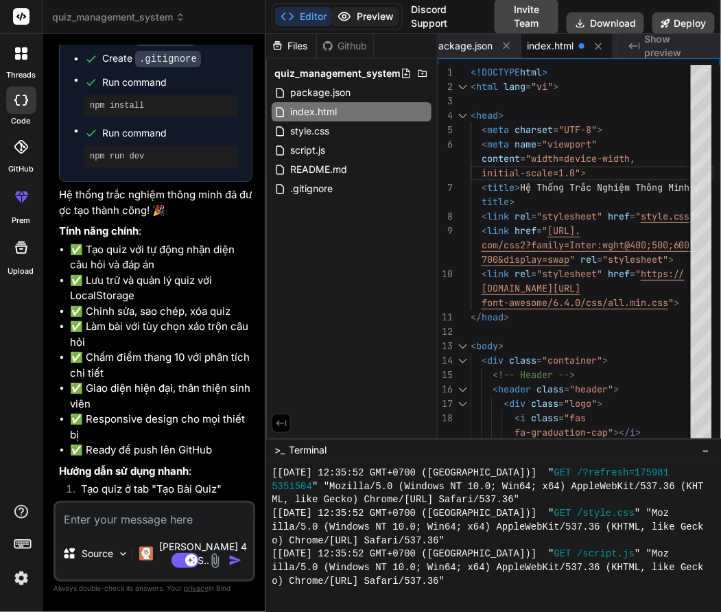
click at [351, 23] on button "Preview" at bounding box center [365, 16] width 67 height 19
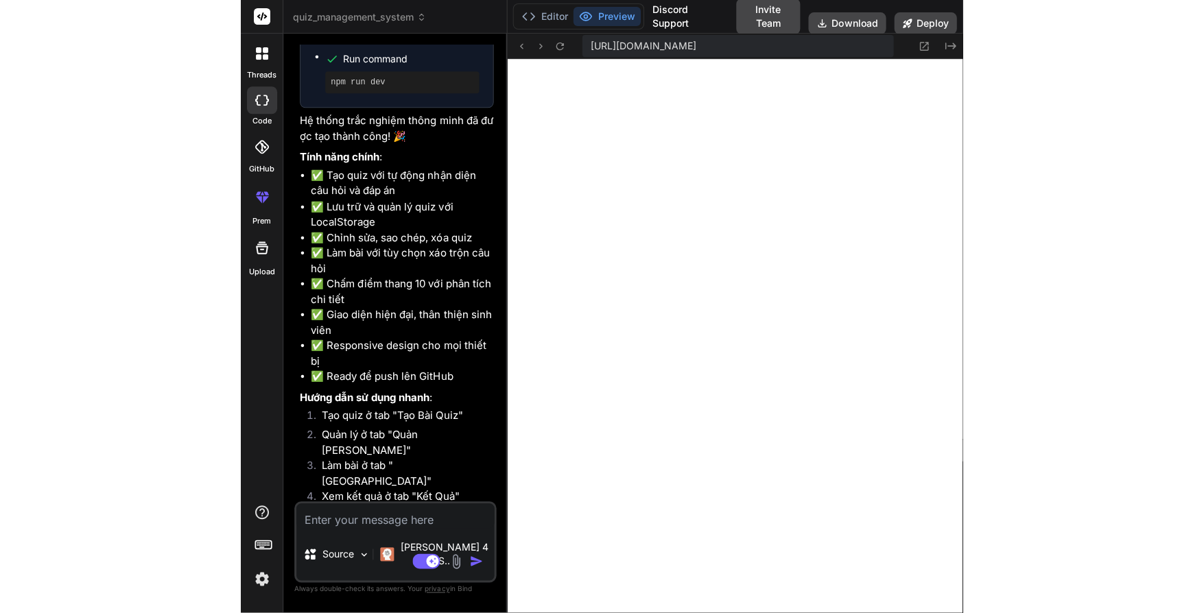
scroll to position [1566, 0]
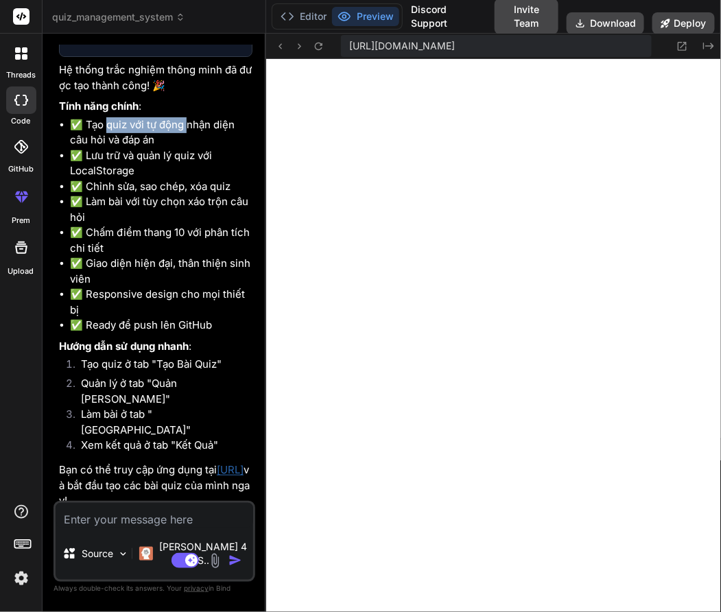
drag, startPoint x: 173, startPoint y: 154, endPoint x: 189, endPoint y: 154, distance: 16.5
click at [189, 148] on li "✅ Tạo quiz với tự động nhận diện câu hỏi và đáp án" at bounding box center [161, 132] width 183 height 31
click at [202, 148] on li "✅ Tạo quiz với tự động nhận diện câu hỏi và đáp án" at bounding box center [161, 132] width 183 height 31
drag, startPoint x: 190, startPoint y: 176, endPoint x: 201, endPoint y: 176, distance: 11.0
click at [198, 176] on li "✅ Lưu trữ và quản lý quiz với LocalStorage" at bounding box center [161, 163] width 183 height 31
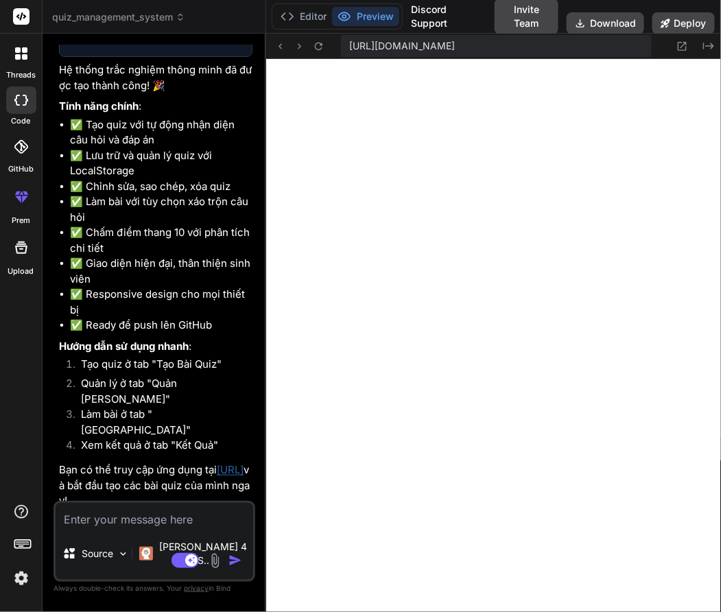
click at [203, 175] on li "✅ Lưu trữ và quản lý quiz với LocalStorage" at bounding box center [161, 163] width 183 height 31
drag, startPoint x: 115, startPoint y: 205, endPoint x: 165, endPoint y: 209, distance: 50.2
click at [143, 209] on ul "✅ Tạo quiz với tự động nhận diện câu hỏi và đáp án ✅ Lưu trữ và quản lý quiz vớ…" at bounding box center [155, 225] width 193 height 216
click at [196, 195] on li "✅ Chỉnh sửa, sao chép, xóa quiz" at bounding box center [161, 187] width 183 height 16
click at [213, 225] on li "✅ Làm bài với tùy chọn xáo trộn câu hỏi" at bounding box center [161, 209] width 183 height 31
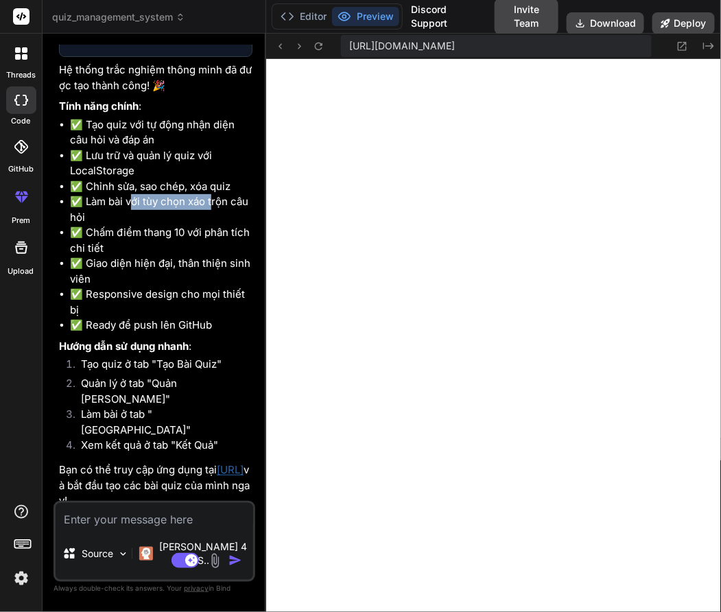
click at [211, 225] on li "✅ Làm bài với tùy chọn xáo trộn câu hỏi" at bounding box center [161, 209] width 183 height 31
drag, startPoint x: 139, startPoint y: 234, endPoint x: 202, endPoint y: 234, distance: 63.1
click at [202, 225] on li "✅ Làm bài với tùy chọn xáo trộn câu hỏi" at bounding box center [161, 209] width 183 height 31
click at [220, 225] on li "✅ Làm bài với tùy chọn xáo trộn câu hỏi" at bounding box center [161, 209] width 183 height 31
drag, startPoint x: 134, startPoint y: 235, endPoint x: 213, endPoint y: 233, distance: 78.9
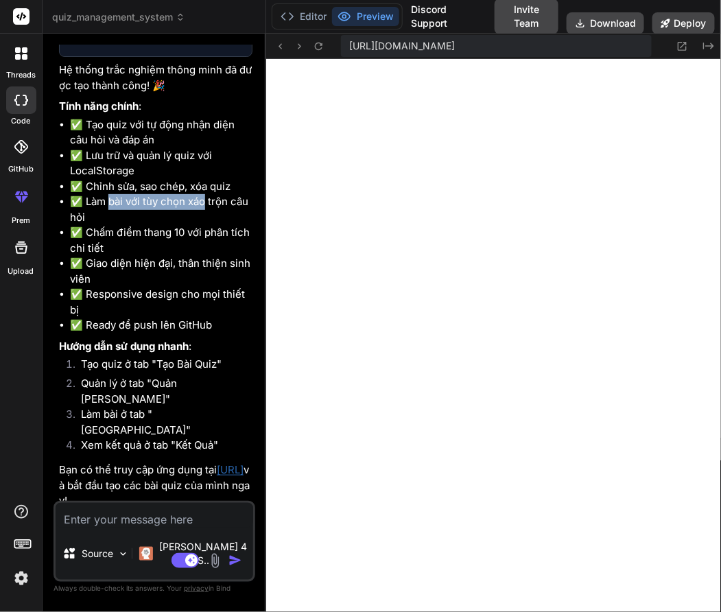
click at [209, 225] on li "✅ Làm bài với tùy chọn xáo trộn câu hỏi" at bounding box center [161, 209] width 183 height 31
click at [220, 225] on li "✅ Làm bài với tùy chọn xáo trộn câu hỏi" at bounding box center [161, 209] width 183 height 31
drag, startPoint x: 178, startPoint y: 238, endPoint x: 207, endPoint y: 235, distance: 29.7
click at [187, 225] on li "✅ Làm bài với tùy chọn xáo trộn câu hỏi" at bounding box center [161, 209] width 183 height 31
click at [100, 225] on li "✅ Làm bài với tùy chọn xáo trộn câu hỏi" at bounding box center [161, 209] width 183 height 31
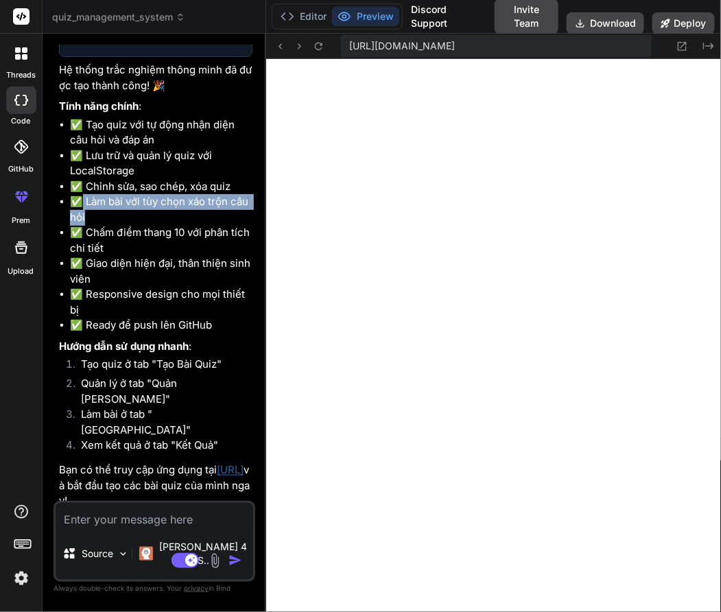
drag, startPoint x: 105, startPoint y: 229, endPoint x: 148, endPoint y: 237, distance: 44.0
click at [148, 225] on li "✅ Làm bài với tùy chọn xáo trộn câu hỏi" at bounding box center [161, 209] width 183 height 31
click at [169, 225] on li "✅ Làm bài với tùy chọn xáo trộn câu hỏi" at bounding box center [161, 209] width 183 height 31
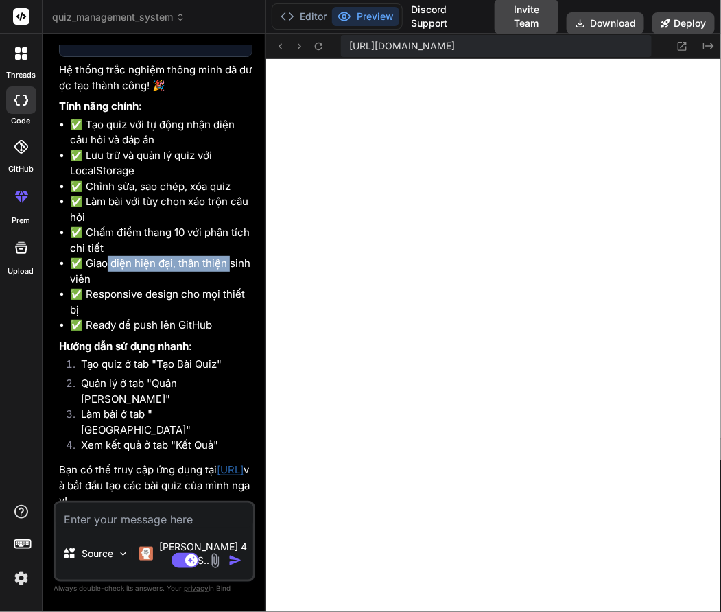
drag, startPoint x: 134, startPoint y: 286, endPoint x: 231, endPoint y: 291, distance: 97.5
click at [231, 287] on li "✅ Giao diện hiện đại, thân thiện sinh viên" at bounding box center [161, 271] width 183 height 31
click at [237, 287] on li "✅ Giao diện hiện đại, thân thiện sinh viên" at bounding box center [161, 271] width 183 height 31
drag, startPoint x: 199, startPoint y: 326, endPoint x: 215, endPoint y: 325, distance: 15.8
click at [215, 318] on li "✅ Responsive design cho mọi thiết bị" at bounding box center [161, 302] width 183 height 31
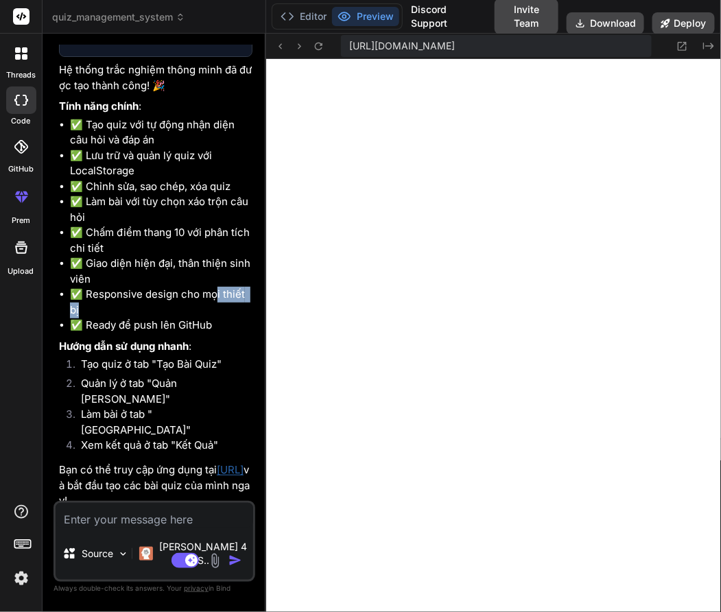
drag, startPoint x: 190, startPoint y: 333, endPoint x: 117, endPoint y: 360, distance: 78.1
click at [190, 318] on li "✅ Responsive design cho mọi thiết bị" at bounding box center [161, 302] width 183 height 31
drag, startPoint x: 150, startPoint y: 362, endPoint x: 199, endPoint y: 360, distance: 49.5
click at [185, 361] on div "Quiz Management System Click to open Workbench Create package.json Create index…" at bounding box center [155, 134] width 193 height 749
click at [204, 333] on li "✅ Ready để push lên GitHub" at bounding box center [161, 326] width 183 height 16
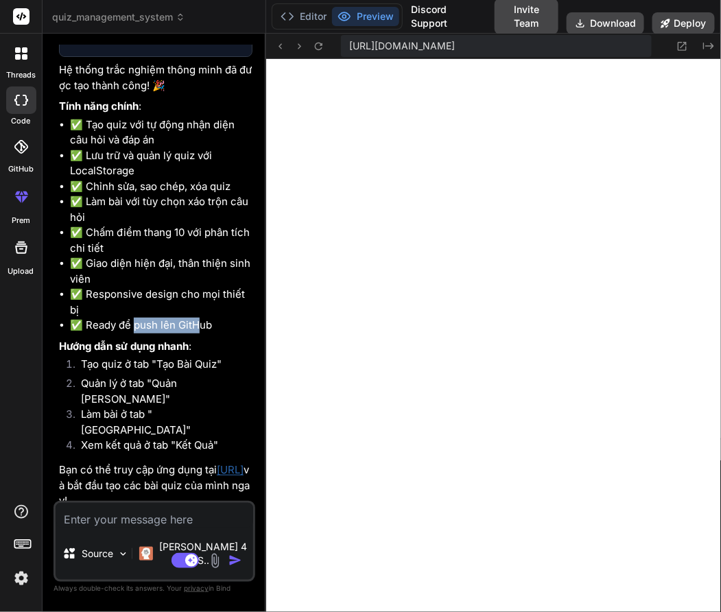
drag, startPoint x: 135, startPoint y: 353, endPoint x: 199, endPoint y: 349, distance: 63.9
click at [199, 333] on li "✅ Ready để push lên GitHub" at bounding box center [161, 326] width 183 height 16
click at [141, 225] on li "✅ Làm bài với tùy chọn xáo trộn câu hỏi" at bounding box center [161, 209] width 183 height 31
drag, startPoint x: 156, startPoint y: 185, endPoint x: 169, endPoint y: 185, distance: 13.0
click at [169, 179] on li "✅ Lưu trữ và quản lý quiz với LocalStorage" at bounding box center [161, 163] width 183 height 31
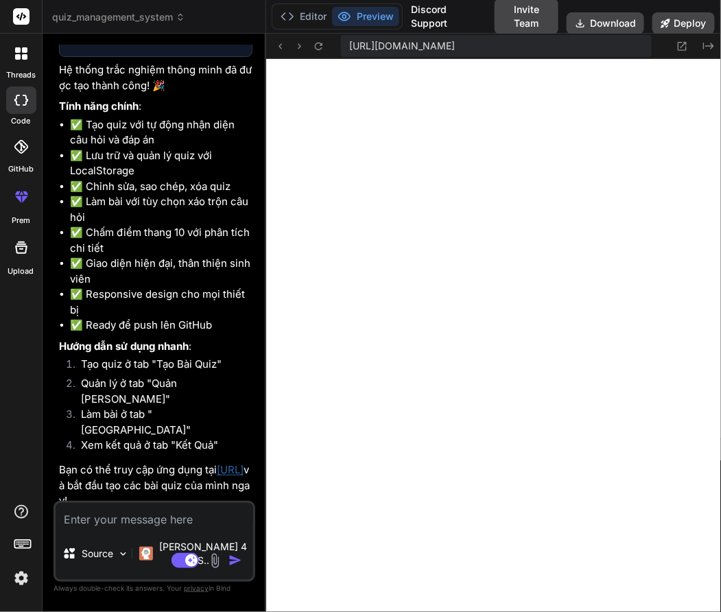
click at [129, 179] on li "✅ Lưu trữ và quản lý quiz với LocalStorage" at bounding box center [161, 163] width 183 height 31
drag, startPoint x: 190, startPoint y: 214, endPoint x: 150, endPoint y: 232, distance: 44.2
click at [191, 195] on li "✅ Chỉnh sửa, sao chép, xóa quiz" at bounding box center [161, 187] width 183 height 16
click at [150, 225] on li "✅ Làm bài với tùy chọn xáo trộn câu hỏi" at bounding box center [161, 209] width 183 height 31
drag, startPoint x: 158, startPoint y: 232, endPoint x: 189, endPoint y: 232, distance: 30.9
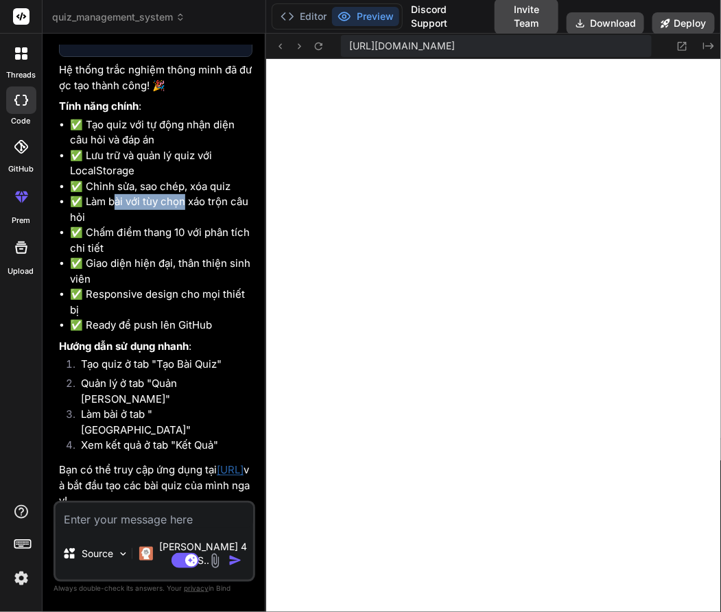
click at [189, 225] on li "✅ Làm bài với tùy chọn xáo trộn câu hỏi" at bounding box center [161, 209] width 183 height 31
drag, startPoint x: 172, startPoint y: 262, endPoint x: 179, endPoint y: 263, distance: 7.6
click at [178, 256] on li "✅ Chấm điểm thang 10 với phân tích chi tiết" at bounding box center [161, 240] width 183 height 31
click at [186, 256] on li "✅ Chấm điểm thang 10 với phân tích chi tiết" at bounding box center [161, 240] width 183 height 31
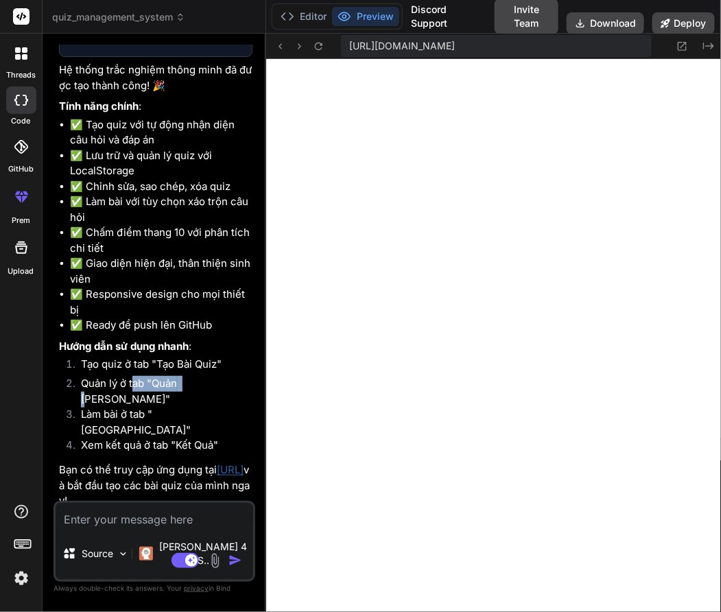
drag, startPoint x: 134, startPoint y: 411, endPoint x: 186, endPoint y: 403, distance: 52.0
click at [186, 403] on li "Quản lý ở tab "Quản Lý Quiz"" at bounding box center [161, 391] width 183 height 31
click at [193, 376] on li "Tạo quiz ở tab "Tạo Bài Quiz"" at bounding box center [161, 366] width 183 height 19
drag, startPoint x: 148, startPoint y: 392, endPoint x: 144, endPoint y: 415, distance: 23.0
click at [213, 376] on li "Tạo quiz ở tab "Tạo Bài Quiz"" at bounding box center [161, 366] width 183 height 19
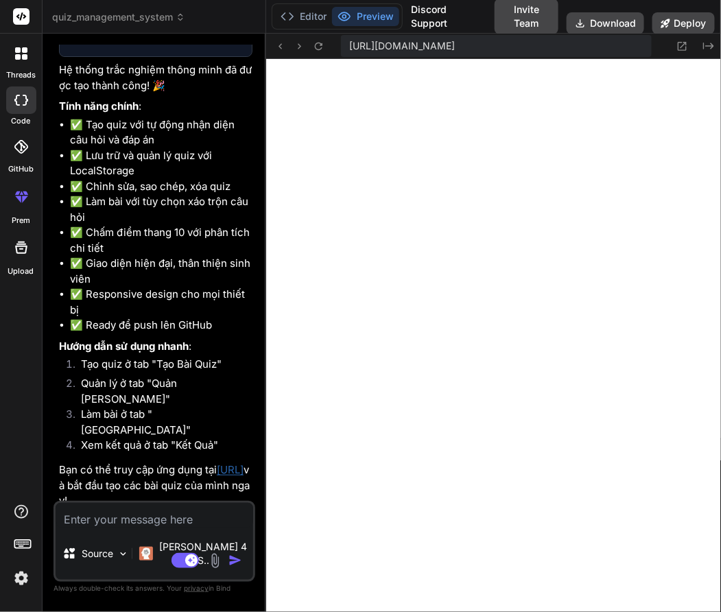
click at [144, 407] on li "Quản lý ở tab "Quản Lý Quiz"" at bounding box center [161, 391] width 183 height 31
drag, startPoint x: 163, startPoint y: 427, endPoint x: 200, endPoint y: 429, distance: 37.1
click at [200, 429] on li "Làm bài ở tab "Làm Bài"" at bounding box center [161, 422] width 183 height 31
click at [211, 429] on li "Làm bài ở tab "Làm Bài"" at bounding box center [161, 422] width 183 height 31
drag, startPoint x: 150, startPoint y: 447, endPoint x: 204, endPoint y: 443, distance: 53.7
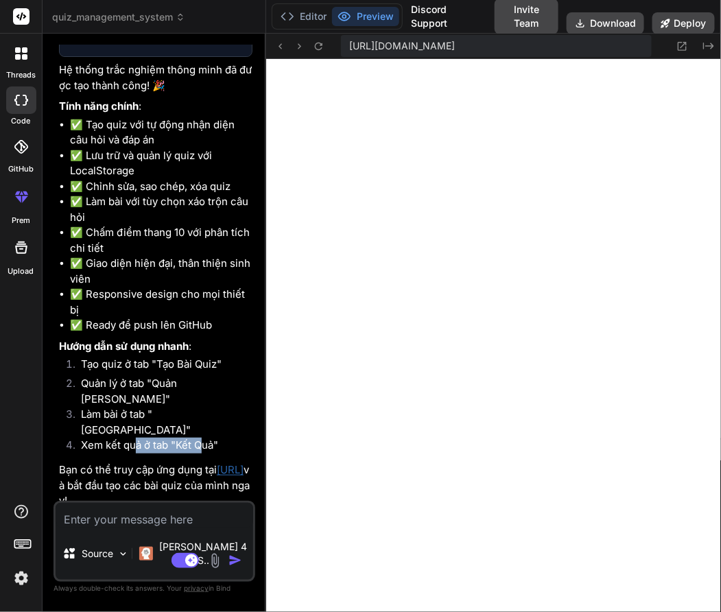
click at [204, 444] on li "Xem kết quả ở tab "Kết Quả"" at bounding box center [161, 447] width 183 height 19
click at [214, 443] on li "Xem kết quả ở tab "Kết Quả"" at bounding box center [161, 447] width 183 height 19
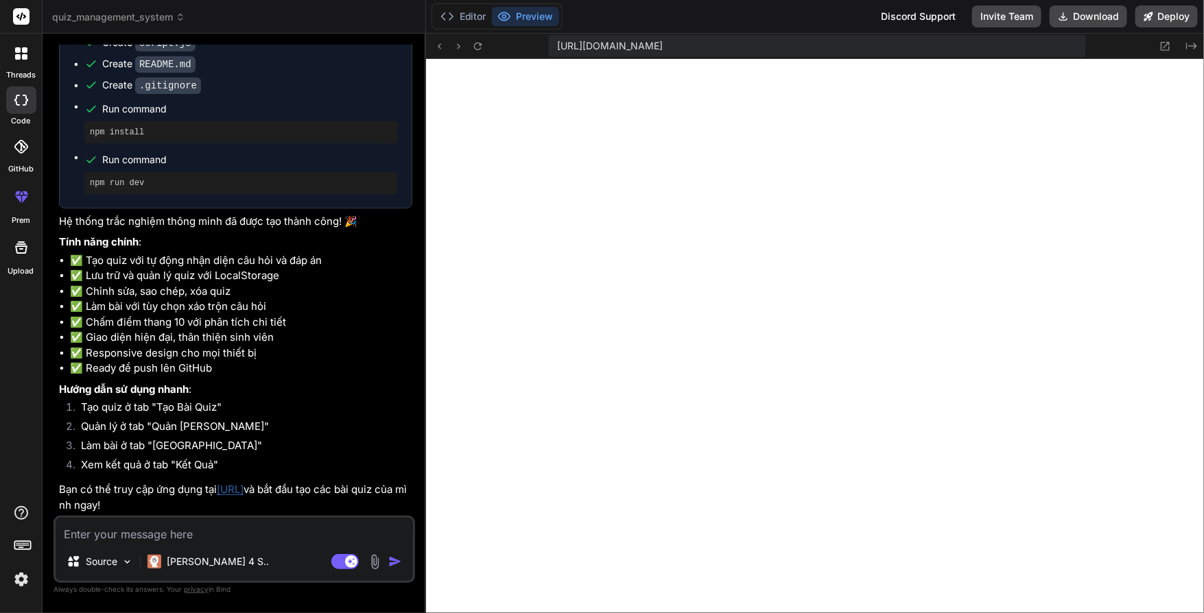
scroll to position [1056, 0]
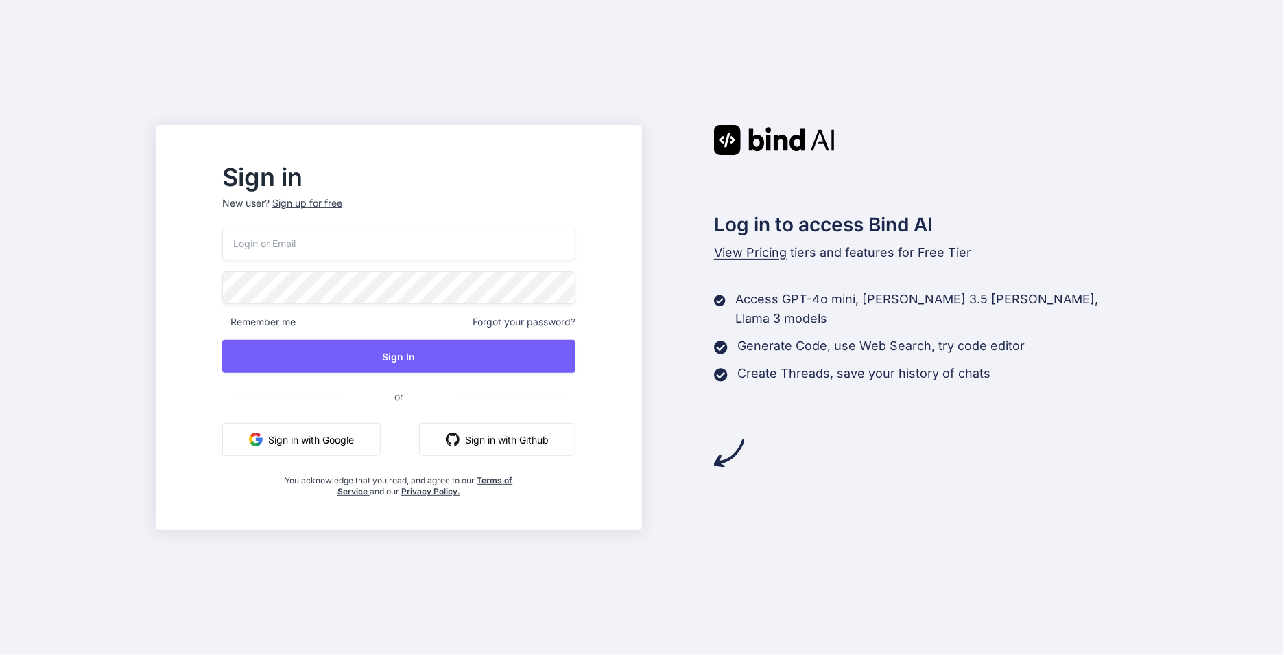
type input "[EMAIL_ADDRESS][DOMAIN_NAME]"
click at [373, 430] on button "Sign in with Google" at bounding box center [301, 439] width 158 height 33
drag, startPoint x: 336, startPoint y: 196, endPoint x: 338, endPoint y: 209, distance: 12.4
click at [336, 201] on div "Sign up for free" at bounding box center [307, 203] width 70 height 14
click at [338, 209] on div "Sign up for free" at bounding box center [307, 203] width 70 height 14
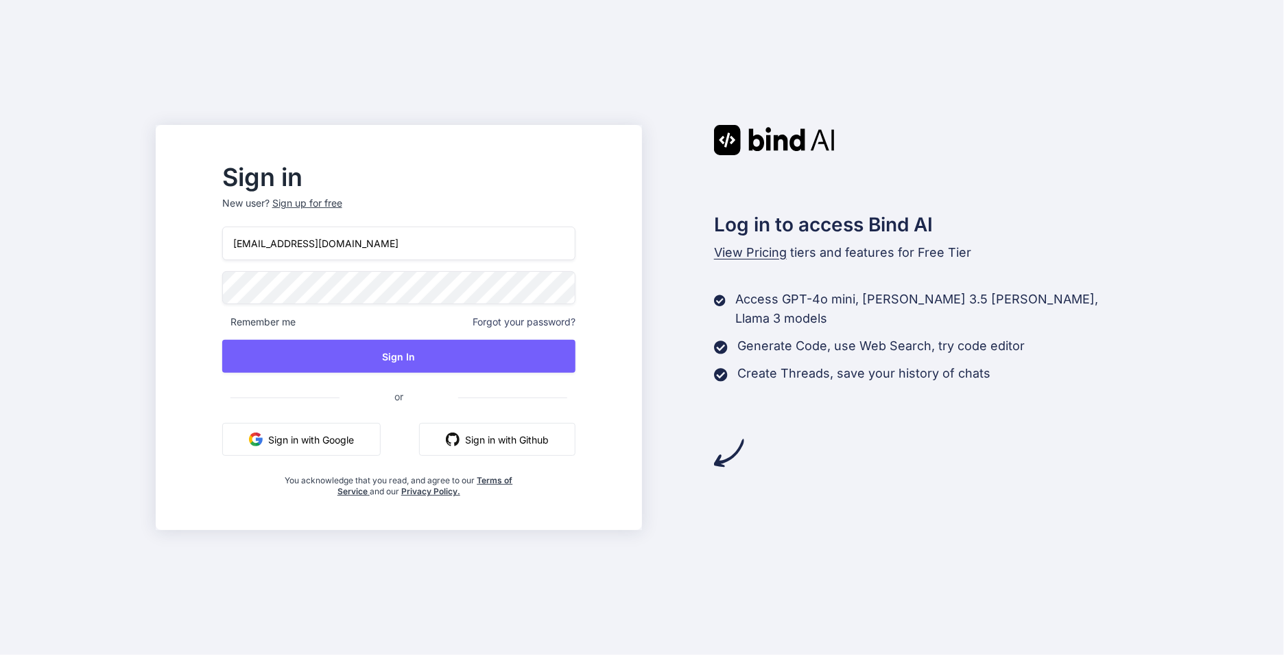
click at [351, 214] on p "New user? Sign up for free" at bounding box center [398, 211] width 353 height 30
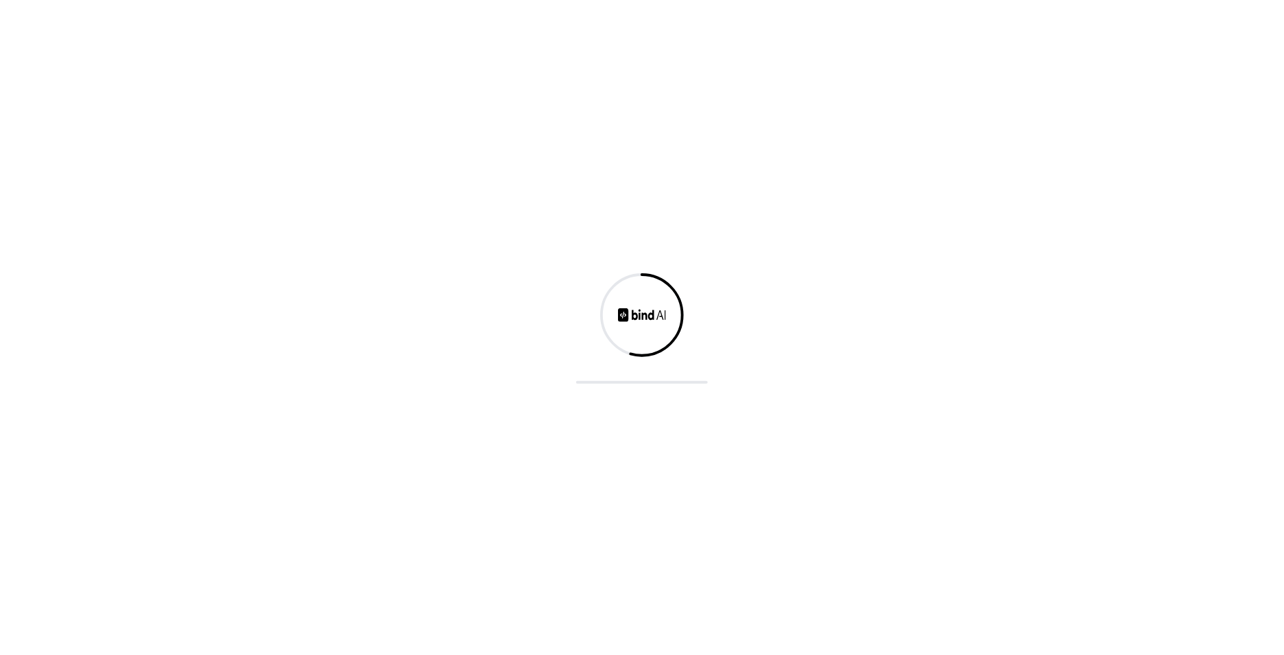
click at [349, 207] on div at bounding box center [642, 327] width 1284 height 655
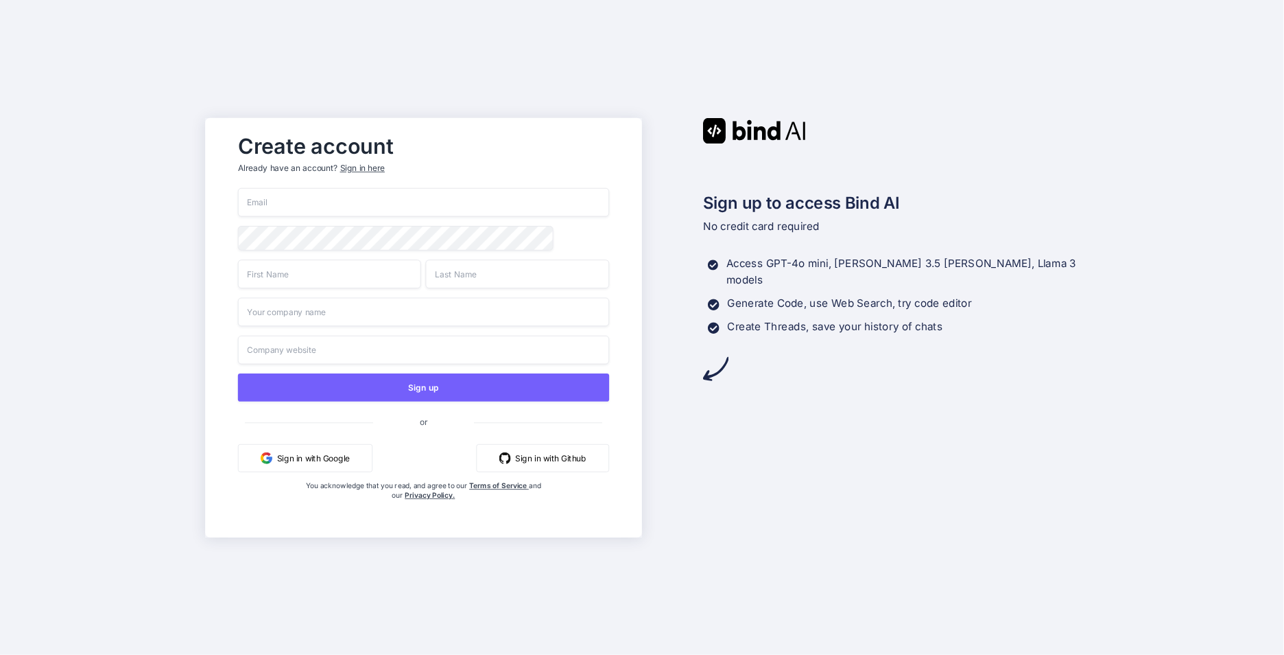
drag, startPoint x: 316, startPoint y: 253, endPoint x: 307, endPoint y: 222, distance: 32.1
click at [307, 222] on div "Sign up or Sign in with Google Sign in with Github You acknowledge that you rea…" at bounding box center [423, 358] width 371 height 340
click at [308, 199] on input "email" at bounding box center [423, 202] width 371 height 29
type input "Anhtran26042004@gmail.com"
type input "Trần"
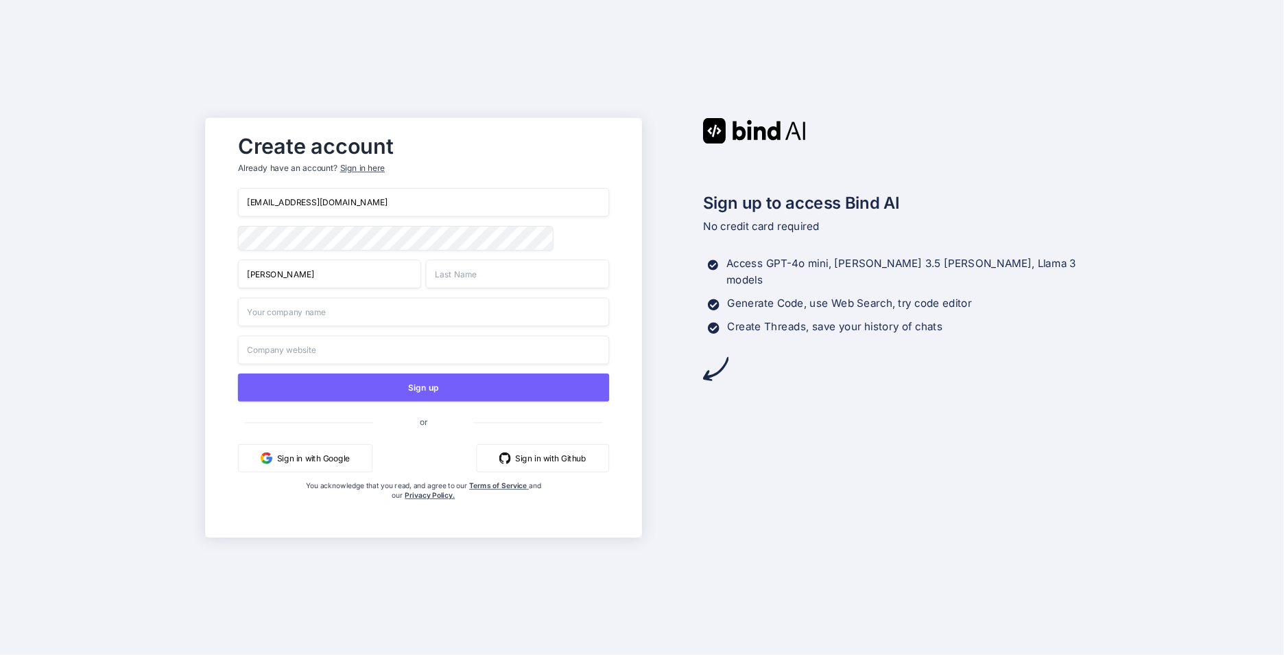
type input "Anh"
type input "Danke"
click at [360, 209] on input "tva6@vaometall.com" at bounding box center [423, 202] width 371 height 29
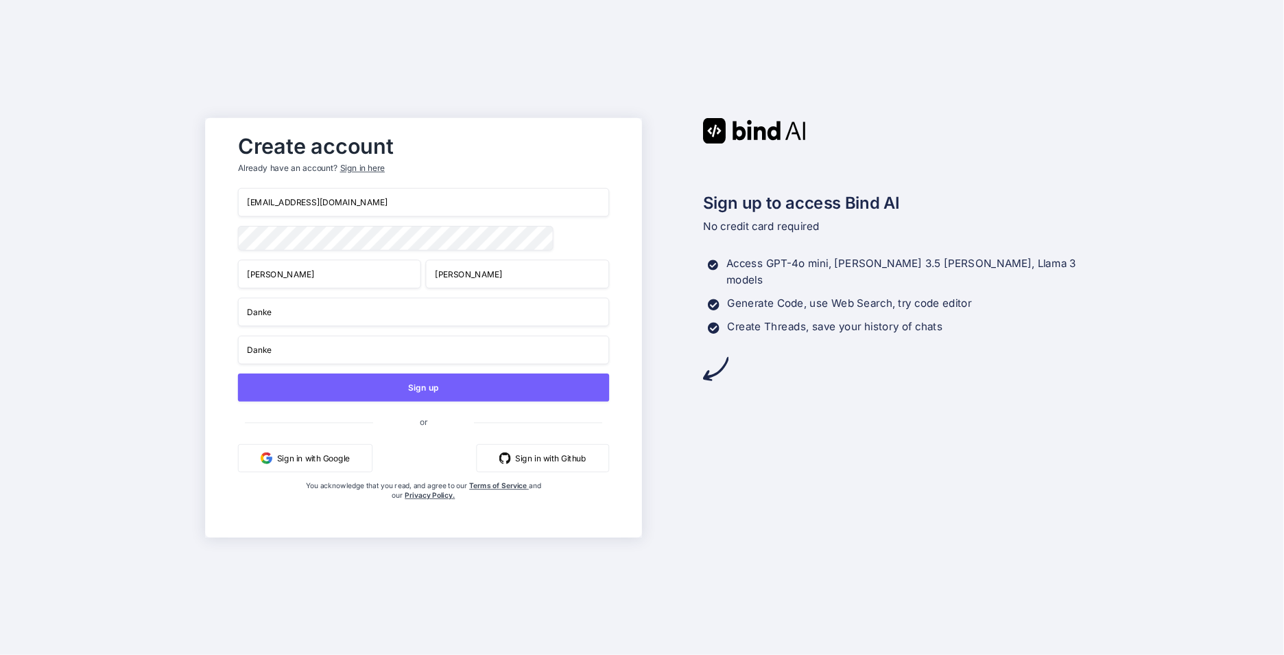
click at [360, 209] on input "tva6@vaometall.com" at bounding box center [423, 202] width 371 height 29
paste input "13@xby3"
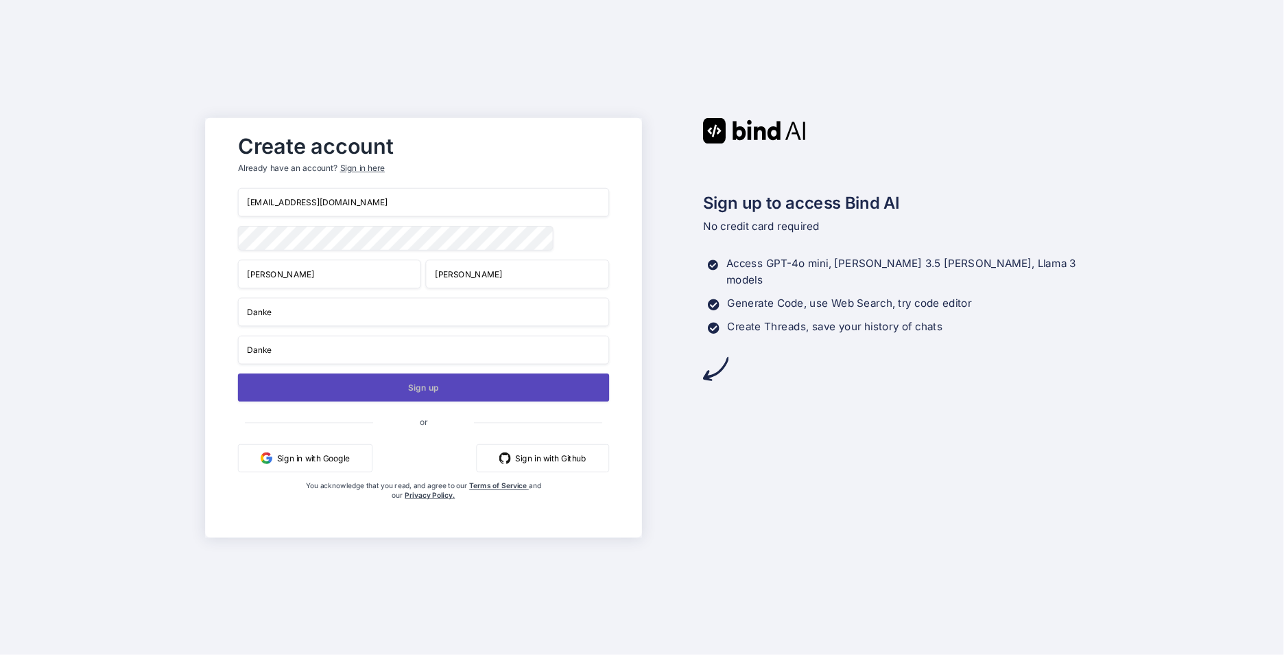
type input "[EMAIL_ADDRESS][DOMAIN_NAME]"
click at [435, 396] on button "Sign up" at bounding box center [423, 387] width 371 height 28
click at [451, 395] on button "Sign up" at bounding box center [423, 387] width 371 height 28
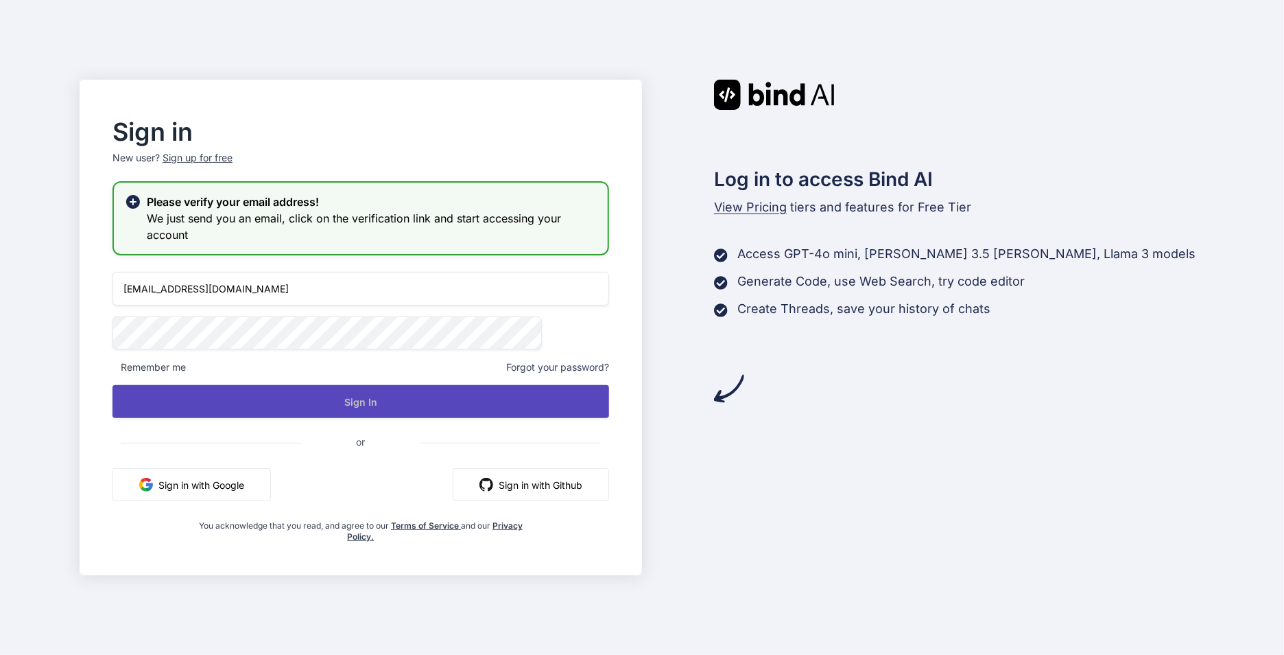
click at [440, 404] on button "Sign In" at bounding box center [361, 401] width 497 height 33
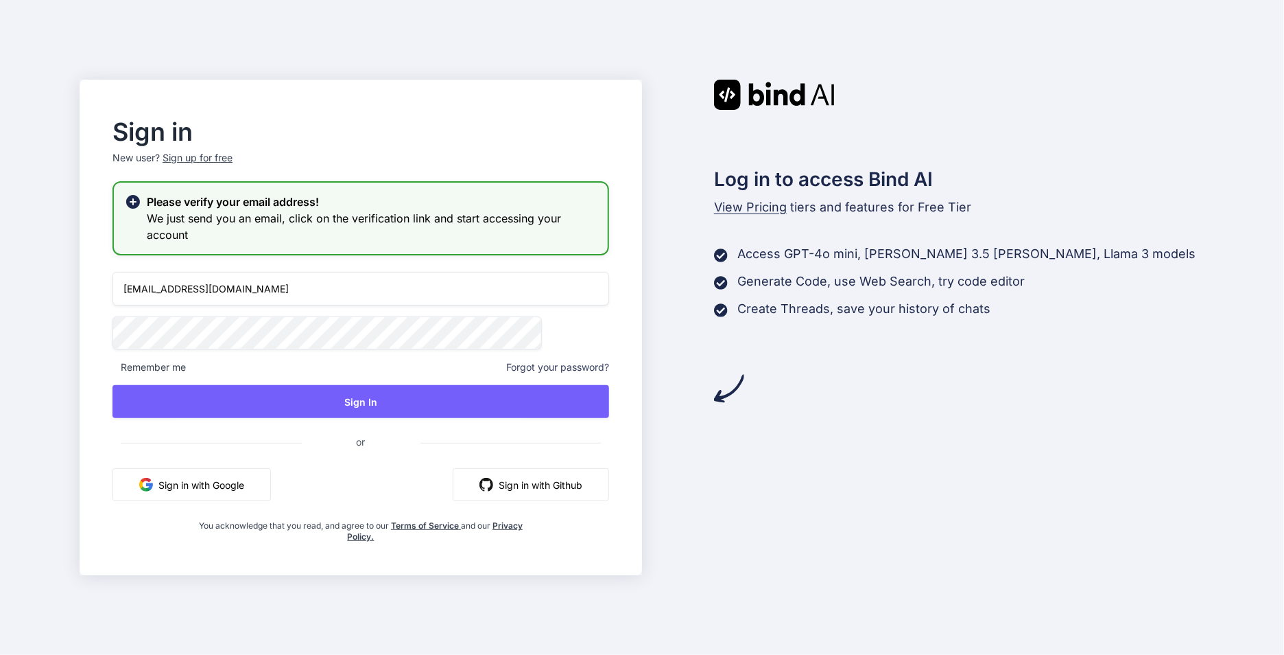
type input "[EMAIL_ADDRESS][DOMAIN_NAME]"
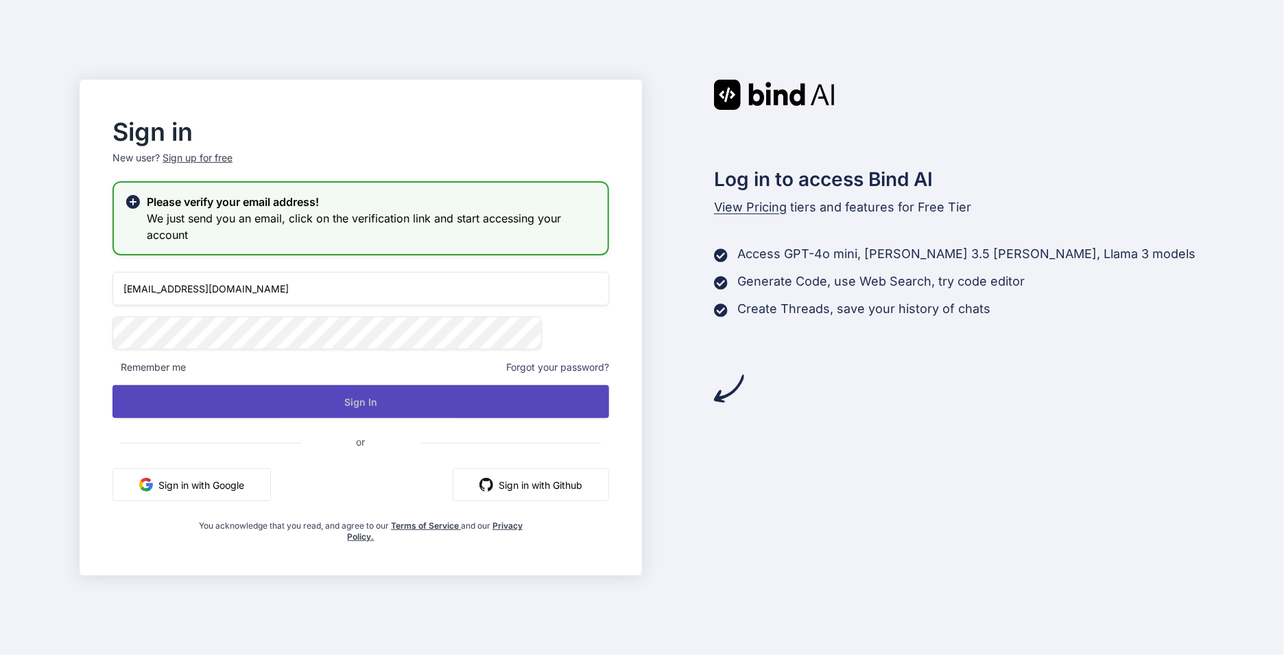
click at [400, 403] on button "Sign In" at bounding box center [361, 401] width 497 height 33
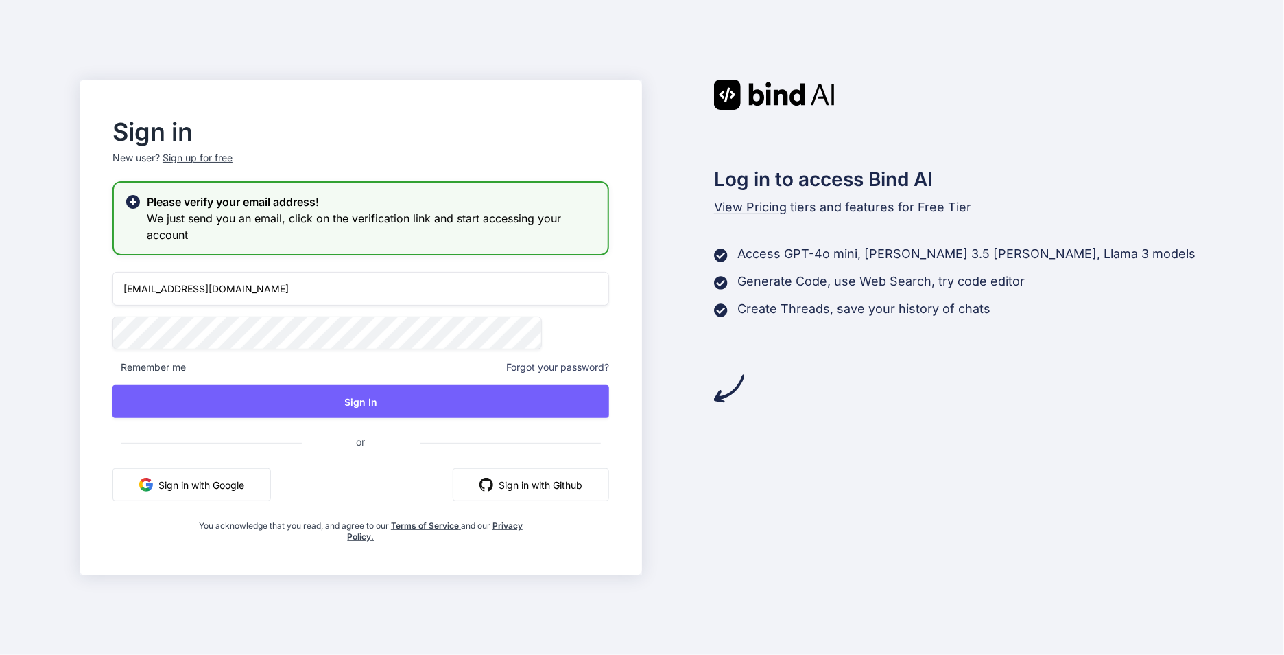
click at [436, 395] on button "Sign In" at bounding box center [361, 401] width 497 height 33
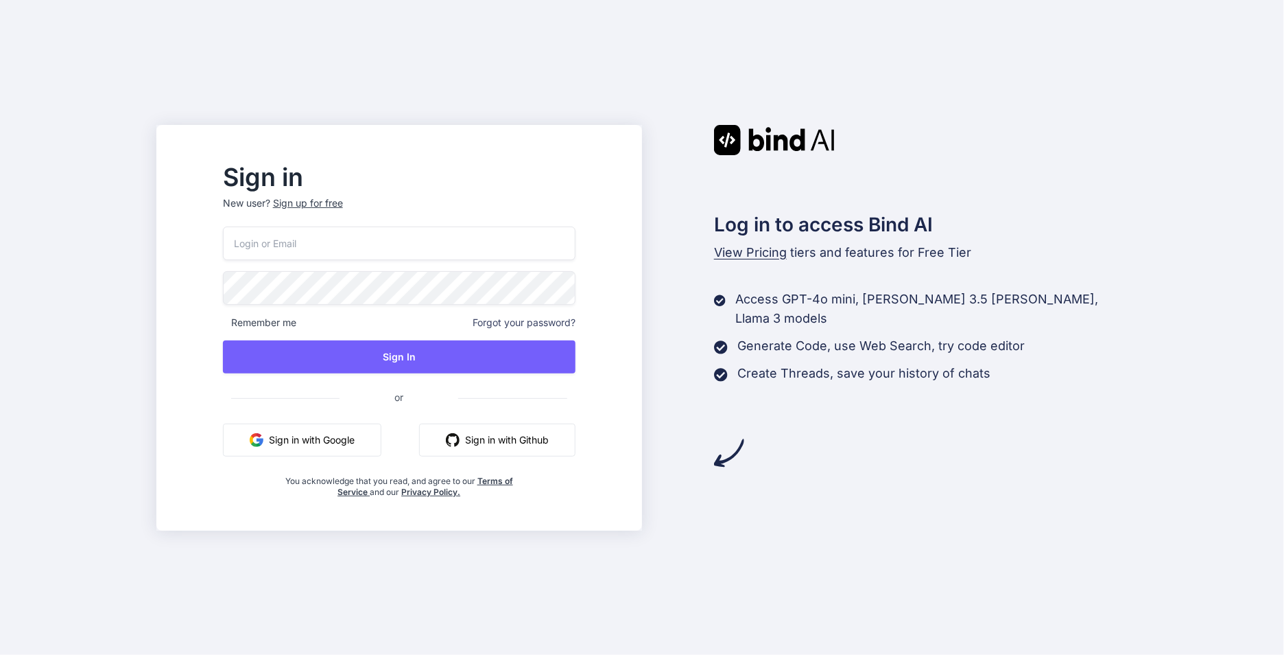
type input "[EMAIL_ADDRESS][DOMAIN_NAME]"
